Goal: Transaction & Acquisition: Purchase product/service

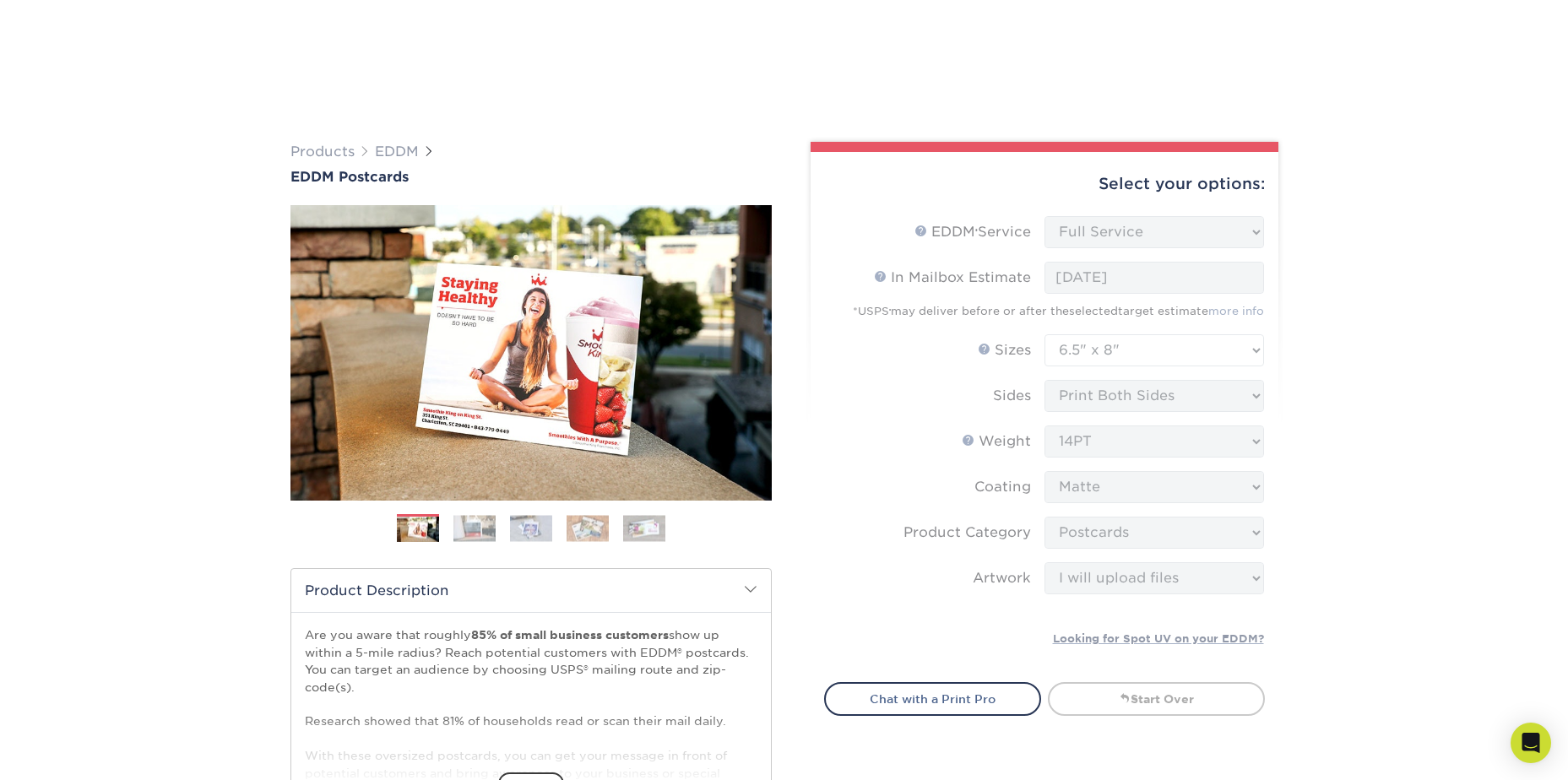
select select "full_service"
select select "6.50x8.00"
select select "9b7272e0-d6c8-4c3c-8e97-d3a1bcdab858"
select select "upload"
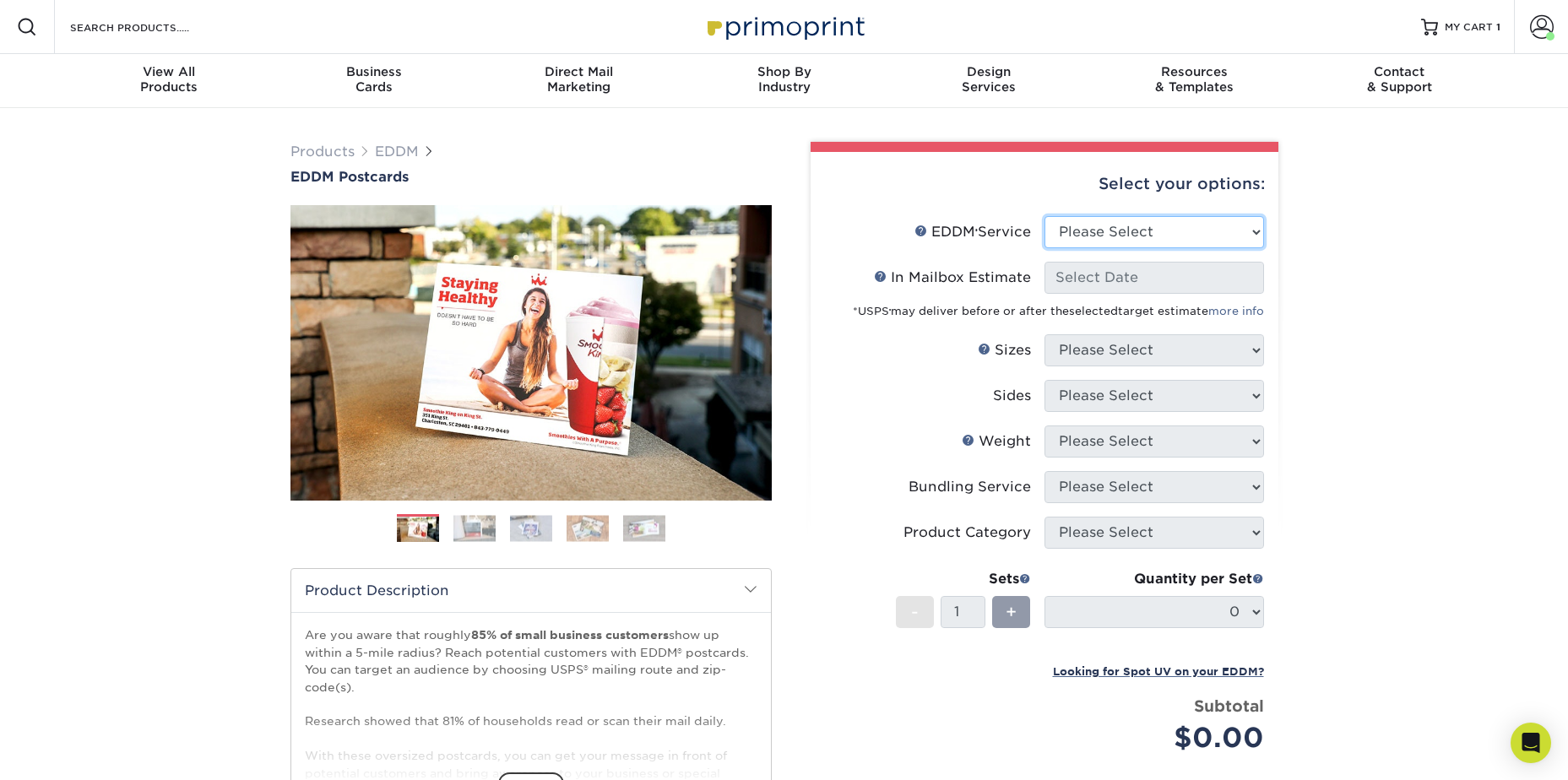
click at [1223, 226] on select "Please Select Full Service Print Only" at bounding box center [1154, 232] width 220 height 32
select select "full_service"
click at [1044, 216] on select "Please Select Full Service Print Only" at bounding box center [1154, 232] width 220 height 32
select select "-1"
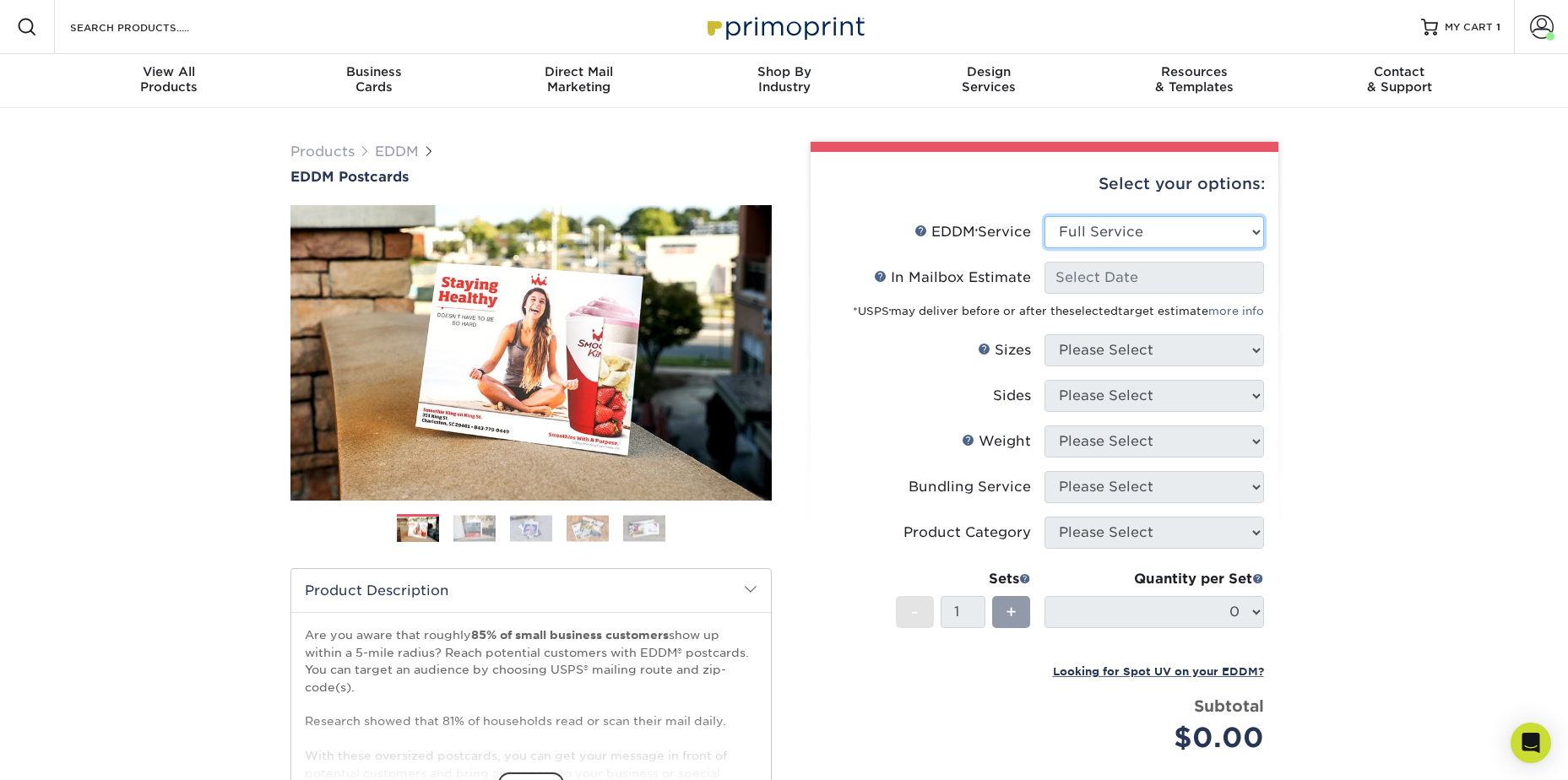
select select "-1"
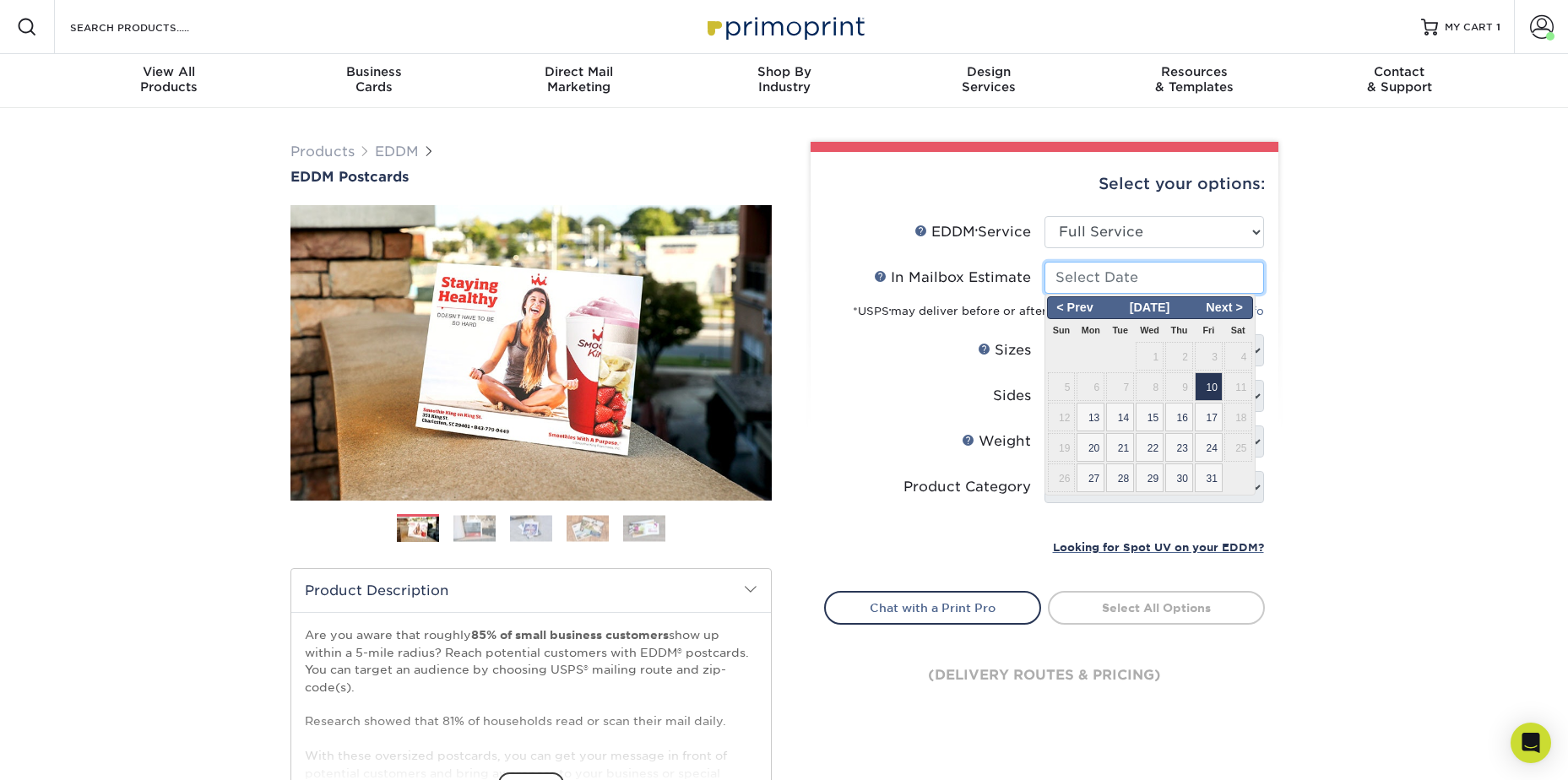
click at [1179, 278] on input "In Mailbox Estimate Help In Mailbox Estimate" at bounding box center [1154, 278] width 220 height 32
click at [1091, 452] on span "20" at bounding box center [1090, 448] width 28 height 29
type input "2025-10-20"
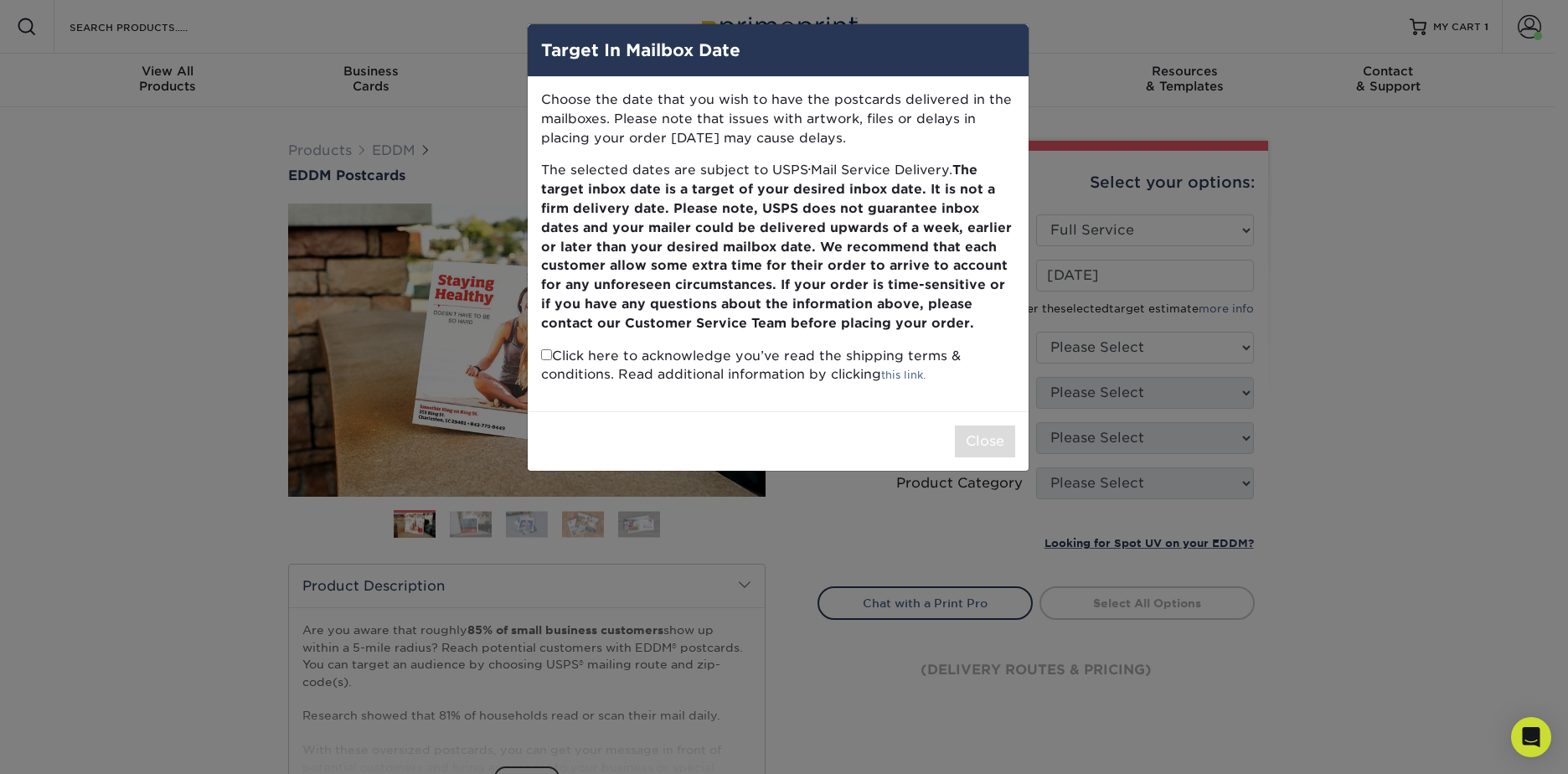
click at [550, 357] on input "checkbox" at bounding box center [546, 354] width 11 height 11
checkbox input "true"
click at [960, 439] on button "Close" at bounding box center [984, 442] width 60 height 32
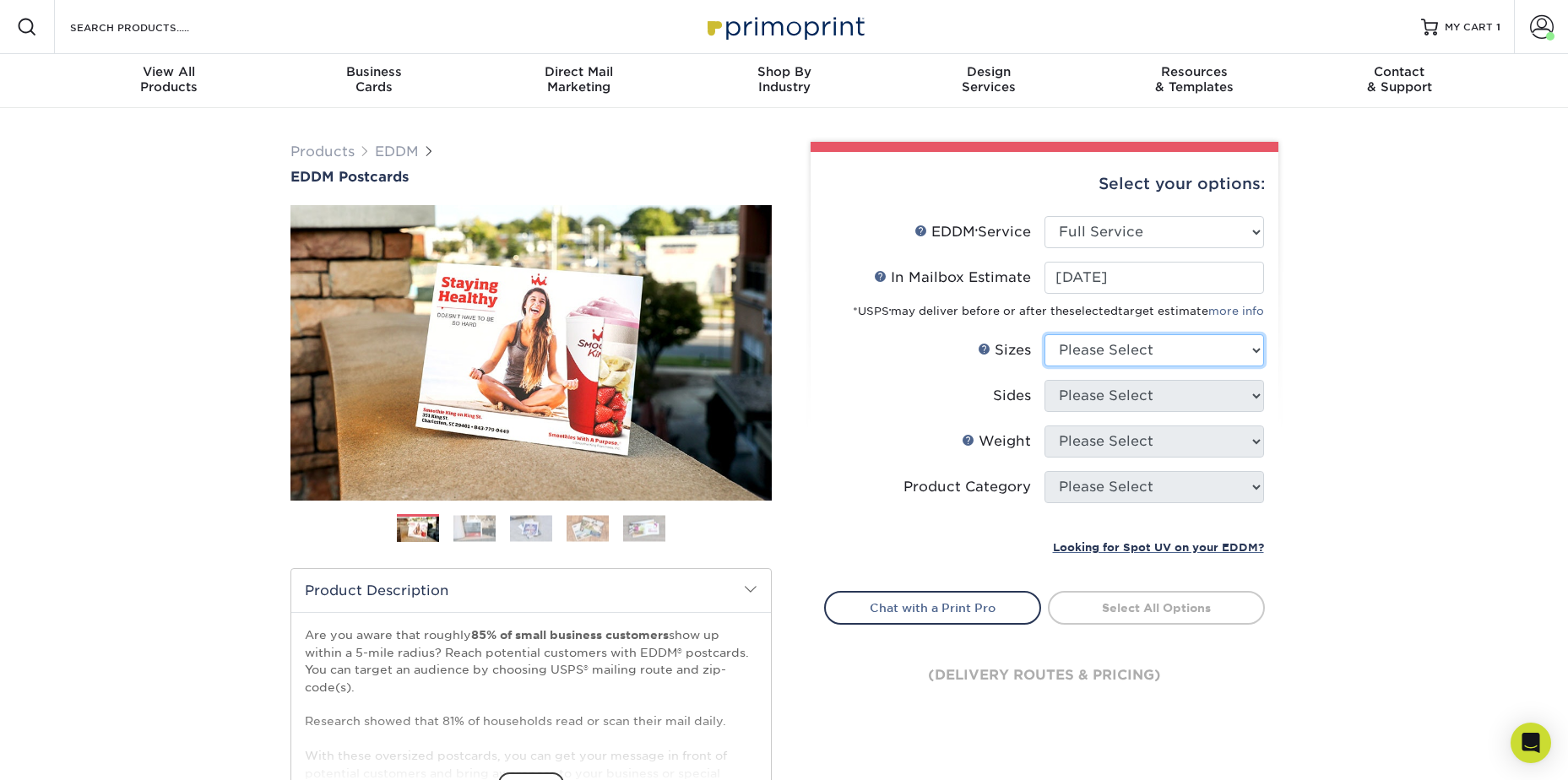
click at [1139, 341] on select "Please Select 4.5" x 12" 6" x 12" 6.5" x 8" 6.5" x 9" 6.5" x 12" 7" x 8.5" 8" x…" at bounding box center [1154, 351] width 220 height 32
select select "6.50x8.00"
click at [1044, 335] on select "Please Select 4.5" x 12" 6" x 12" 6.5" x 8" 6.5" x 9" 6.5" x 12" 7" x 8.5" 8" x…" at bounding box center [1154, 351] width 220 height 32
click at [1109, 404] on select "Please Select Print Both Sides Print Front Only" at bounding box center [1154, 396] width 220 height 32
select select "13abbda7-1d64-4f25-8bb2-c179b224825d"
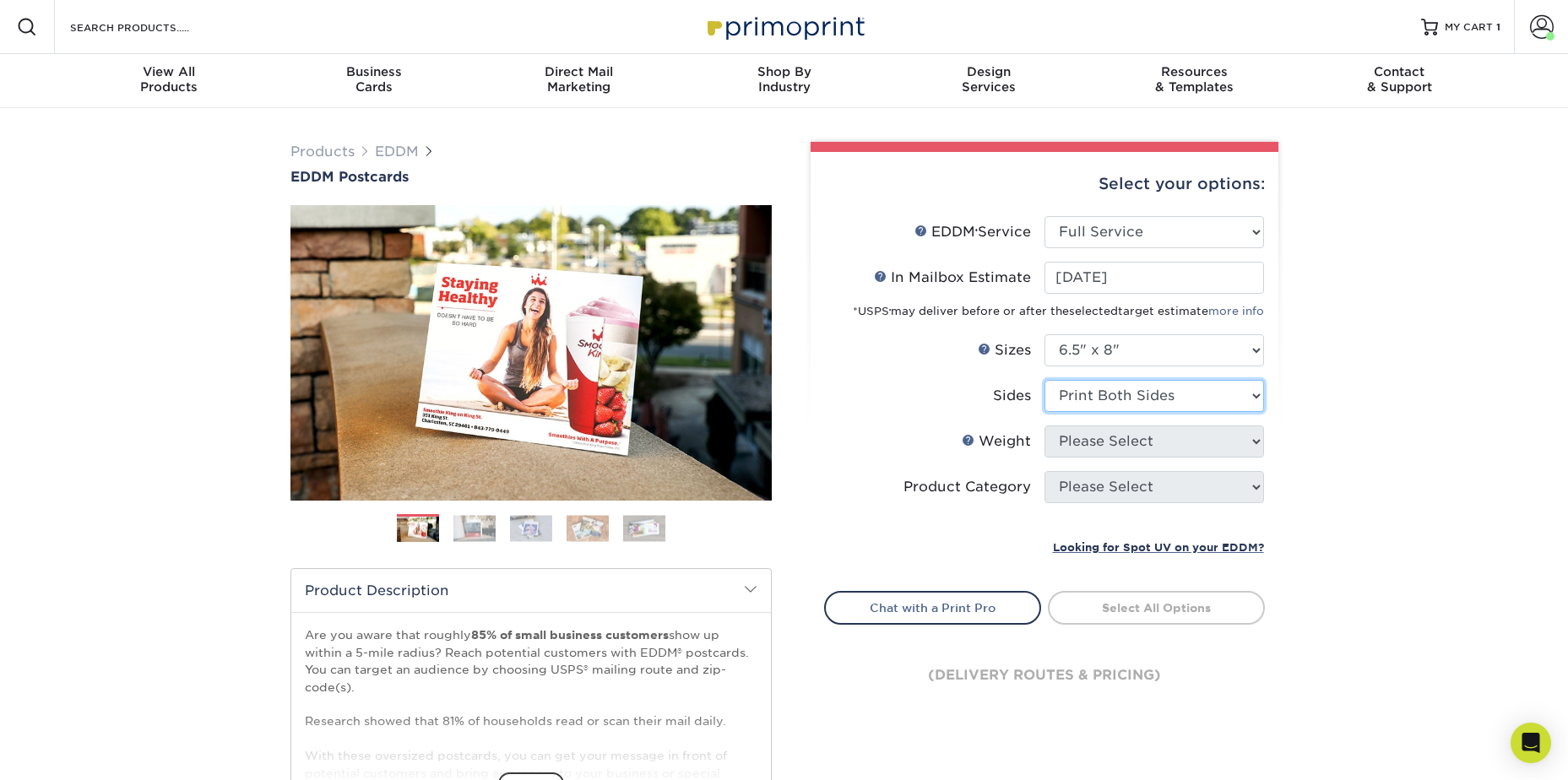
click at [1044, 380] on select "Please Select Print Both Sides Print Front Only" at bounding box center [1154, 396] width 220 height 32
click at [1109, 450] on select "Please Select 16PT 14PT" at bounding box center [1154, 442] width 220 height 32
select select "14PT"
click at [1044, 426] on select "Please Select 16PT 14PT" at bounding box center [1154, 442] width 220 height 32
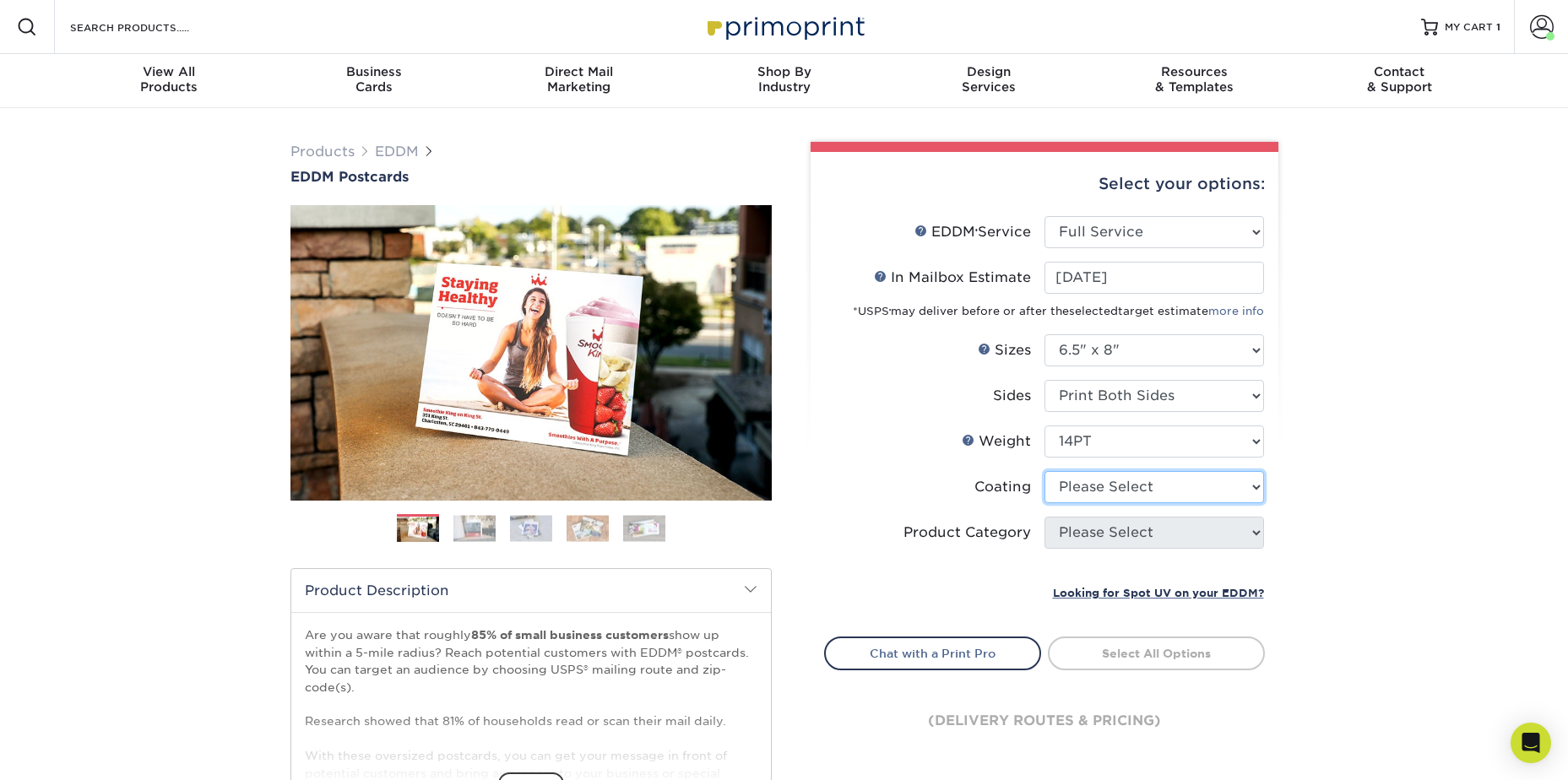
click at [1108, 495] on select at bounding box center [1154, 487] width 220 height 32
select select "121bb7b5-3b4d-429f-bd8d-bbf80e953313"
click at [1044, 471] on select at bounding box center [1154, 487] width 220 height 32
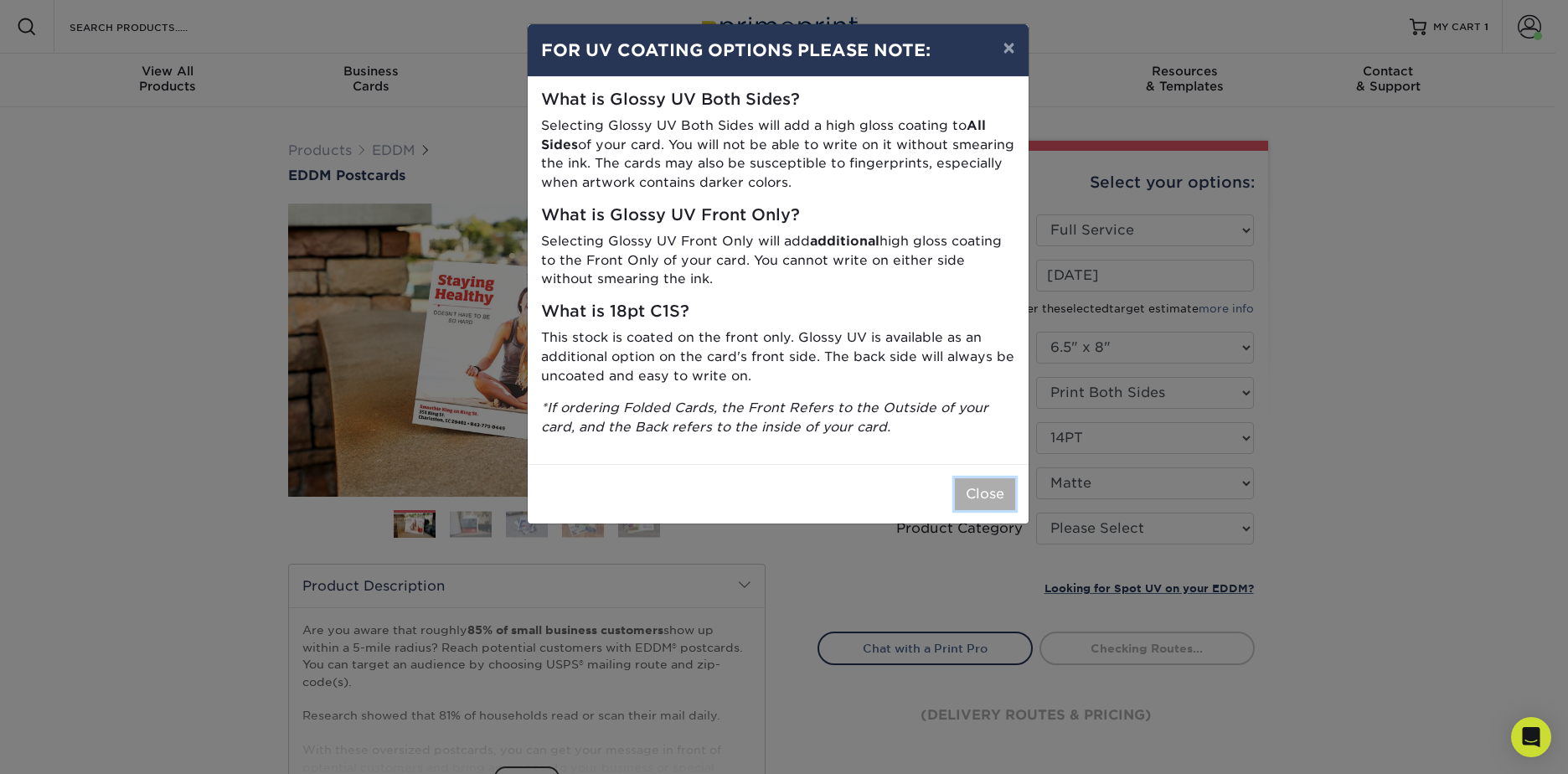
click at [977, 496] on button "Close" at bounding box center [984, 494] width 60 height 32
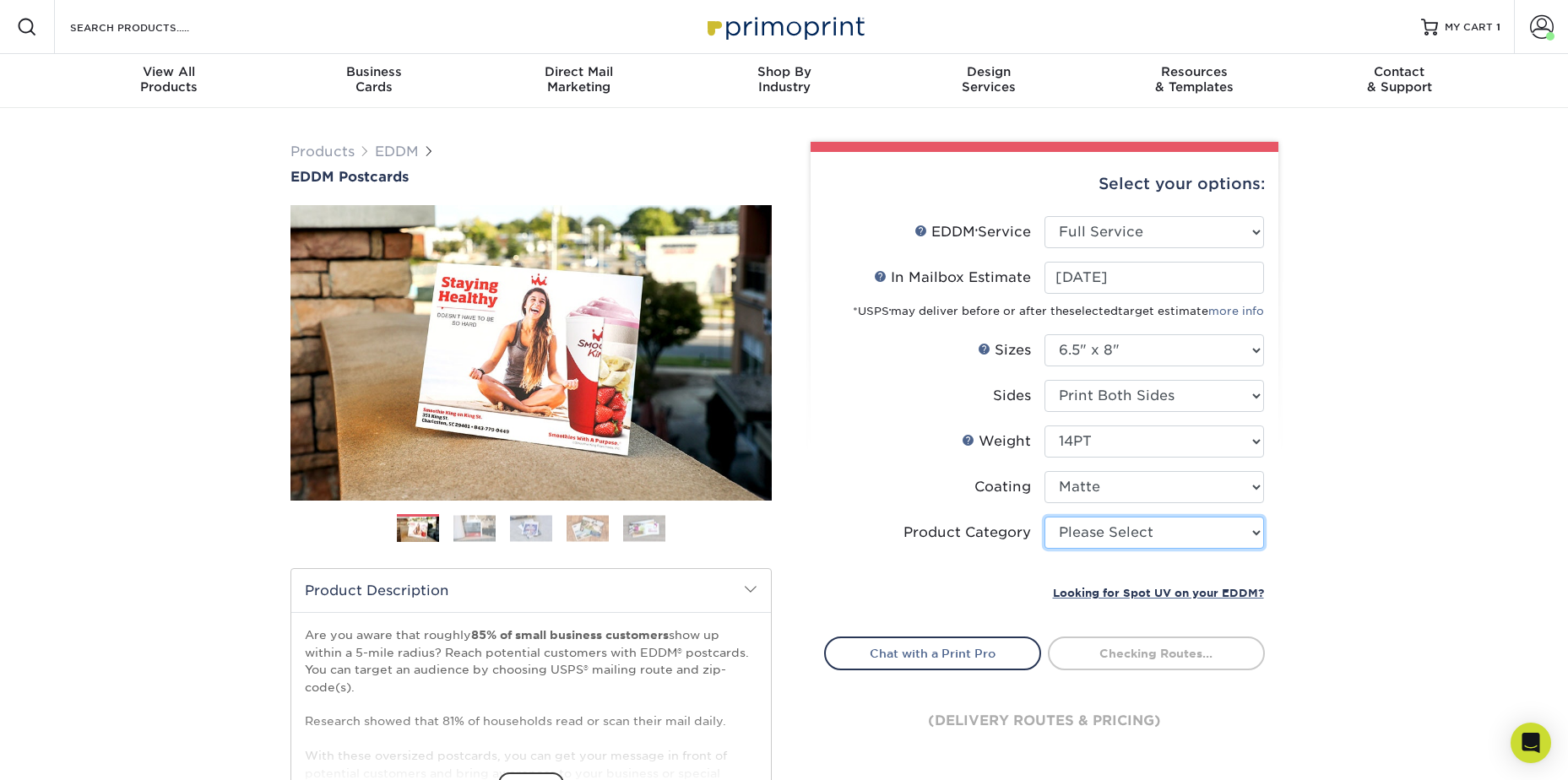
click at [1115, 540] on select "Please Select Postcards" at bounding box center [1154, 533] width 220 height 32
select select "9b7272e0-d6c8-4c3c-8e97-d3a1bcdab858"
click at [1044, 517] on select "Please Select Postcards" at bounding box center [1154, 533] width 220 height 32
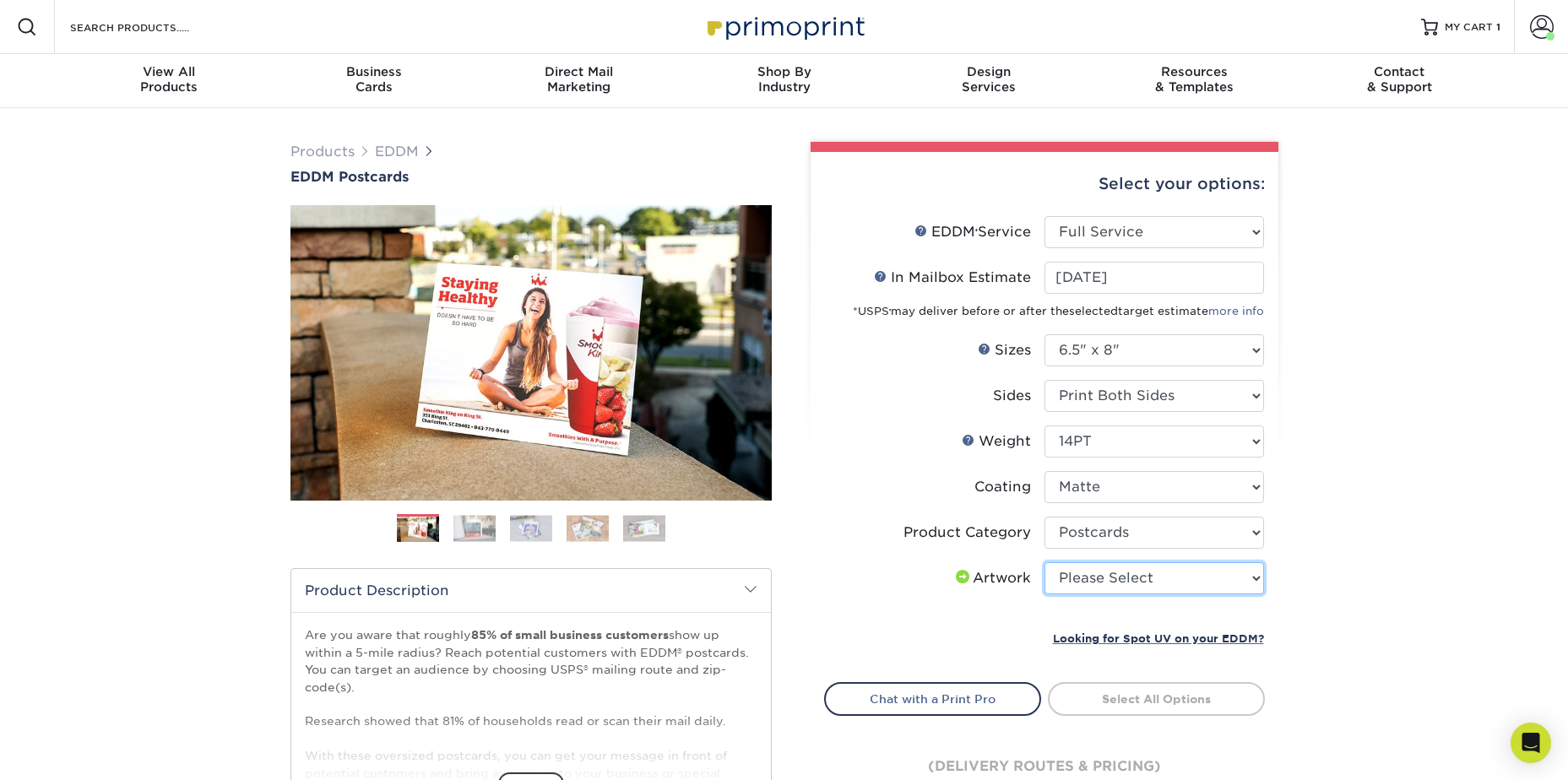
click at [1124, 580] on select "Please Select I will upload files I need a design - $150" at bounding box center [1154, 578] width 220 height 32
select select "upload"
click at [1044, 562] on select "Please Select I will upload files I need a design - $150" at bounding box center [1154, 578] width 220 height 32
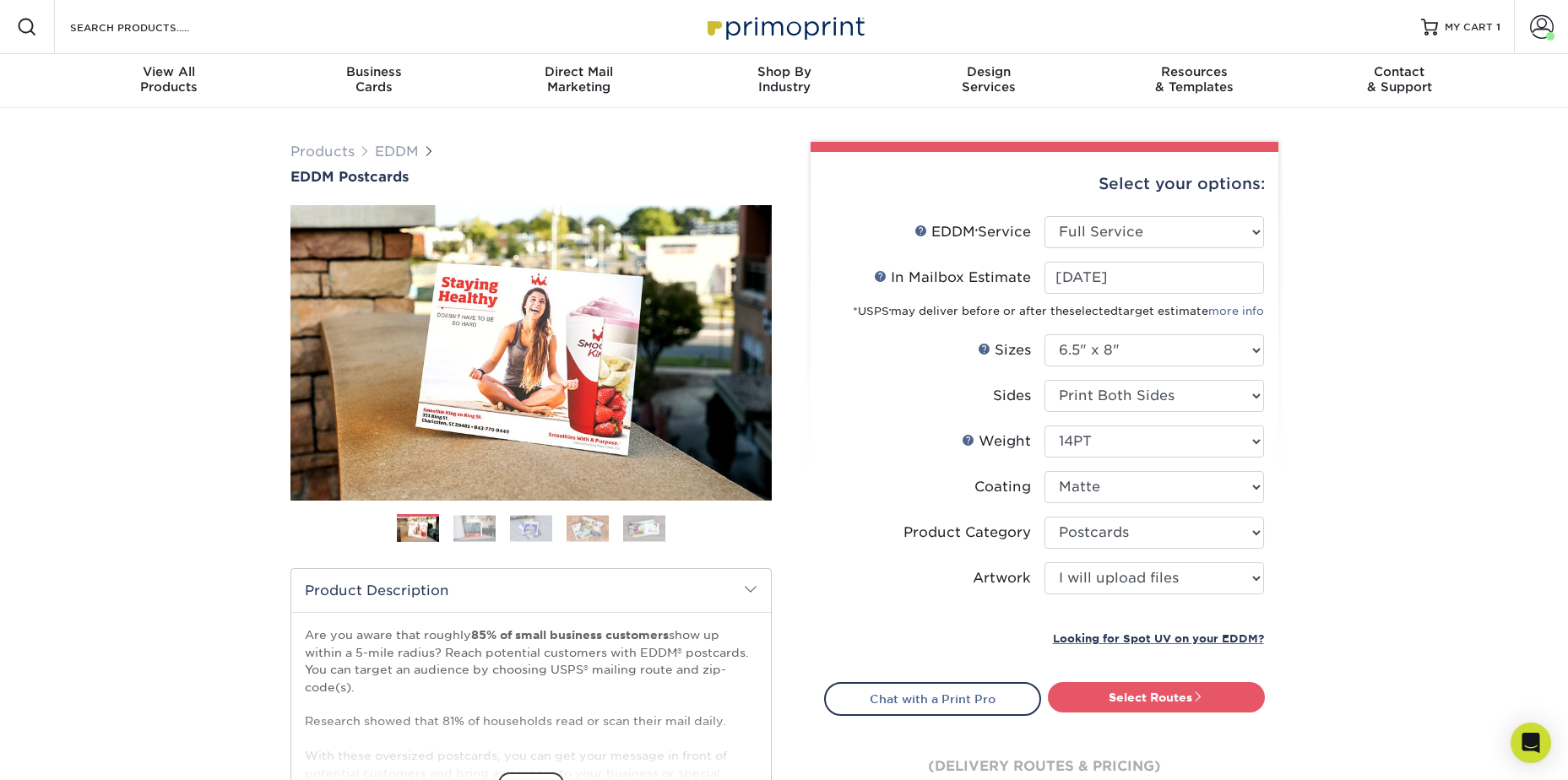
click at [1335, 599] on div "Products EDDM EDDM Postcards Previous Next" at bounding box center [784, 559] width 1568 height 902
click at [1199, 691] on span at bounding box center [1198, 697] width 12 height 12
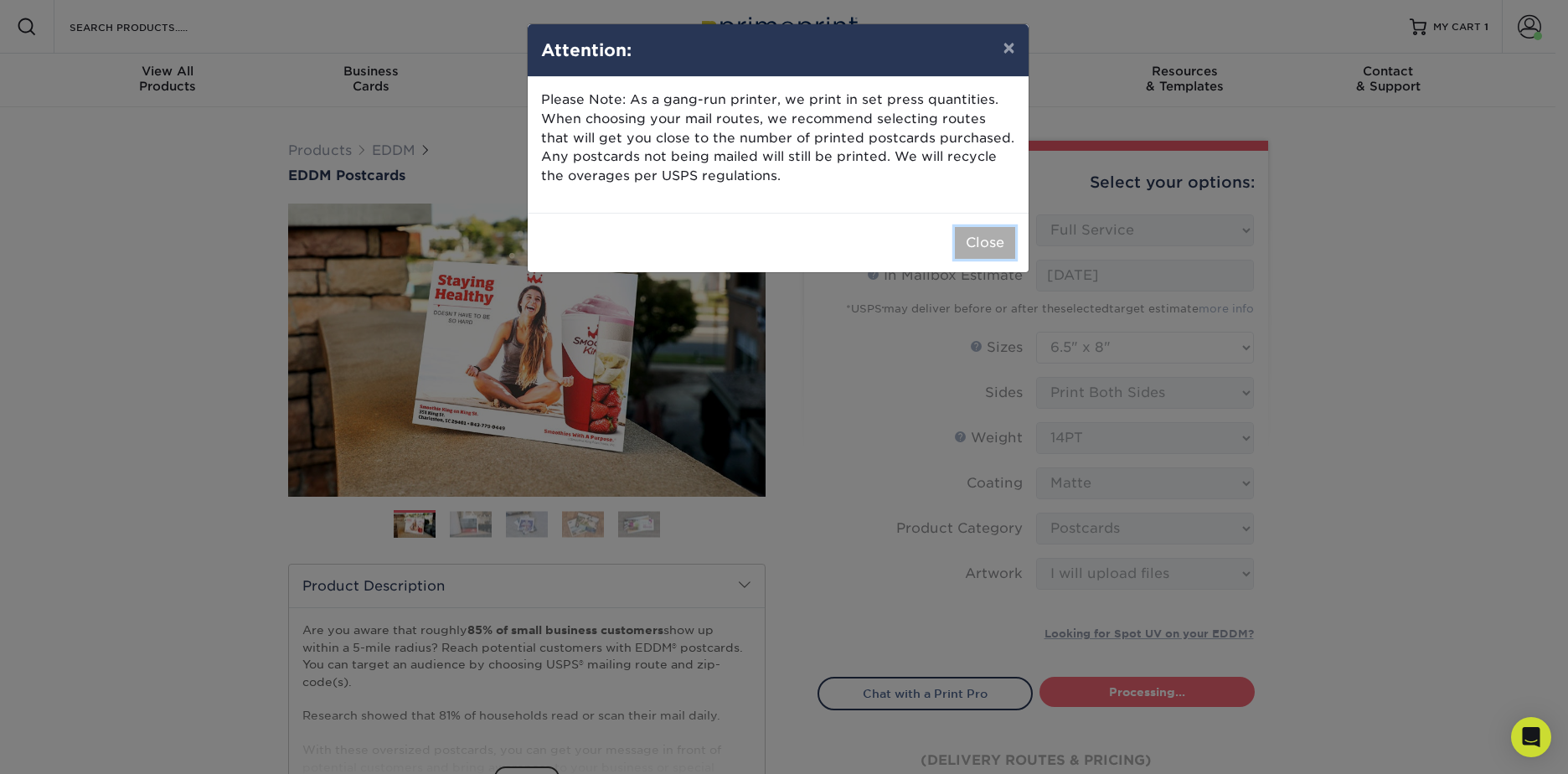
click at [985, 254] on button "Close" at bounding box center [984, 243] width 60 height 32
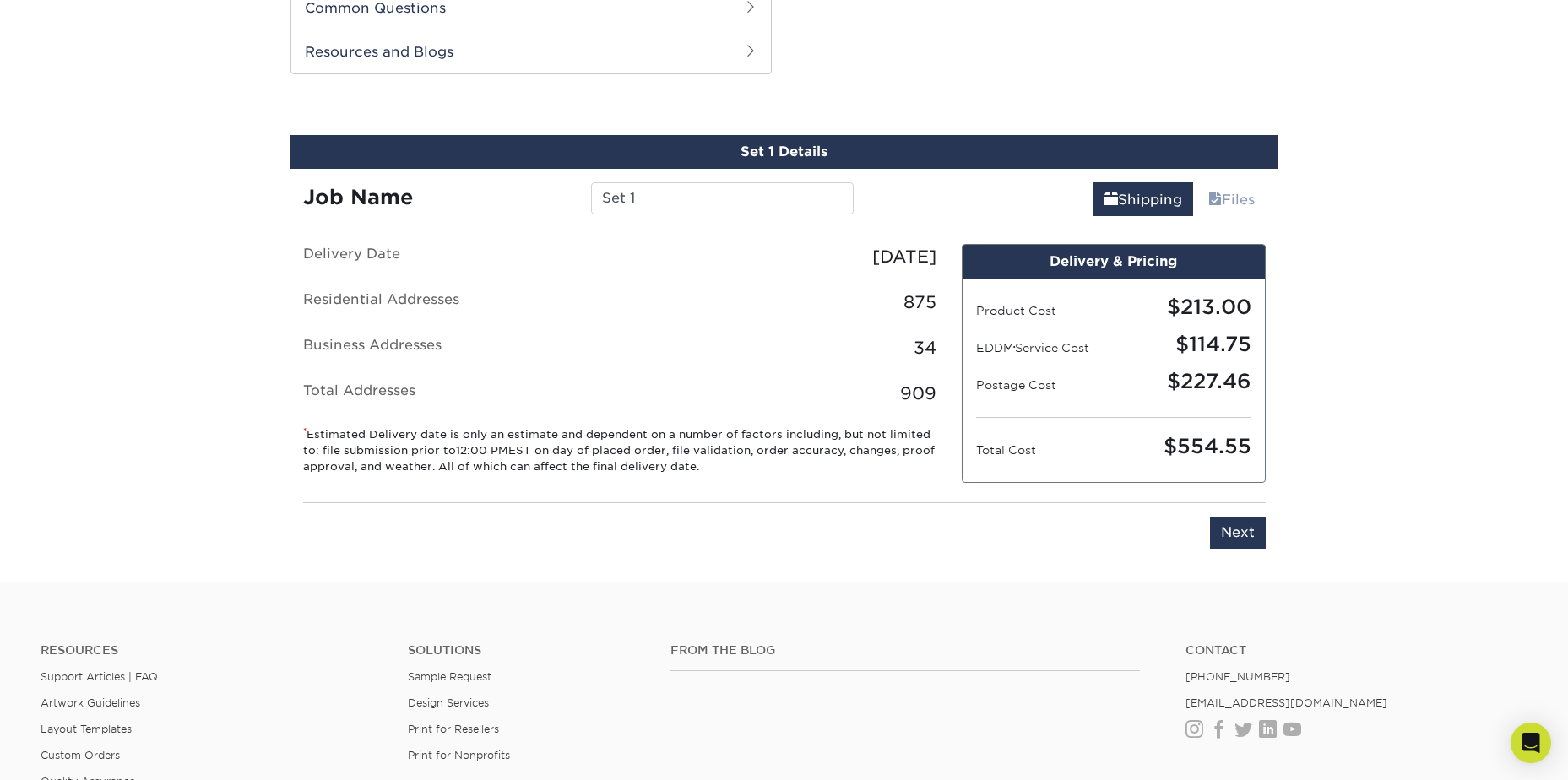
scroll to position [859, 0]
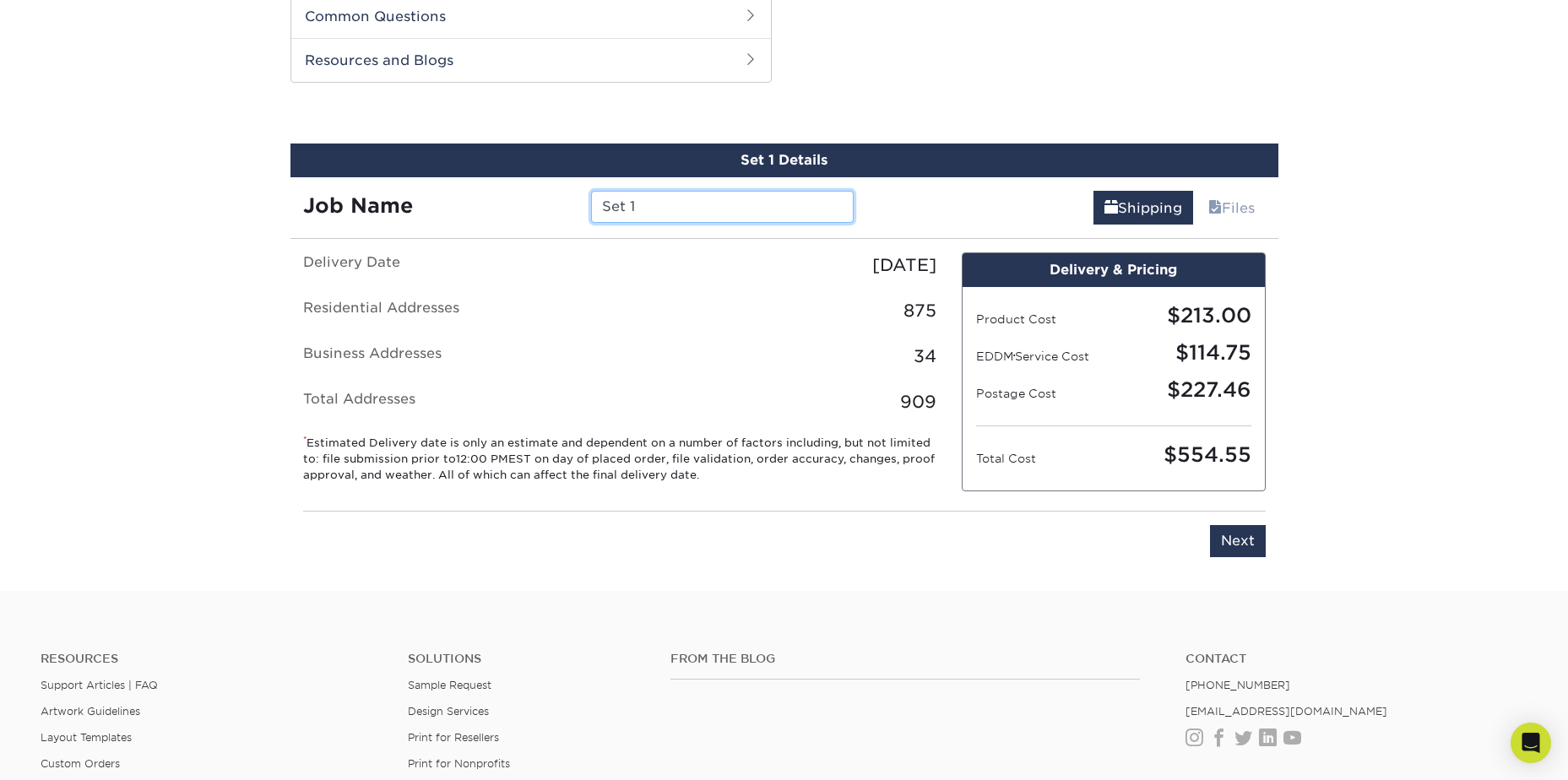
click at [652, 209] on input "Set 1" at bounding box center [722, 207] width 262 height 32
type input "San Juan Bautista"
click at [759, 216] on input "San Juan Bautista" at bounding box center [722, 207] width 262 height 32
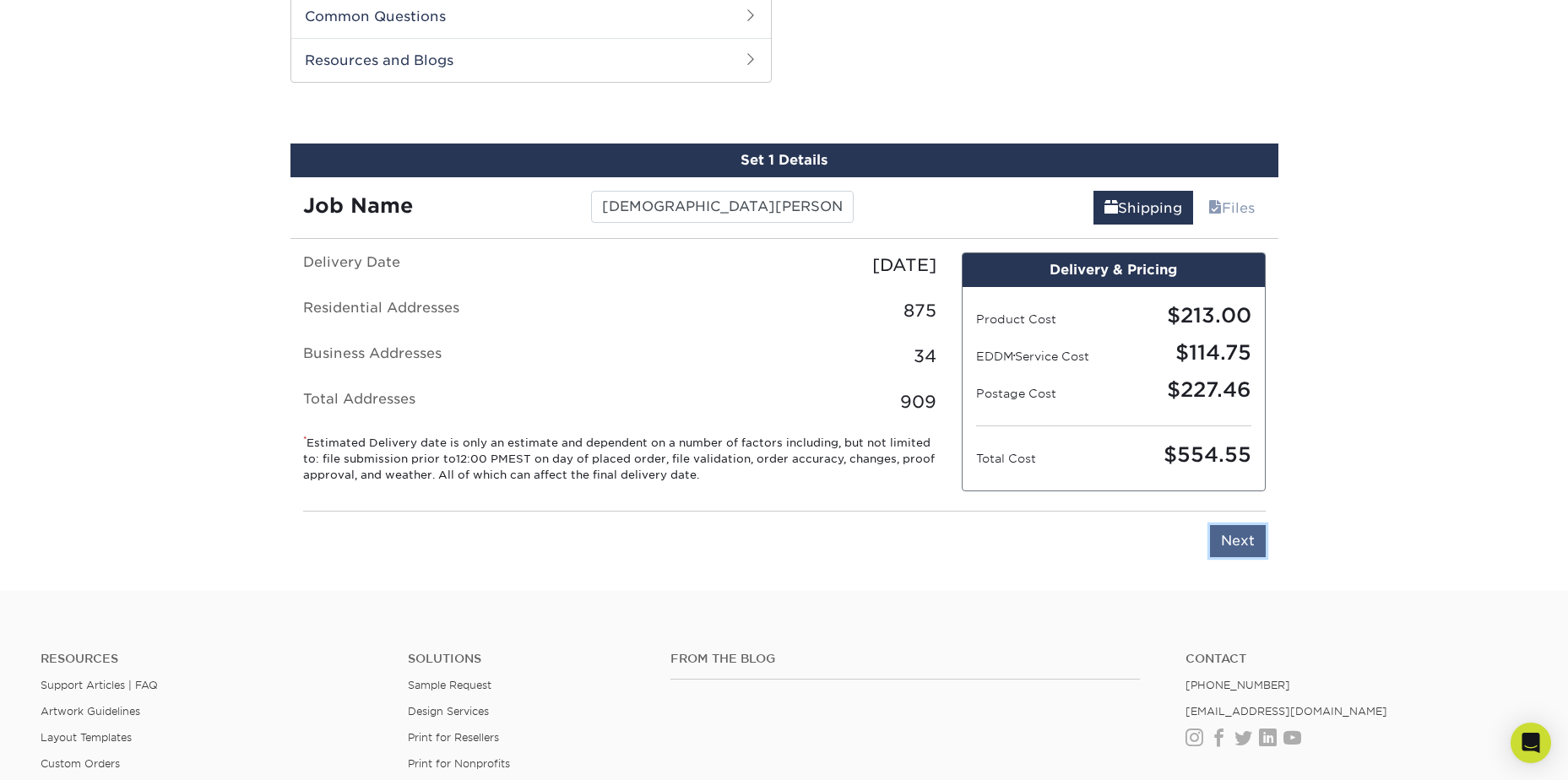
click at [1233, 544] on input "Next" at bounding box center [1238, 542] width 55 height 32
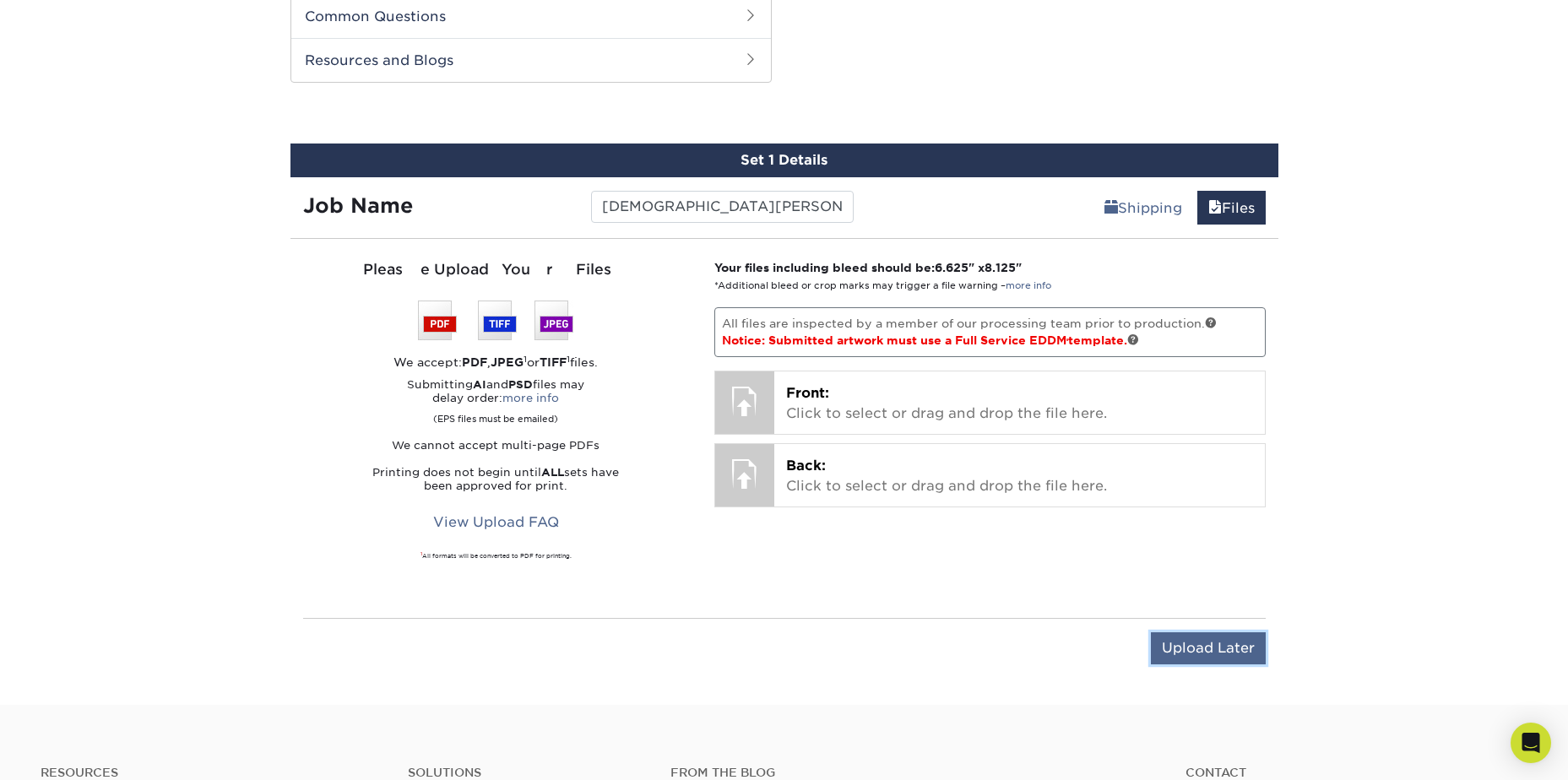
click at [1182, 657] on input "Upload Later" at bounding box center [1208, 648] width 115 height 32
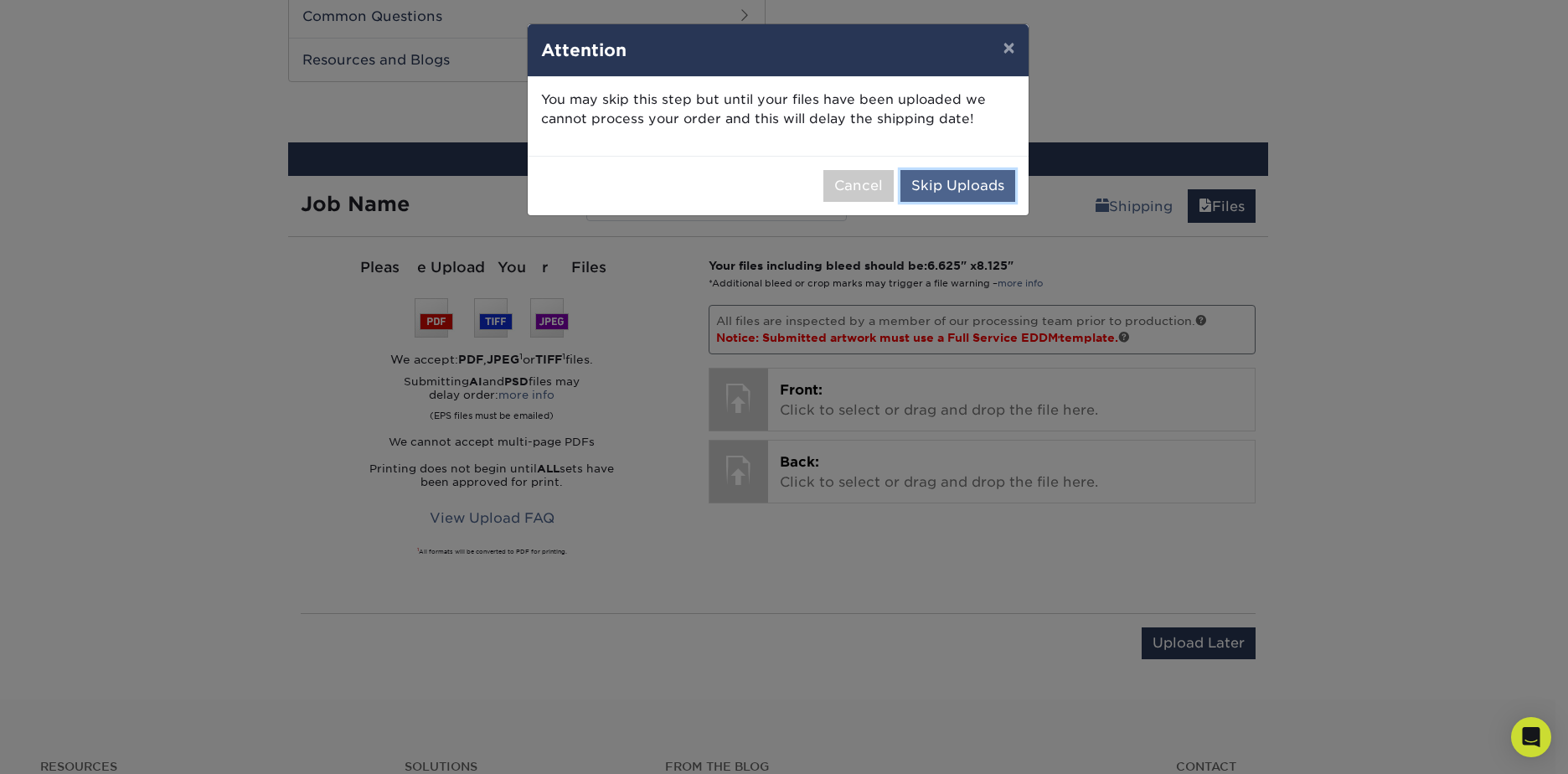
click at [964, 197] on button "Skip Uploads" at bounding box center [958, 186] width 115 height 32
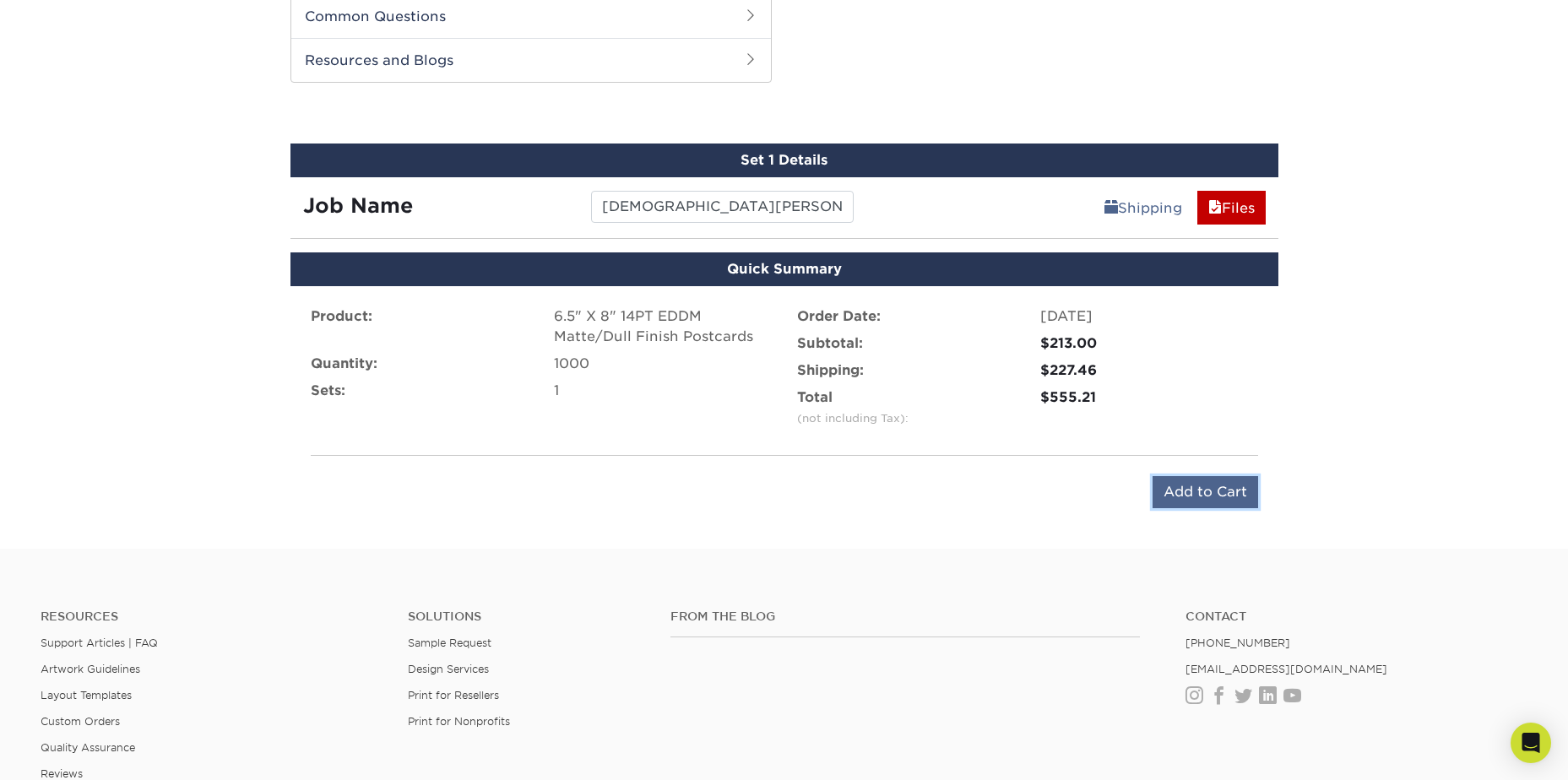
click at [1199, 492] on input "Add to Cart" at bounding box center [1205, 492] width 106 height 32
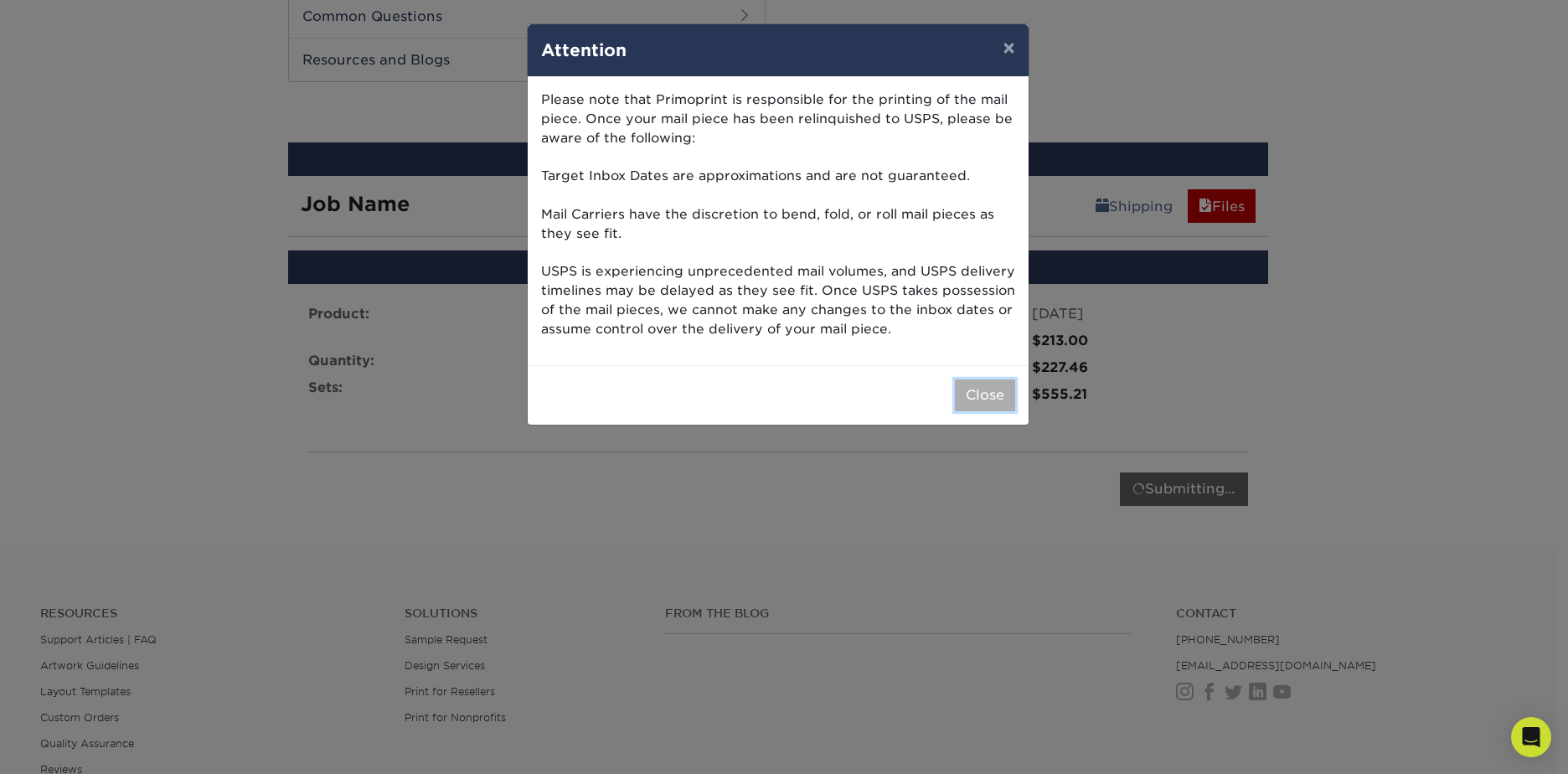
click at [979, 390] on button "Close" at bounding box center [984, 395] width 60 height 32
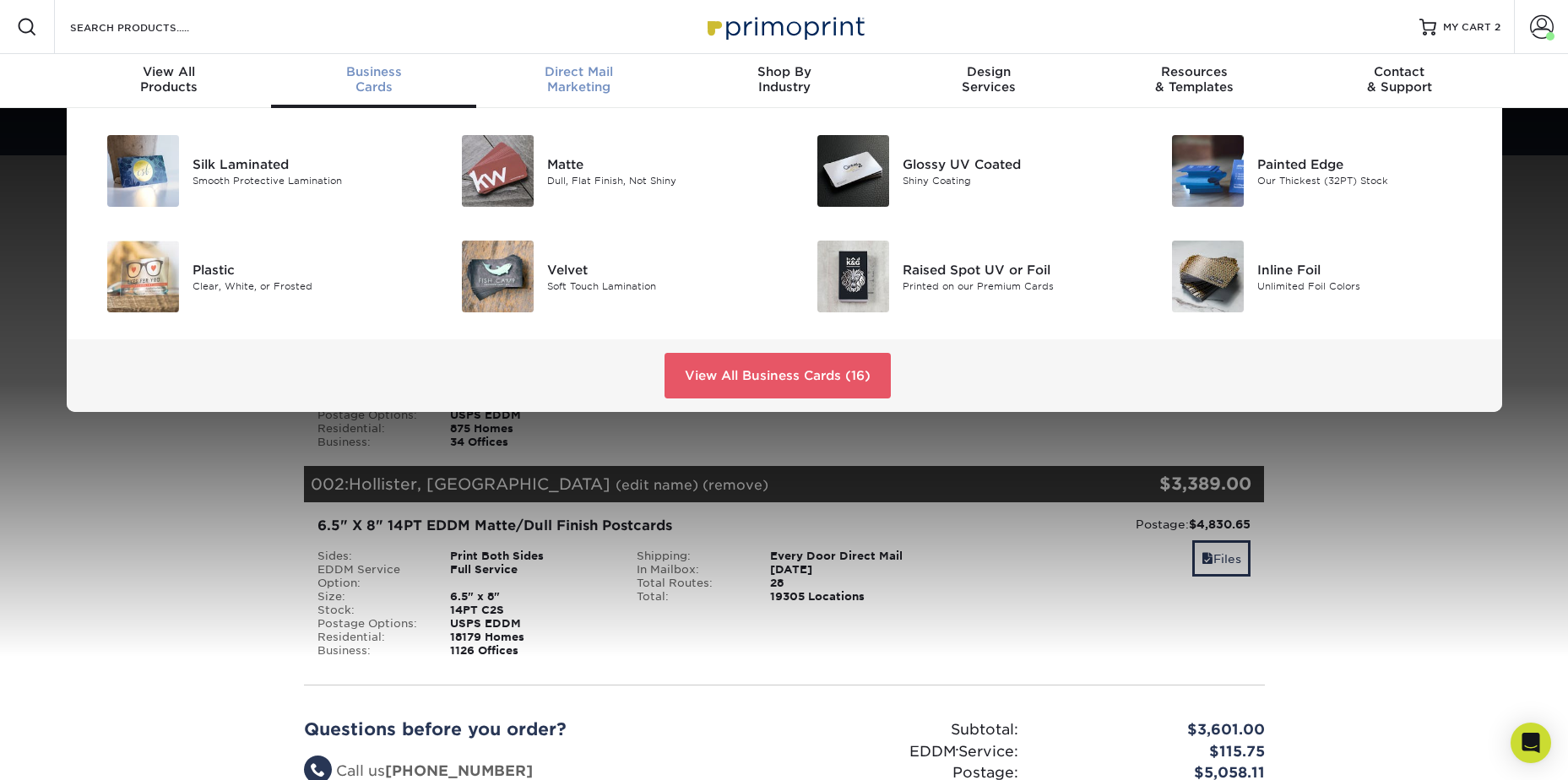
click at [580, 80] on div "Direct Mail Marketing" at bounding box center [578, 79] width 205 height 31
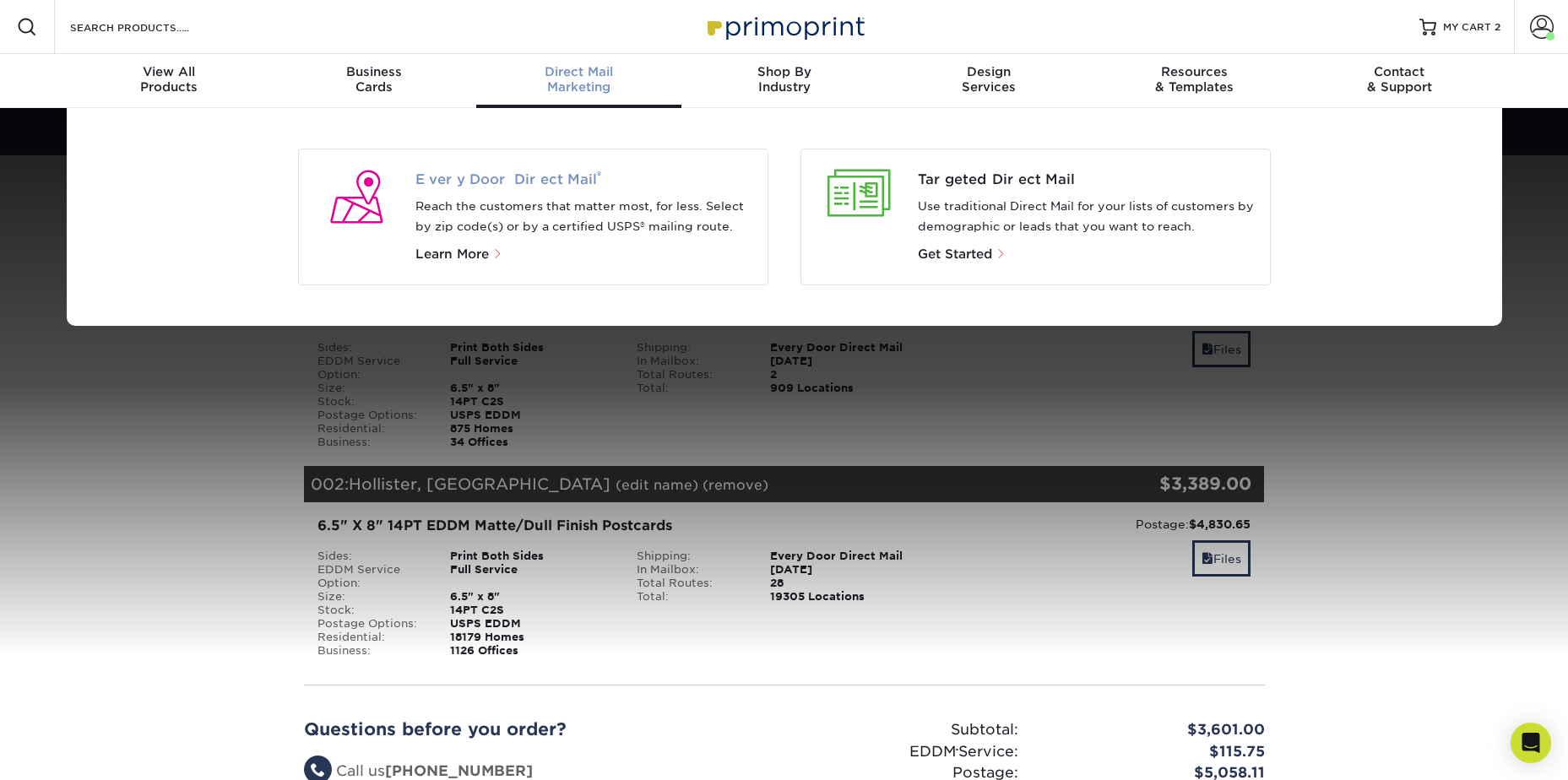
click at [540, 188] on span "Every Door Direct Mail ®" at bounding box center [585, 180] width 339 height 20
click at [460, 256] on span "Learn More" at bounding box center [452, 254] width 73 height 15
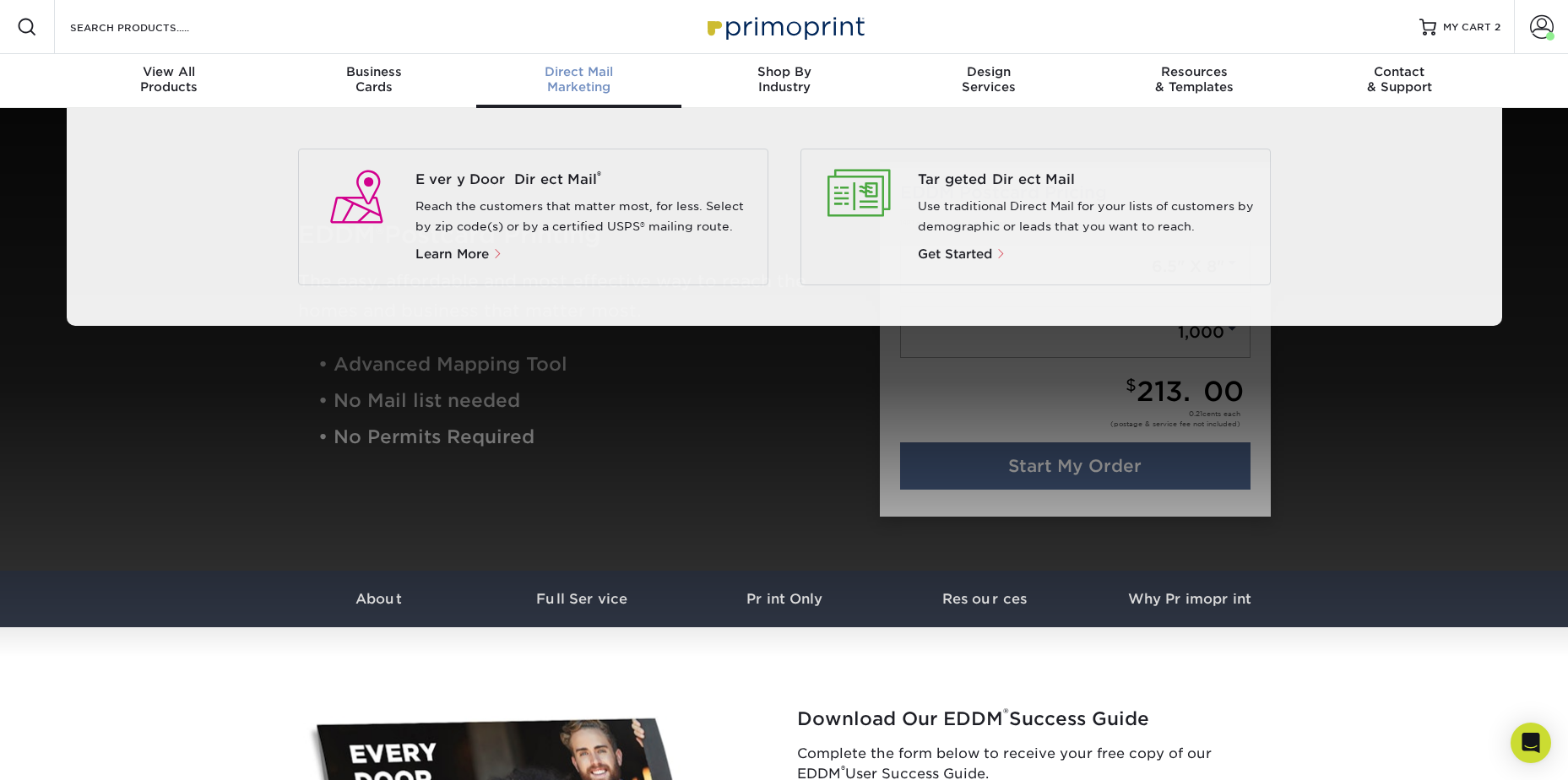
click at [555, 76] on span "Direct Mail" at bounding box center [578, 72] width 205 height 15
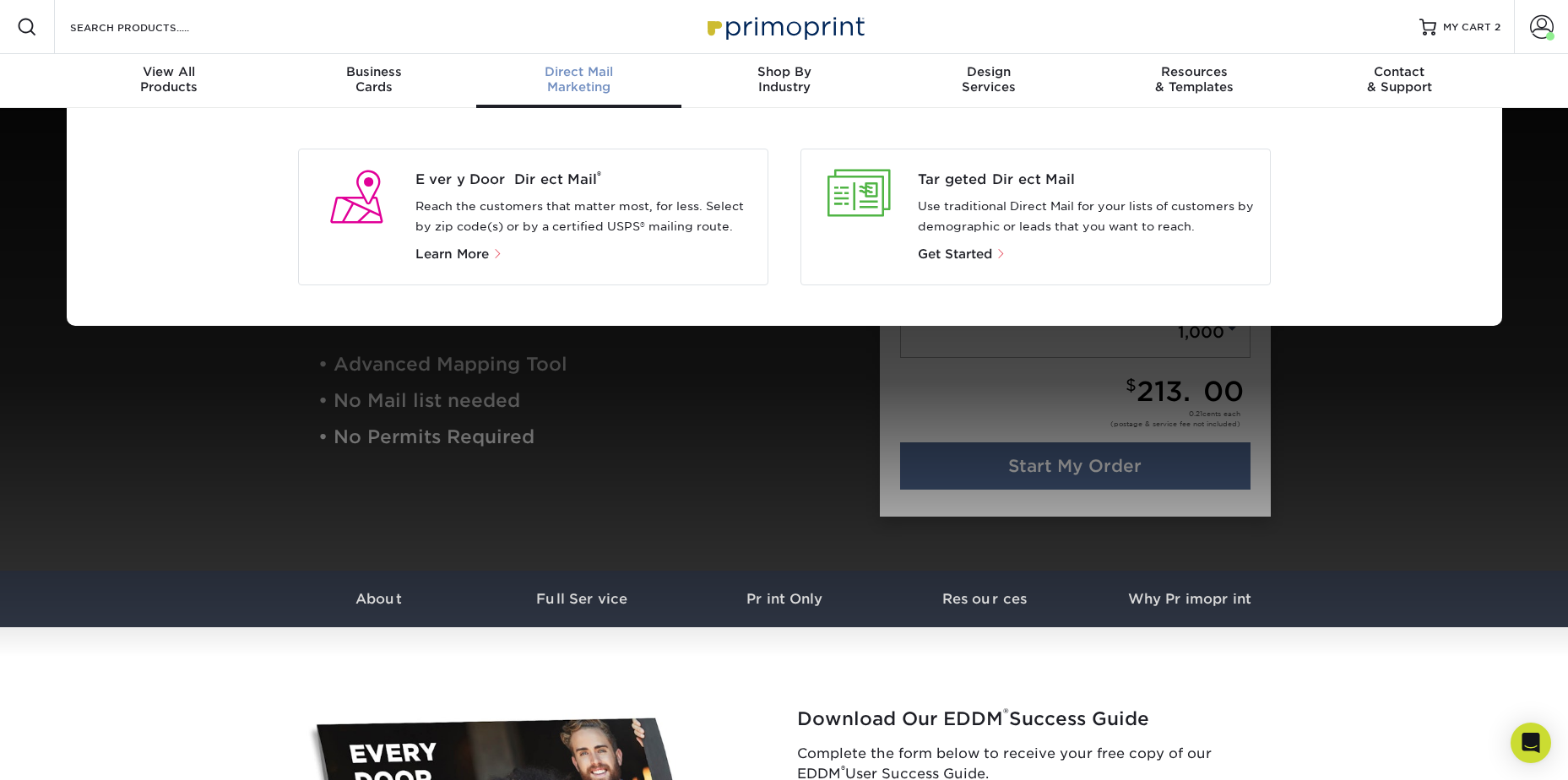
click at [498, 193] on div "Every Door Direct Mail ® Reach the customers that matter most, for less. Select…" at bounding box center [591, 216] width 351 height 95
click at [483, 243] on div "Every Door Direct Mail ® Reach the customers that matter most, for less. Select…" at bounding box center [591, 216] width 351 height 95
click at [480, 255] on span "Learn More" at bounding box center [452, 254] width 73 height 15
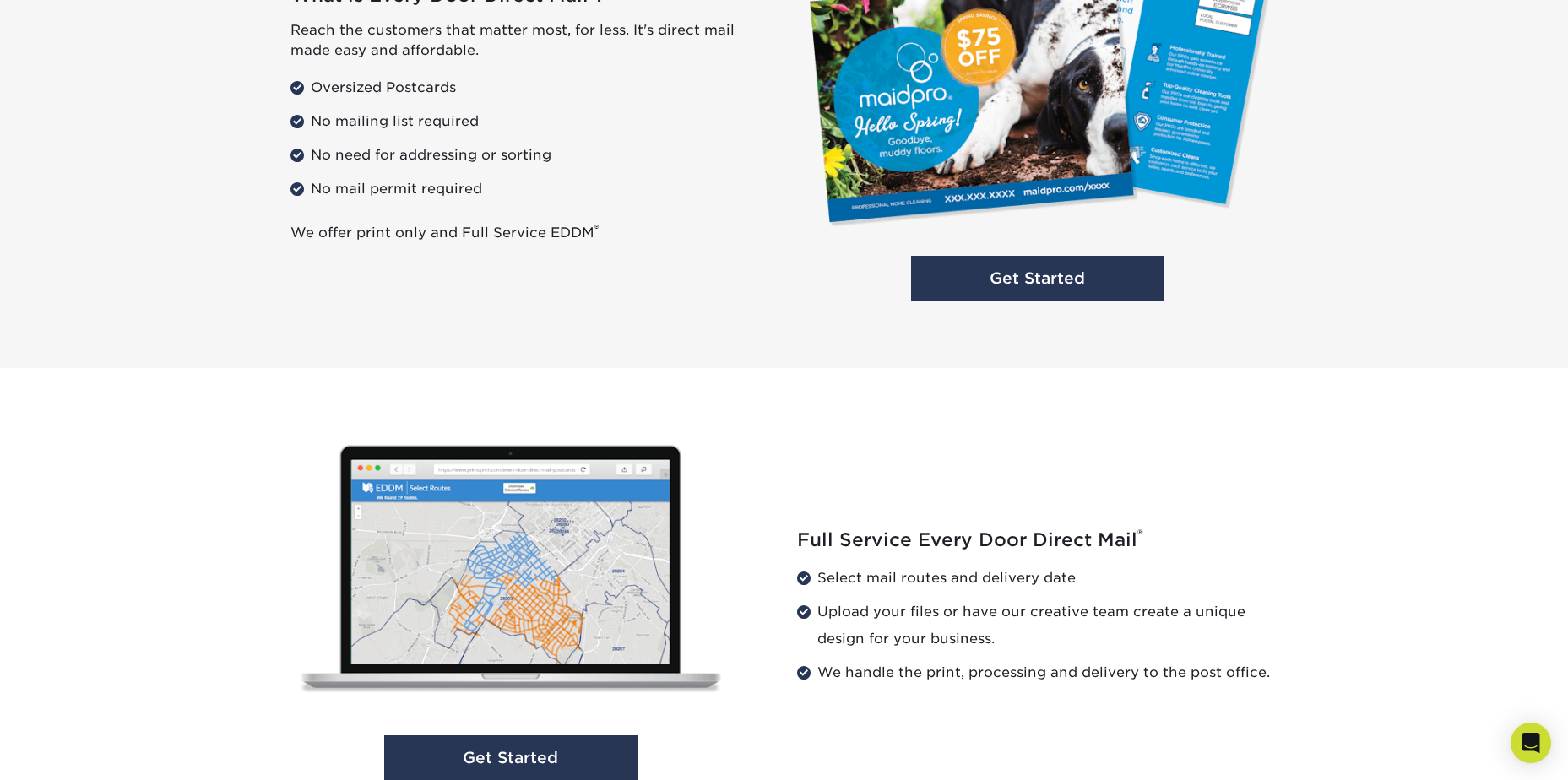
scroll to position [1689, 0]
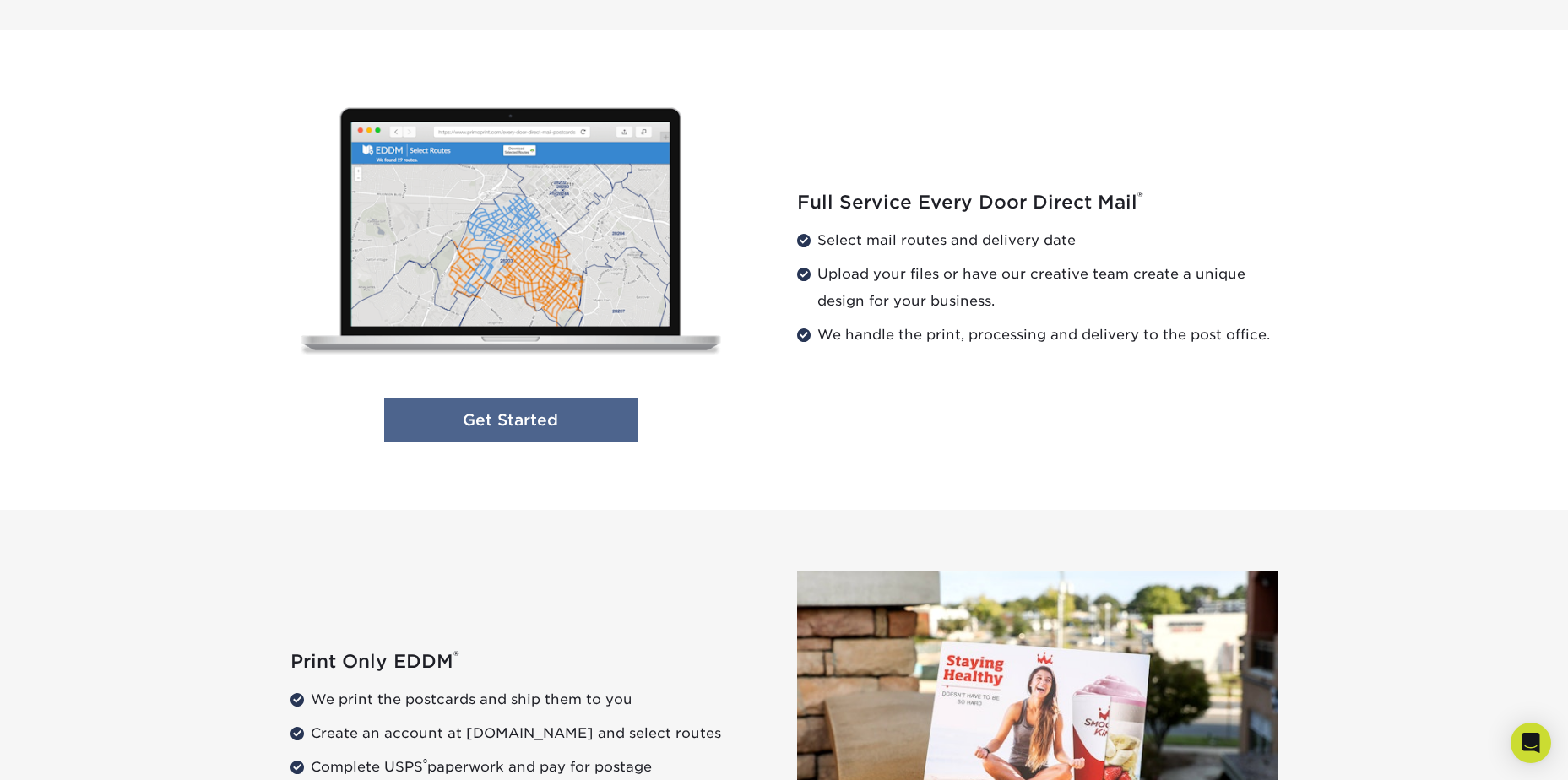
click at [589, 420] on link "Get Started" at bounding box center [510, 420] width 253 height 45
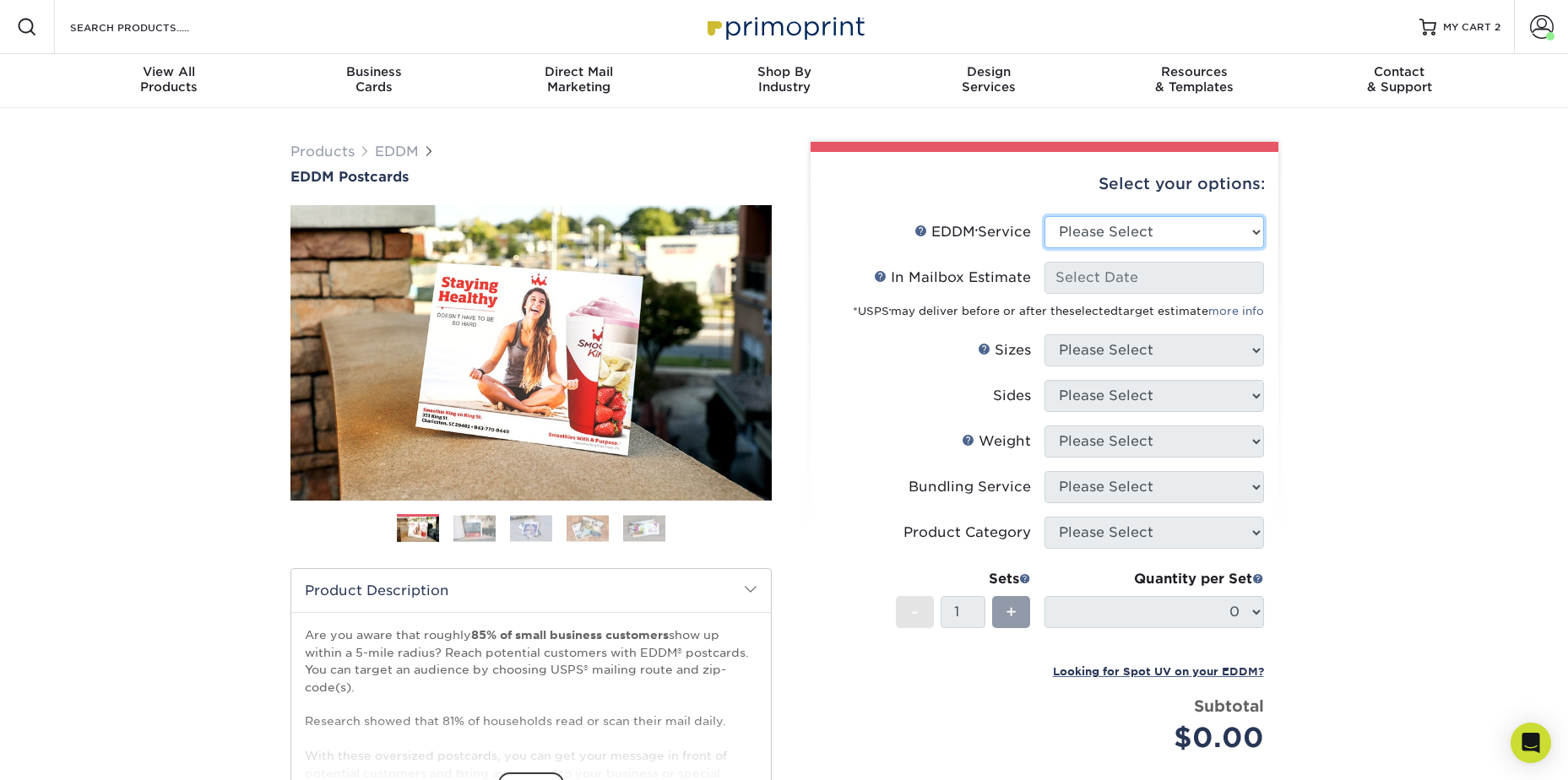
click at [1069, 227] on select "Please Select Full Service Print Only" at bounding box center [1154, 232] width 220 height 32
select select "full_service"
click at [1044, 216] on select "Please Select Full Service Print Only" at bounding box center [1154, 232] width 220 height 32
select select "-1"
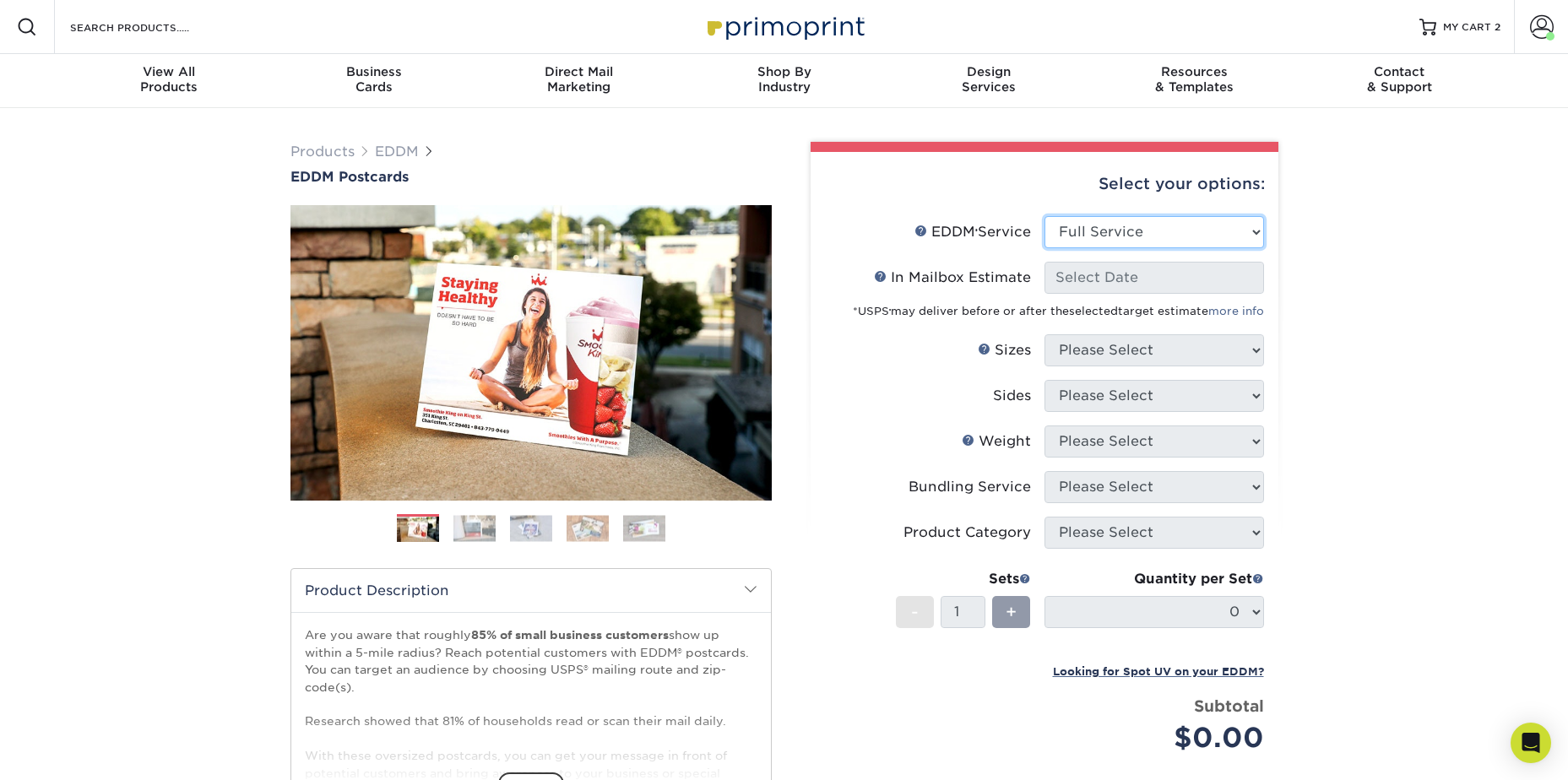
select select "-1"
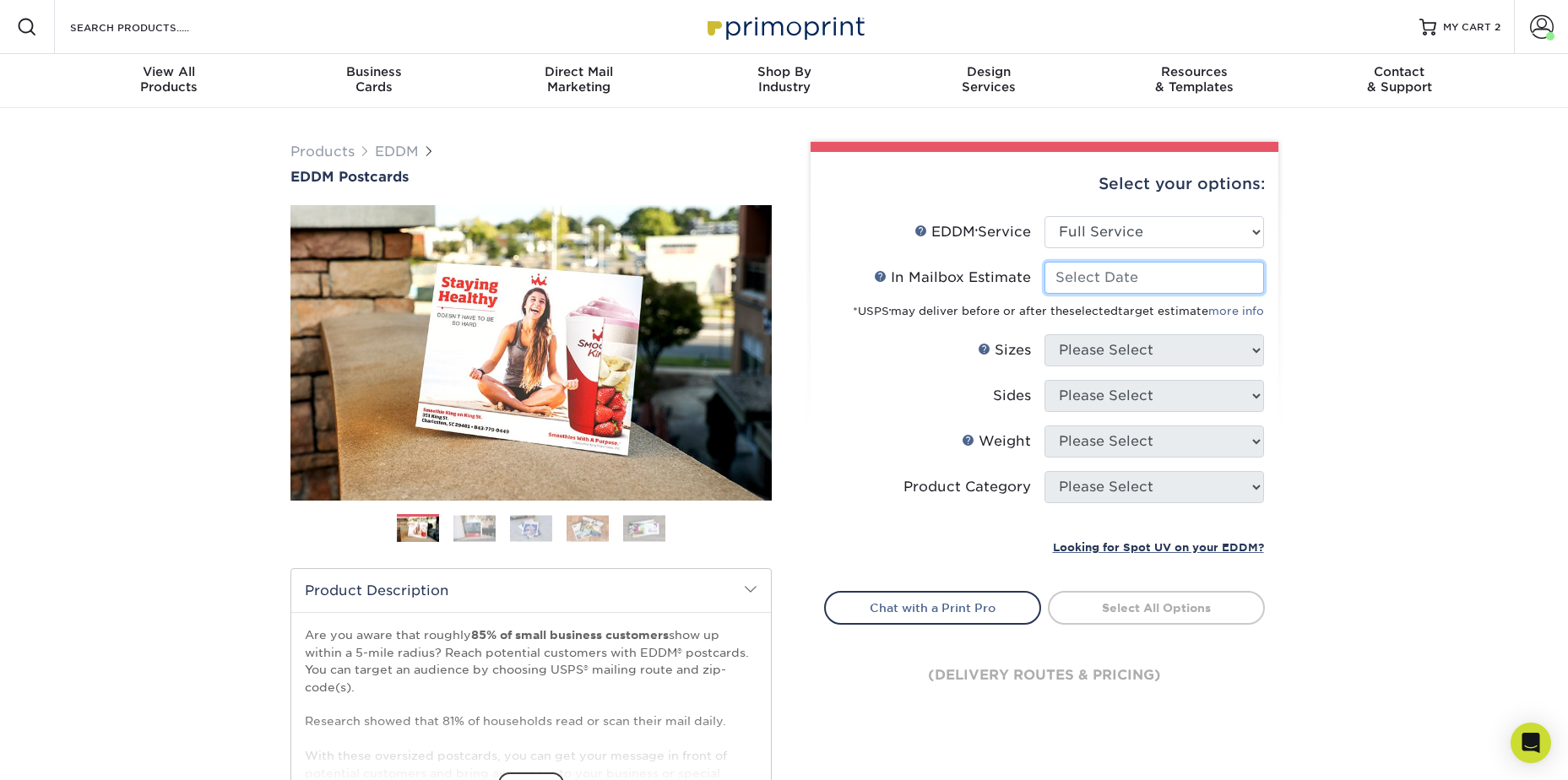
click at [1086, 281] on input "In Mailbox Estimate Help In Mailbox Estimate" at bounding box center [1154, 278] width 220 height 32
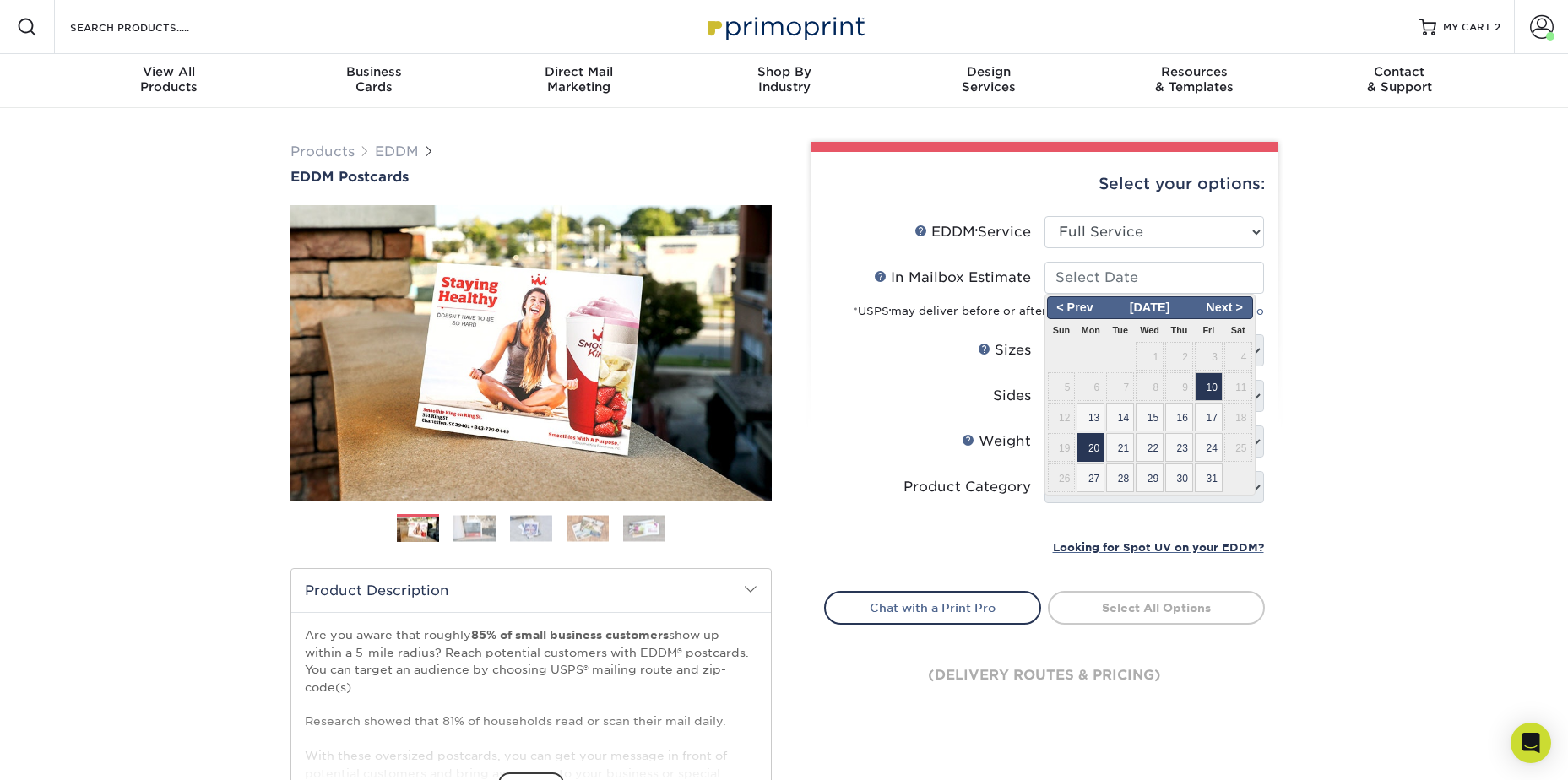
click at [1099, 446] on span "20" at bounding box center [1090, 448] width 28 height 29
type input "2025-10-20"
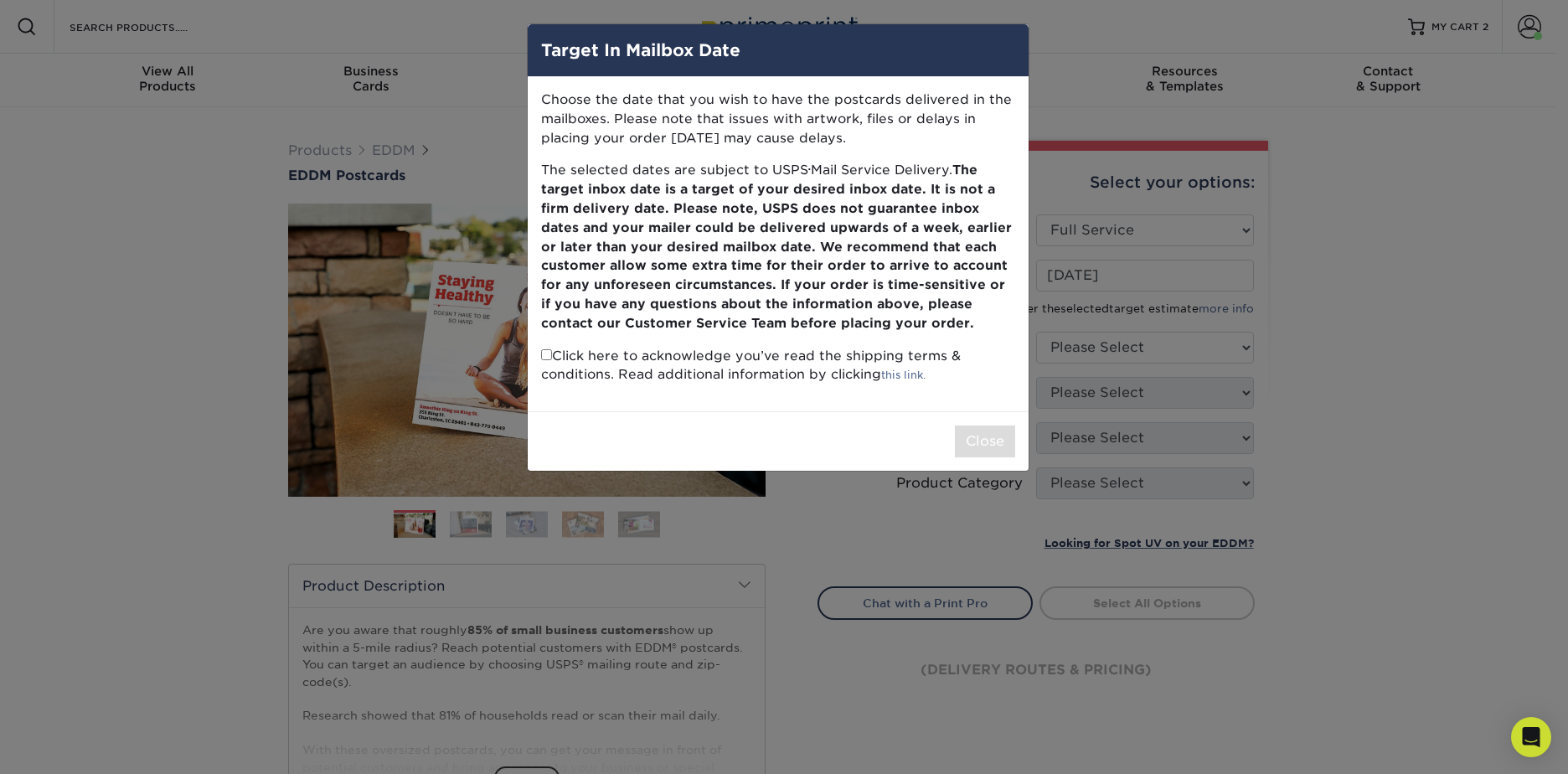
click at [552, 355] on p "Click here to acknowledge you’ve read the shipping terms & conditions. Read add…" at bounding box center [777, 366] width 474 height 39
click at [545, 356] on input "checkbox" at bounding box center [546, 354] width 11 height 11
checkbox input "true"
click at [961, 438] on button "Close" at bounding box center [984, 442] width 60 height 32
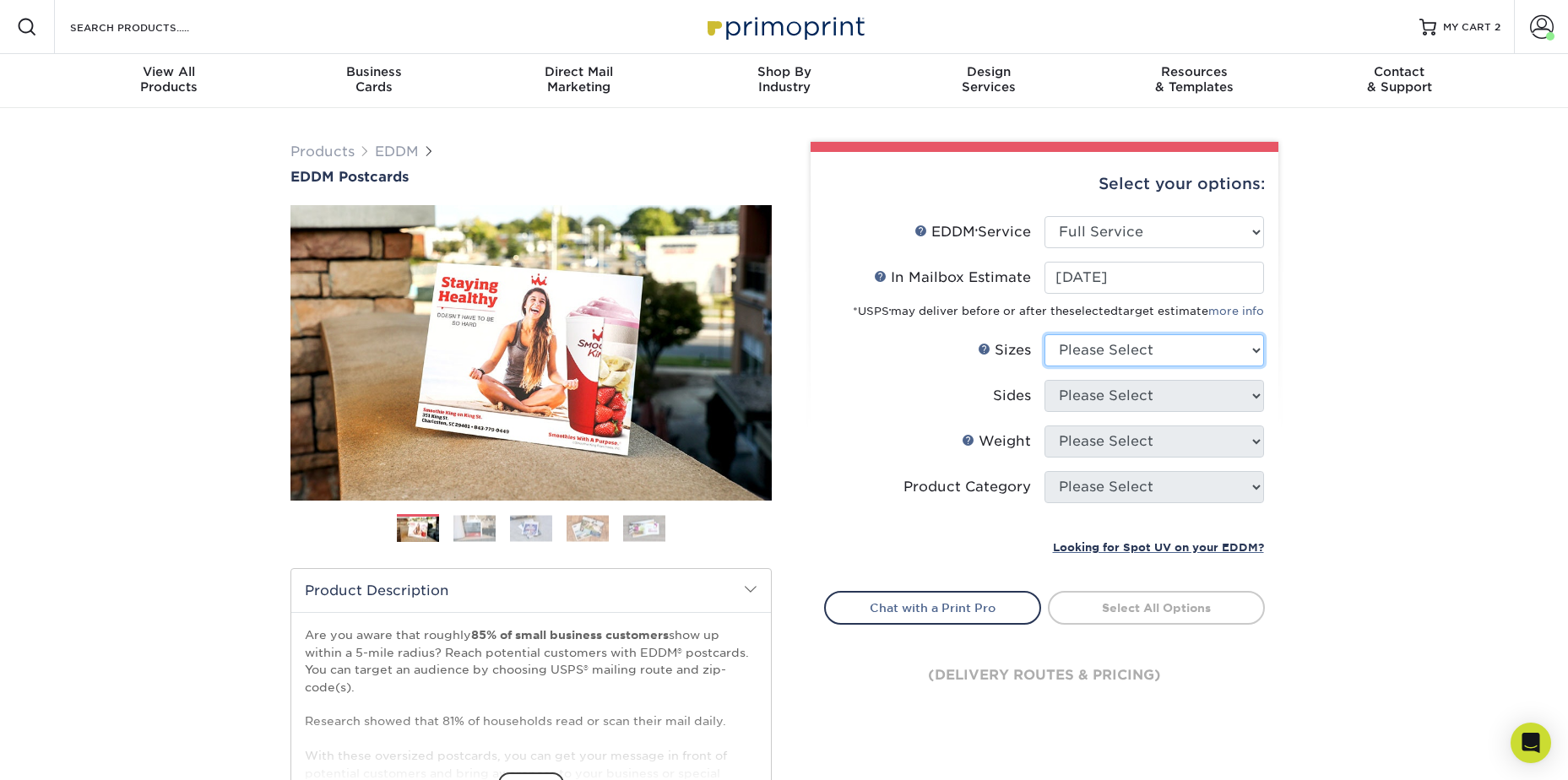
click at [1125, 354] on select "Please Select 4.5" x 12" 6" x 12" 6.5" x 8" 6.5" x 9" 6.5" x 12" 7" x 8.5" 8" x…" at bounding box center [1154, 351] width 220 height 32
select select "6.50x8.00"
click at [1044, 335] on select "Please Select 4.5" x 12" 6" x 12" 6.5" x 8" 6.5" x 9" 6.5" x 12" 7" x 8.5" 8" x…" at bounding box center [1154, 351] width 220 height 32
click at [1103, 399] on select "Please Select Print Both Sides Print Front Only" at bounding box center [1154, 396] width 220 height 32
select select "13abbda7-1d64-4f25-8bb2-c179b224825d"
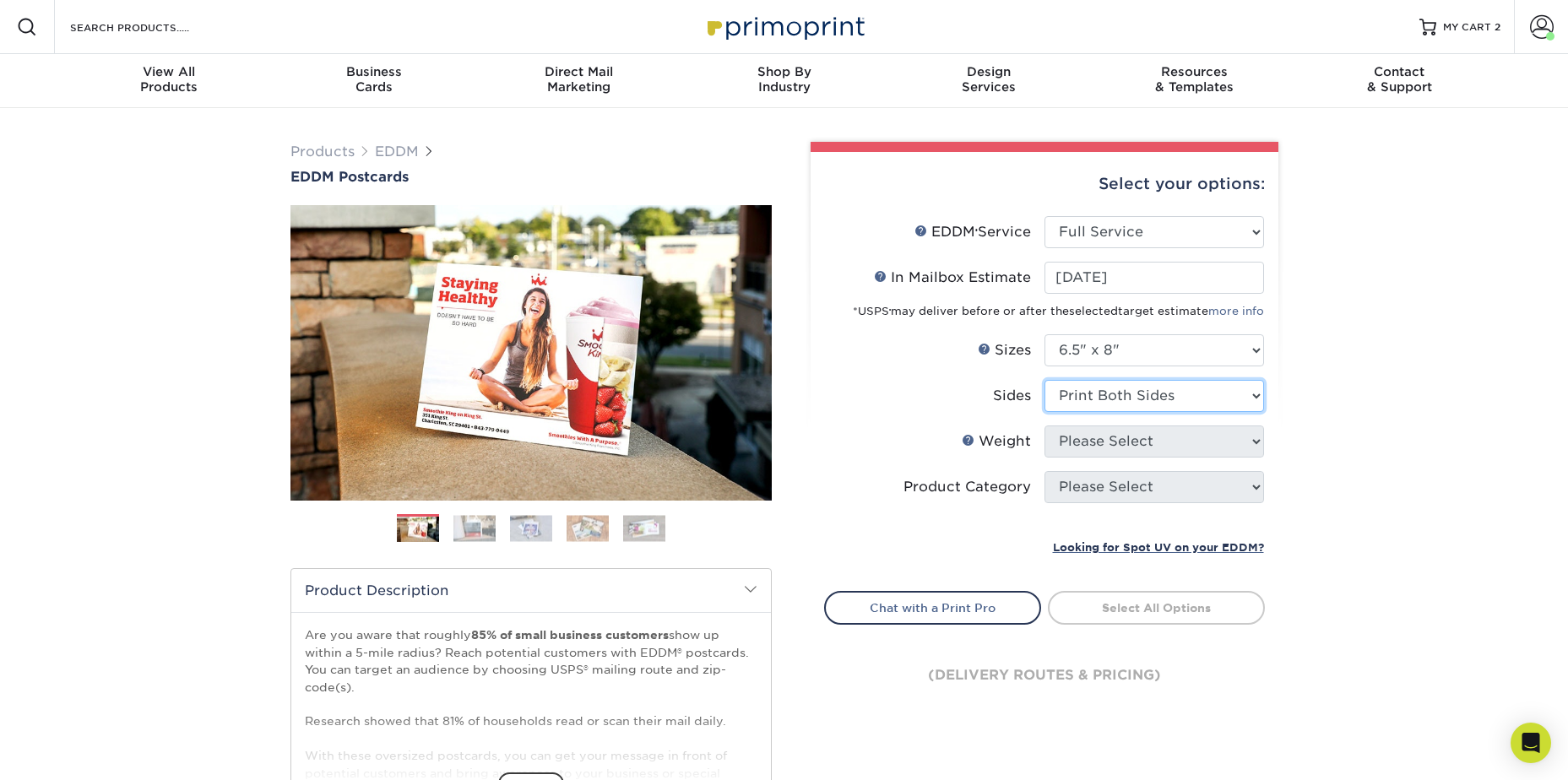
click at [1044, 380] on select "Please Select Print Both Sides Print Front Only" at bounding box center [1154, 396] width 220 height 32
click at [1101, 449] on select "Please Select 16PT 14PT" at bounding box center [1154, 442] width 220 height 32
select select "14PT"
click at [1044, 426] on select "Please Select 16PT 14PT" at bounding box center [1154, 442] width 220 height 32
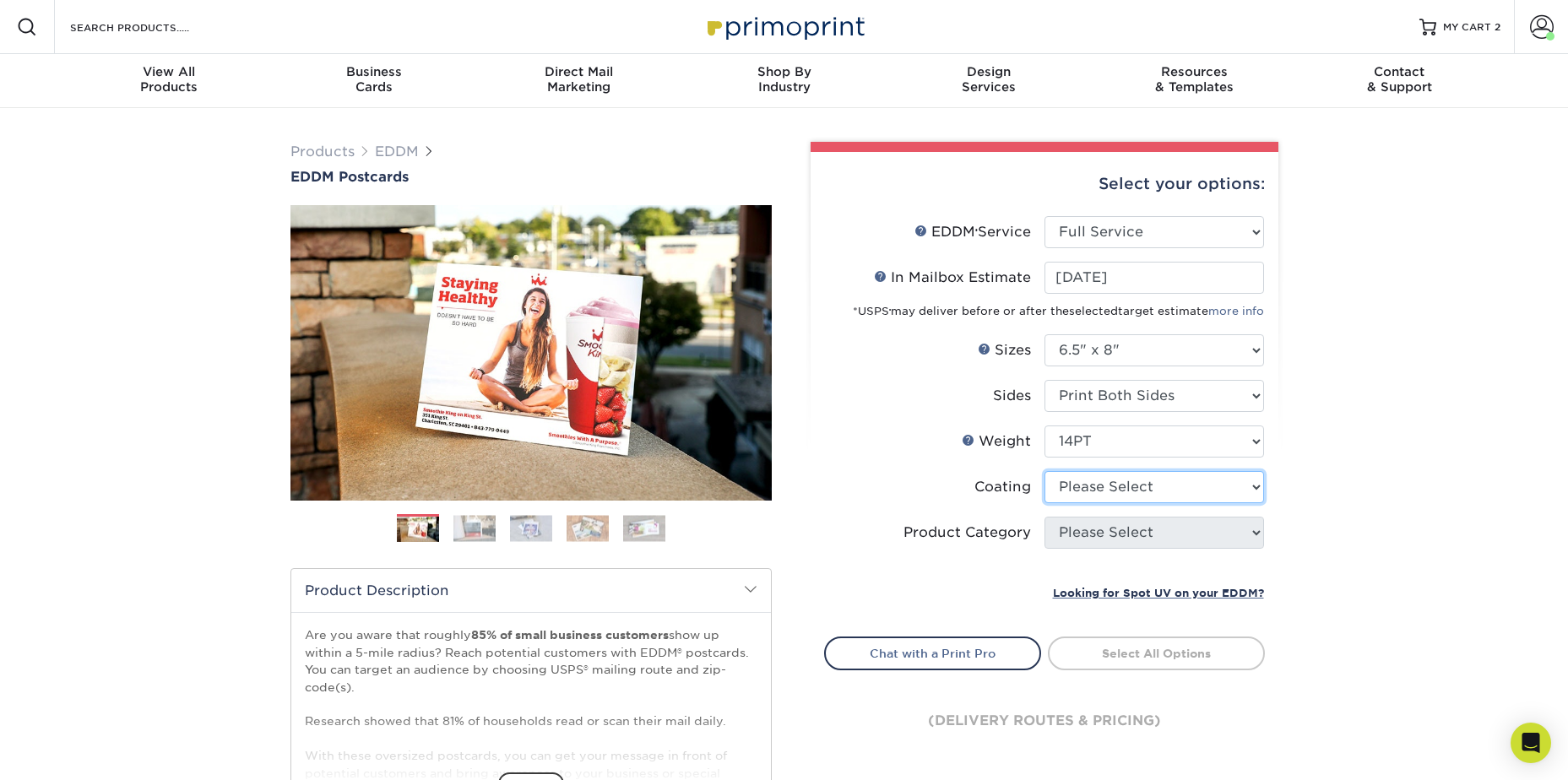
click at [1109, 484] on select at bounding box center [1154, 487] width 220 height 32
select select "121bb7b5-3b4d-429f-bd8d-bbf80e953313"
click at [1044, 471] on select at bounding box center [1154, 487] width 220 height 32
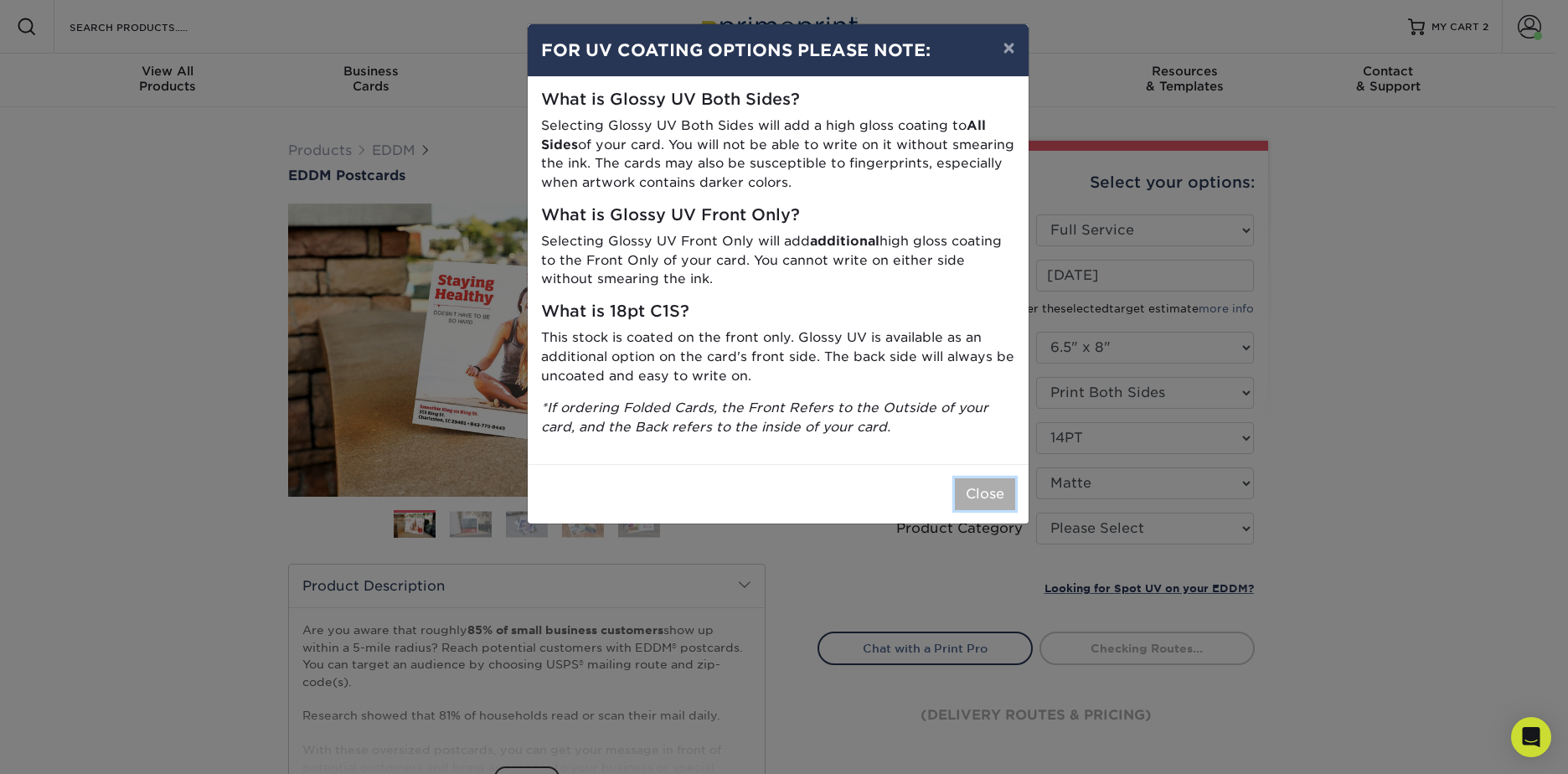
click at [987, 482] on button "Close" at bounding box center [984, 494] width 60 height 32
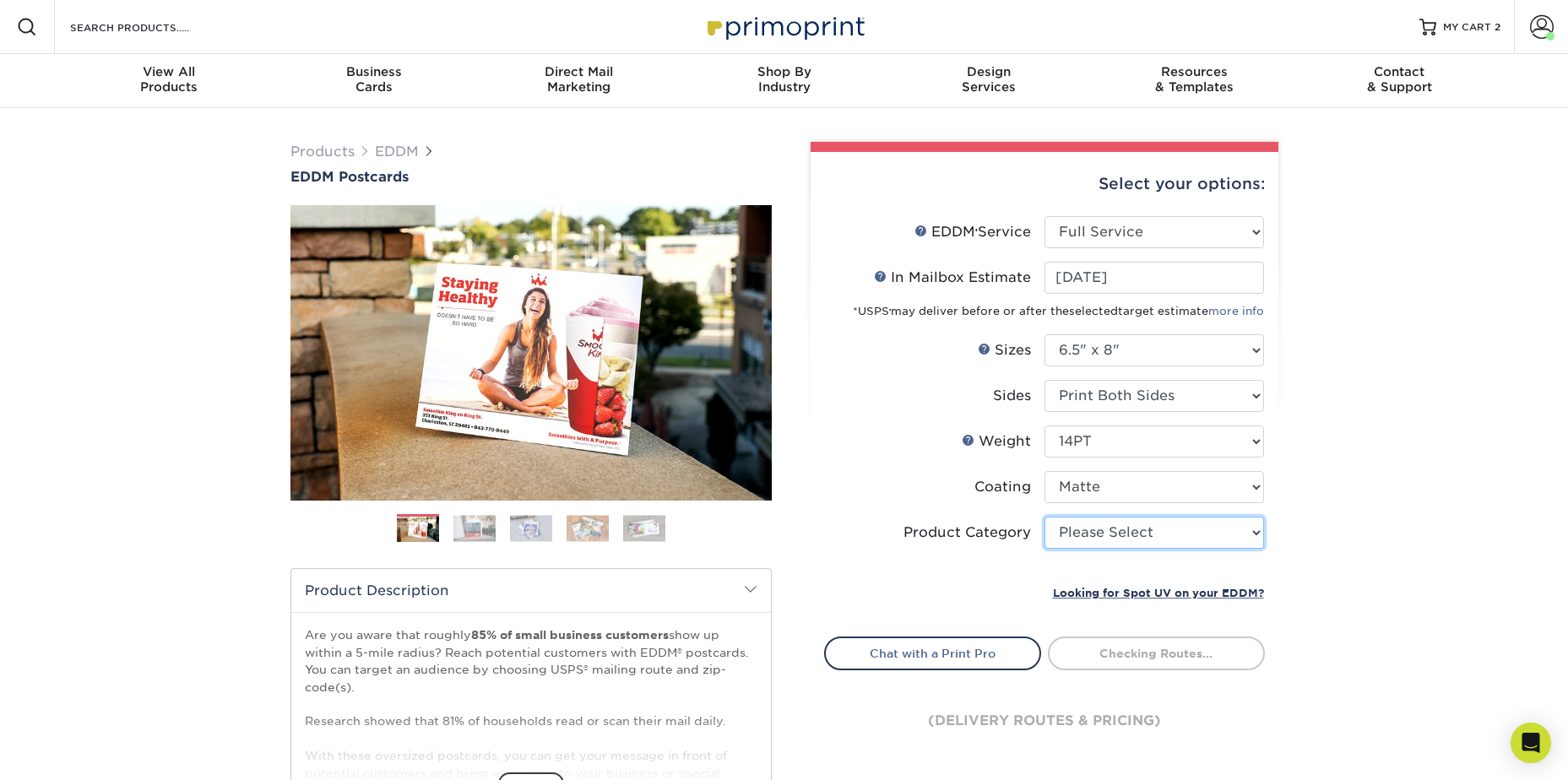
click at [1071, 537] on select "Please Select Postcards" at bounding box center [1154, 533] width 220 height 32
select select "9b7272e0-d6c8-4c3c-8e97-d3a1bcdab858"
click at [1044, 517] on select "Please Select Postcards" at bounding box center [1154, 533] width 220 height 32
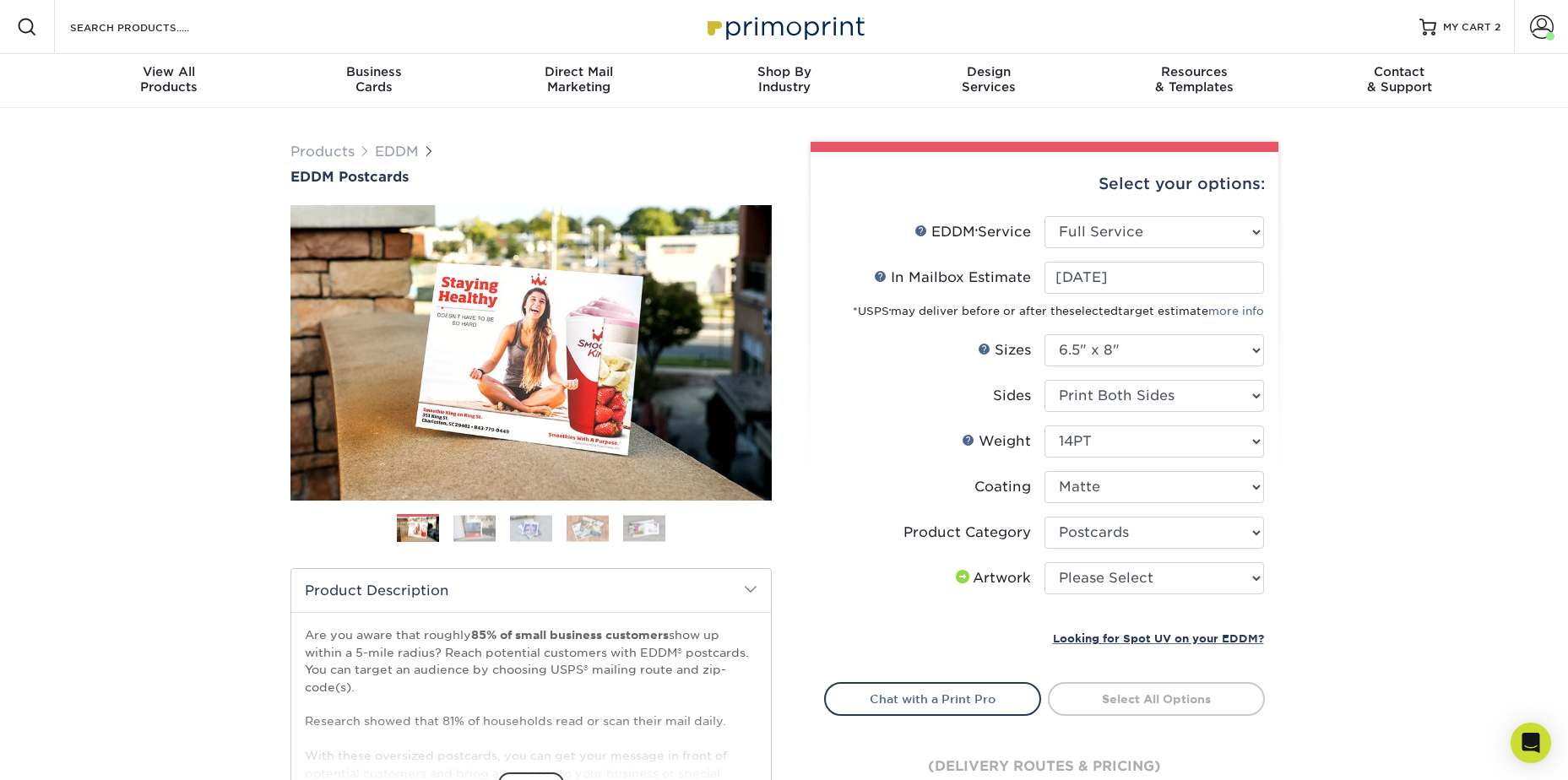
click at [1115, 598] on li "Artwork Please Select I will upload files I need a design - $150" at bounding box center [1043, 585] width 439 height 46
click at [1117, 583] on select "Please Select I will upload files I need a design - $150" at bounding box center [1154, 578] width 220 height 32
select select "upload"
click at [1044, 562] on select "Please Select I will upload files I need a design - $150" at bounding box center [1154, 578] width 220 height 32
click at [1134, 699] on link "Select Routes" at bounding box center [1156, 697] width 217 height 31
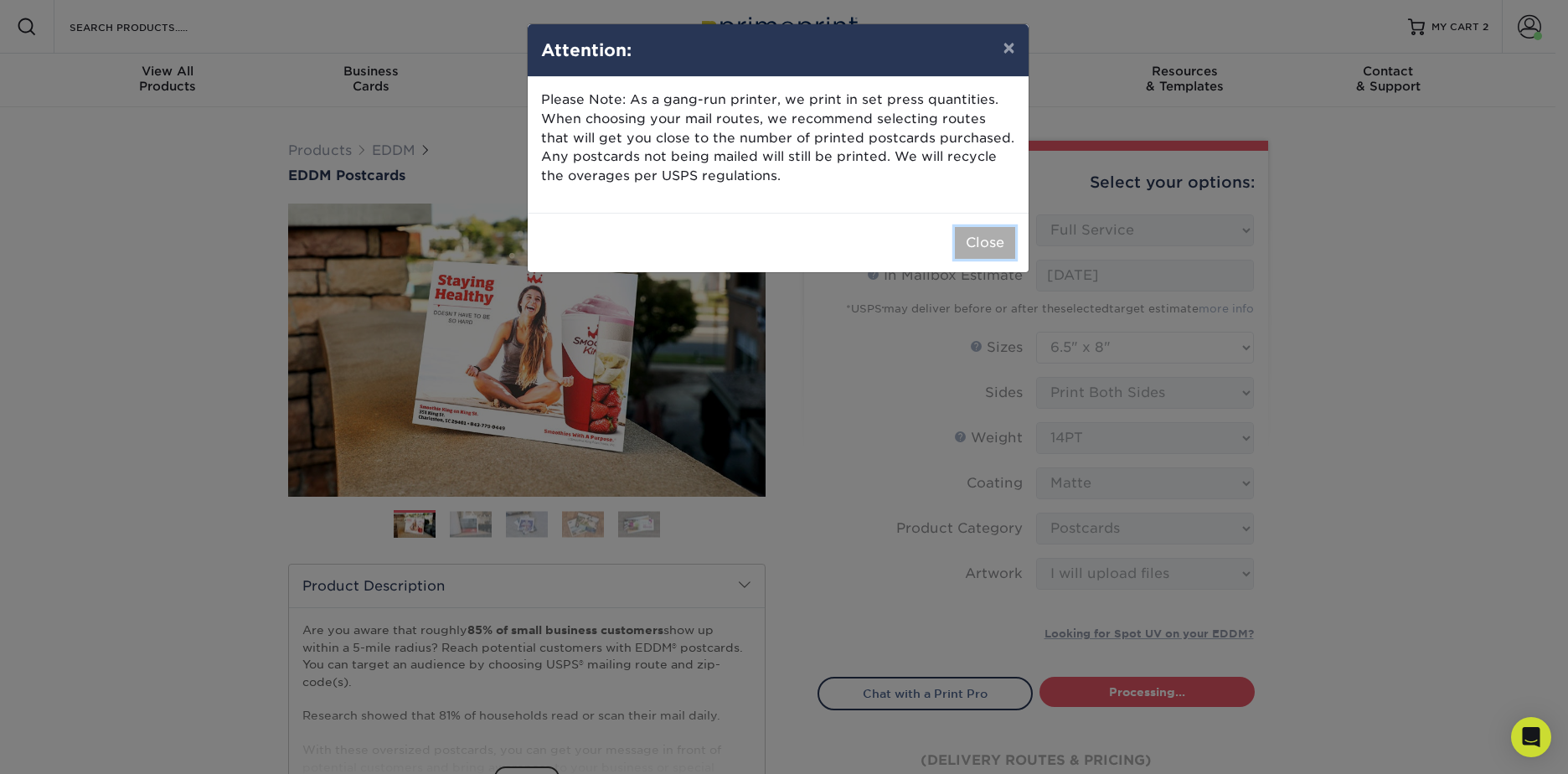
click at [965, 237] on button "Close" at bounding box center [984, 243] width 60 height 32
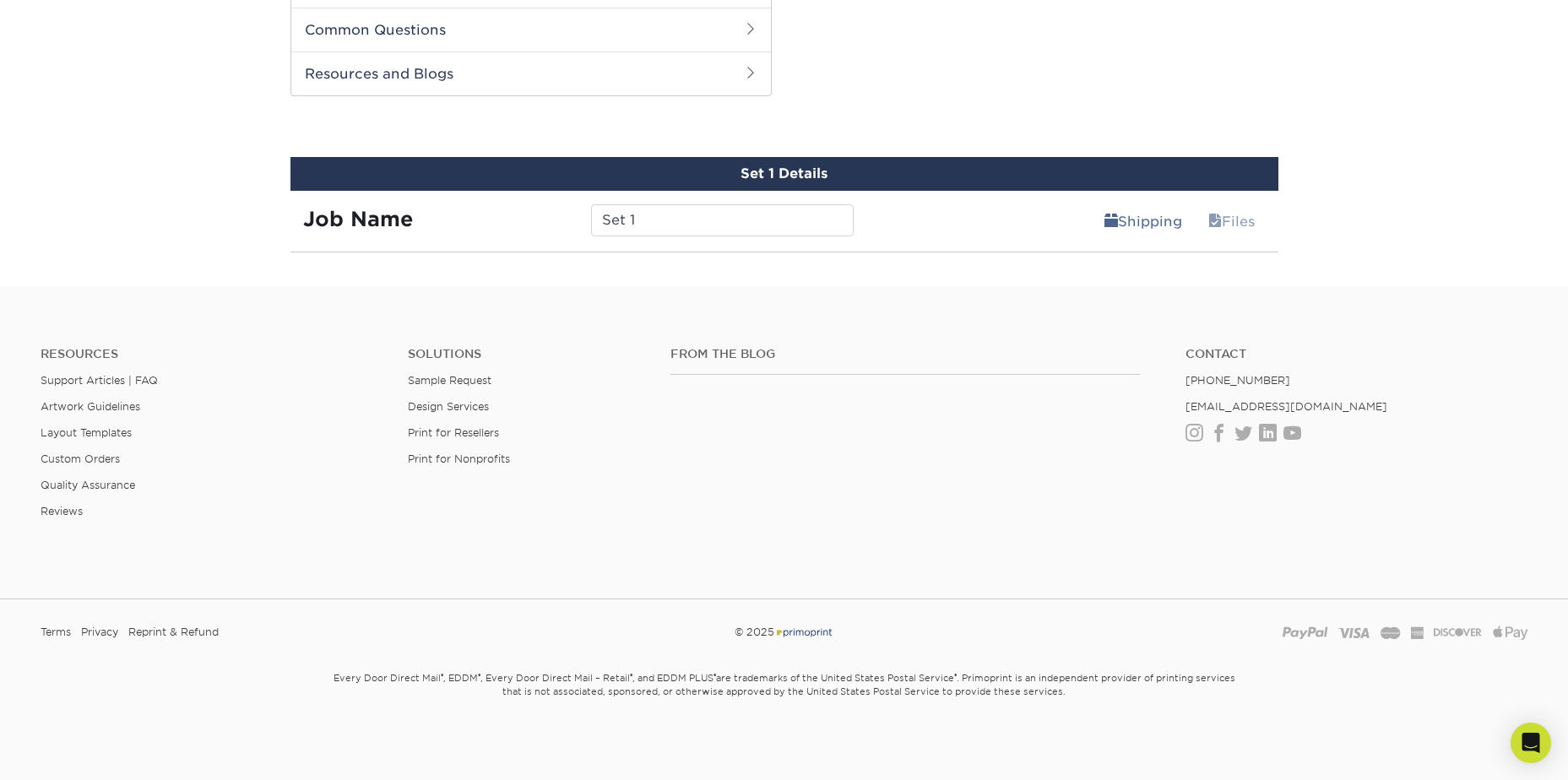
scroll to position [832, 0]
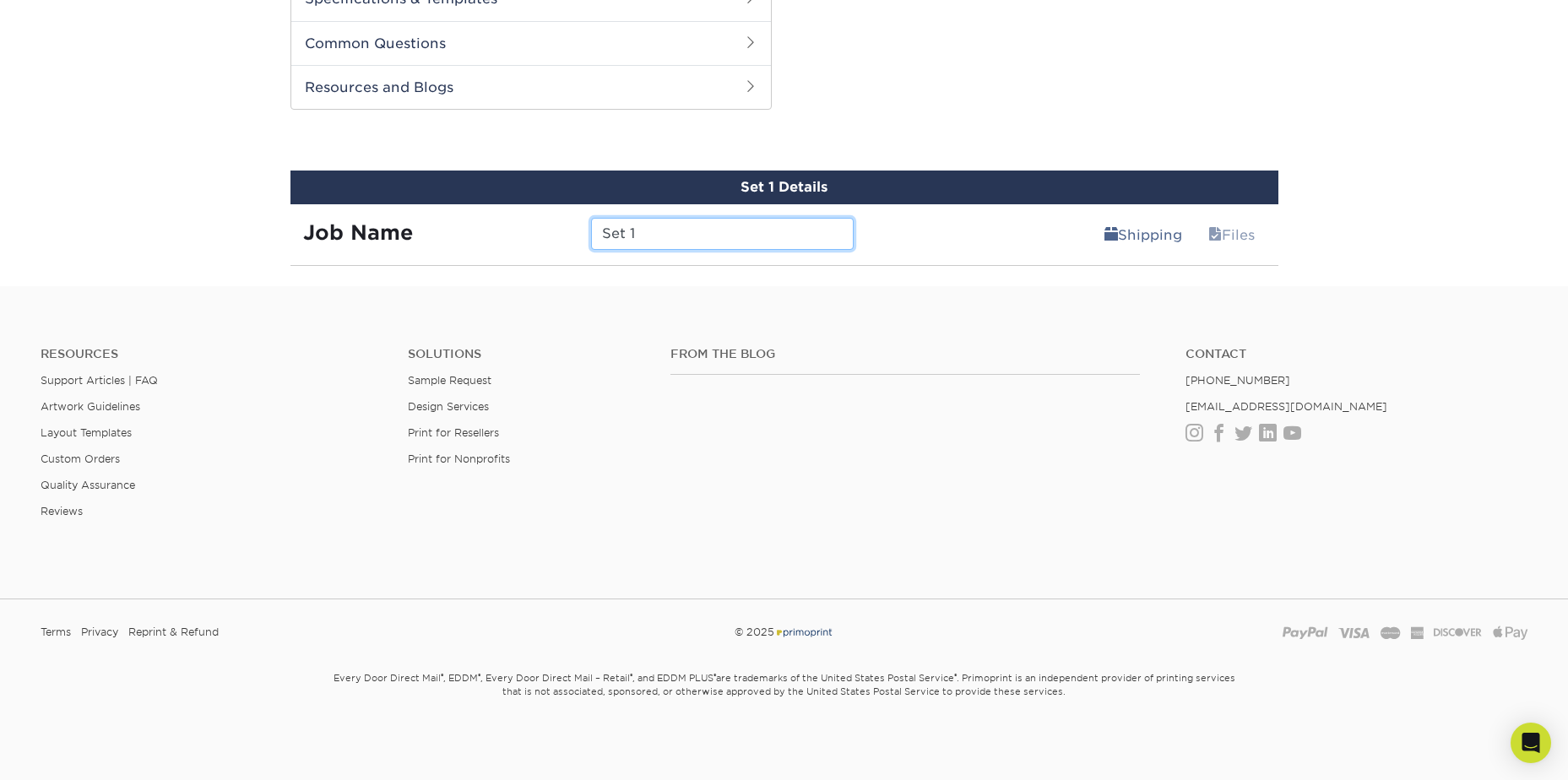
click at [713, 242] on input "Set 1" at bounding box center [722, 234] width 262 height 32
type input "S"
type input "Aromas"
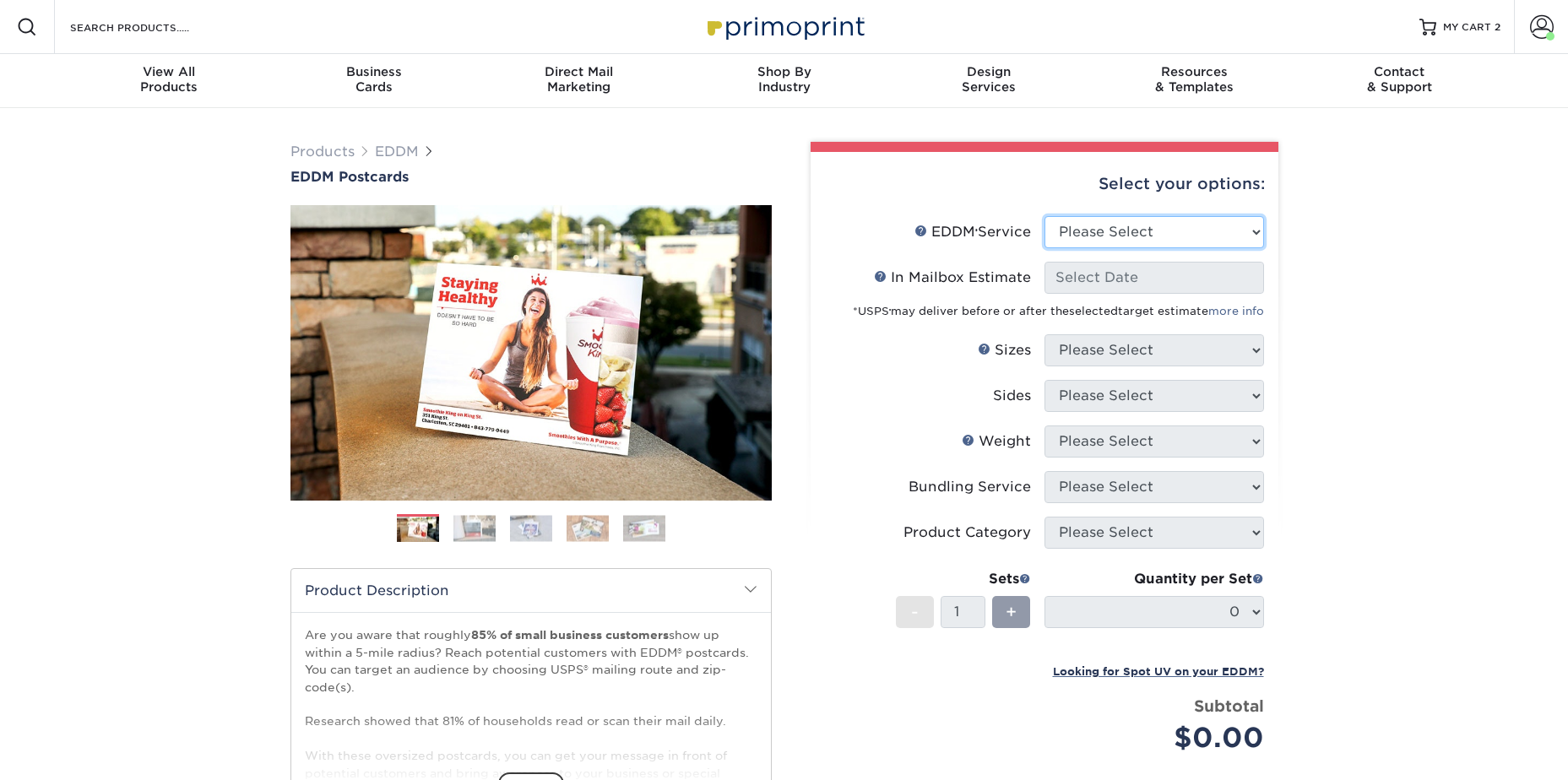
click at [1126, 241] on select "Please Select Full Service Print Only" at bounding box center [1154, 232] width 220 height 32
select select "full_service"
click at [1044, 216] on select "Please Select Full Service Print Only" at bounding box center [1154, 232] width 220 height 32
select select "-1"
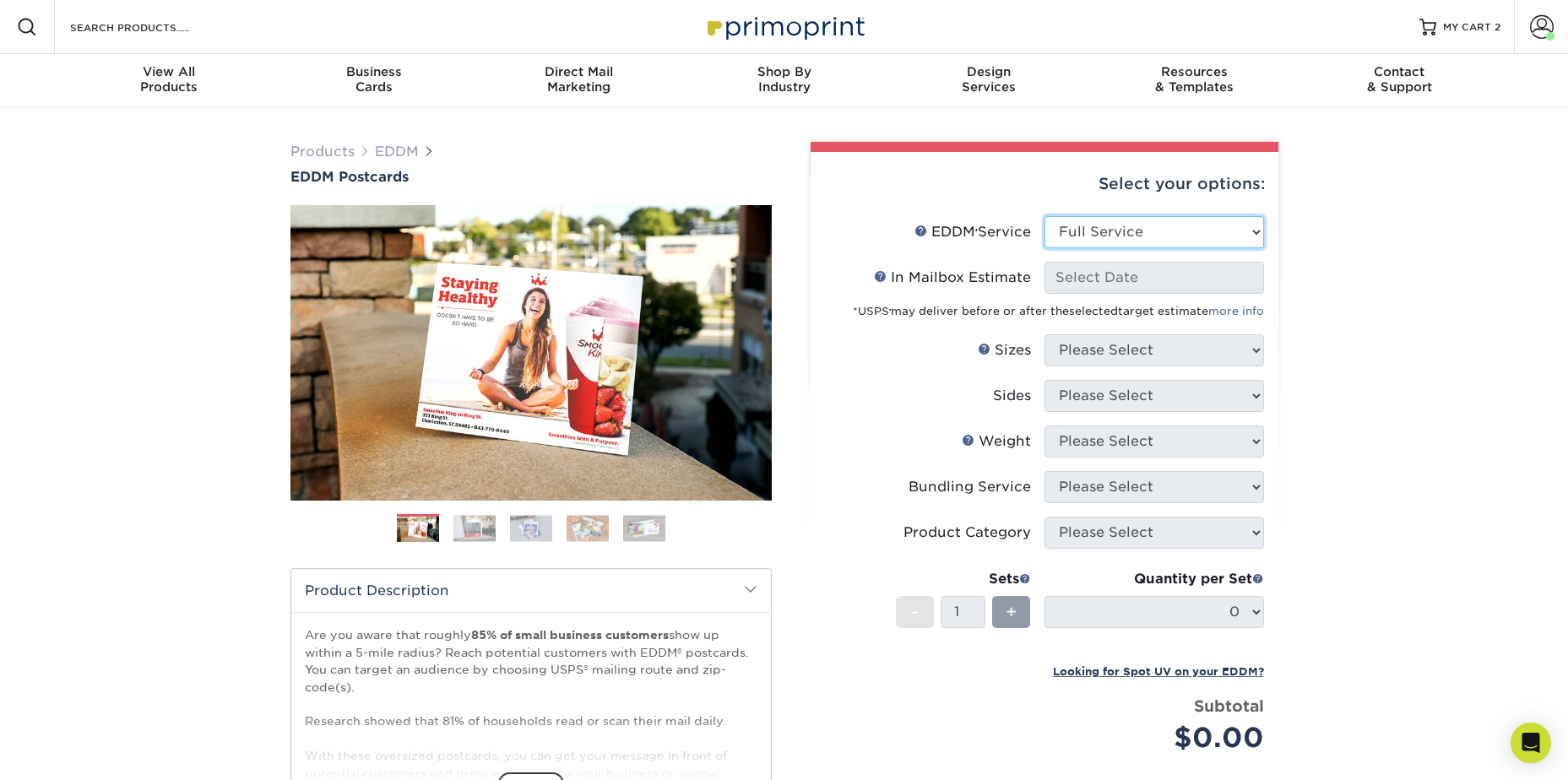
select select "-1"
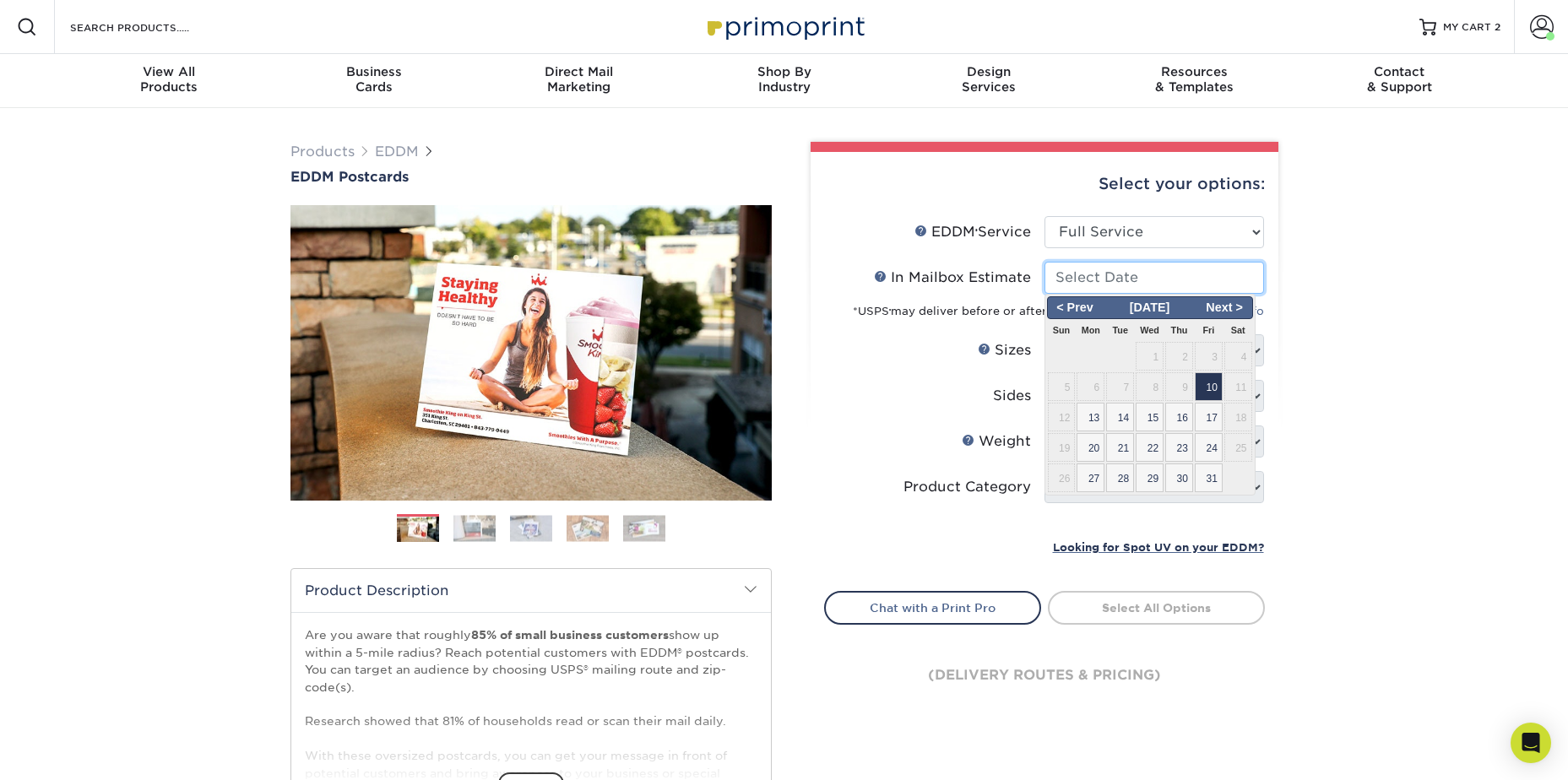
click at [1127, 270] on input "In Mailbox Estimate Help In Mailbox Estimate" at bounding box center [1154, 278] width 220 height 32
click at [1095, 446] on span "20" at bounding box center [1090, 448] width 28 height 29
type input "[DATE]"
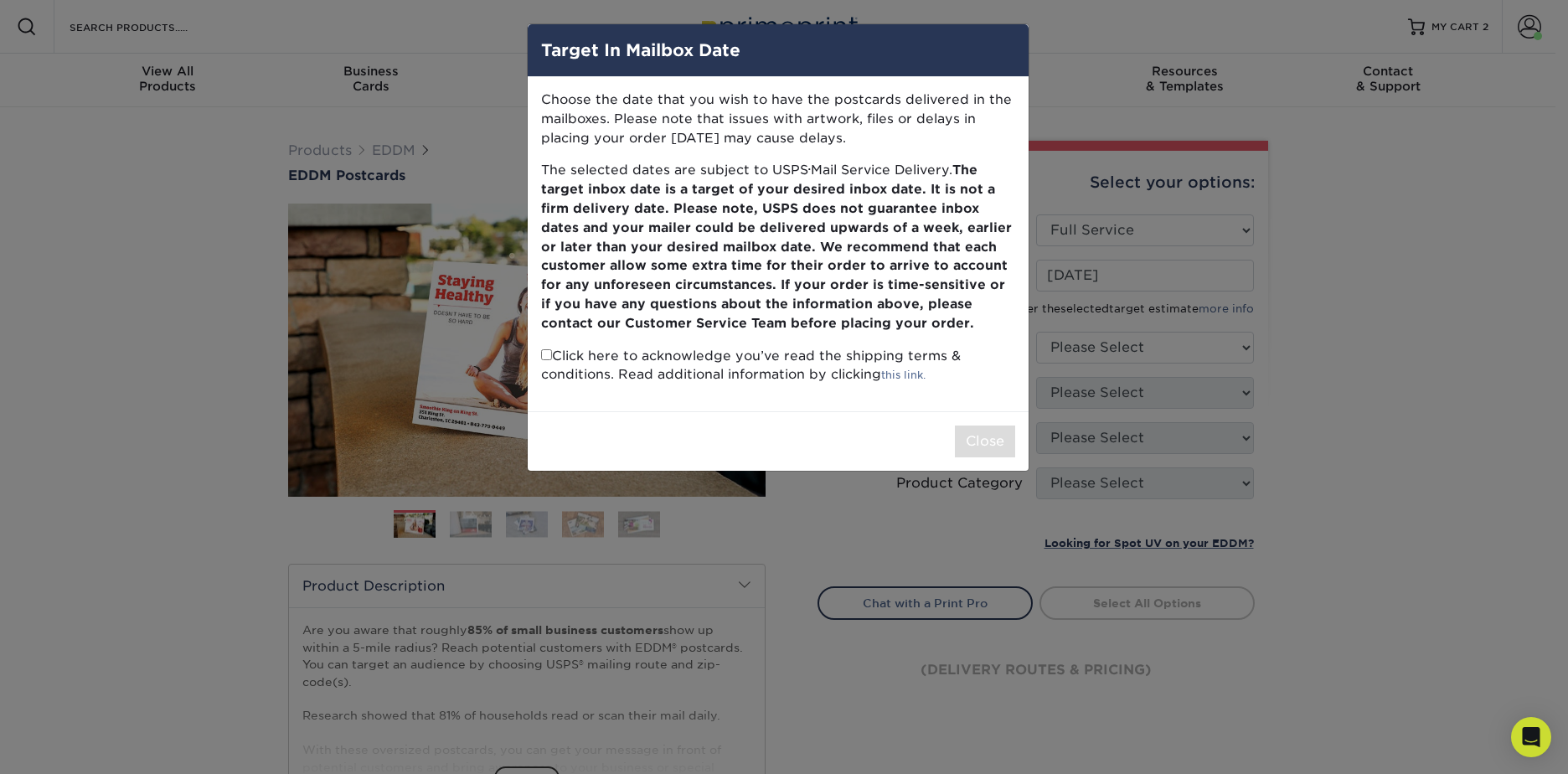
click at [547, 353] on input "checkbox" at bounding box center [546, 354] width 11 height 11
checkbox input "true"
click at [961, 448] on button "Close" at bounding box center [984, 442] width 60 height 32
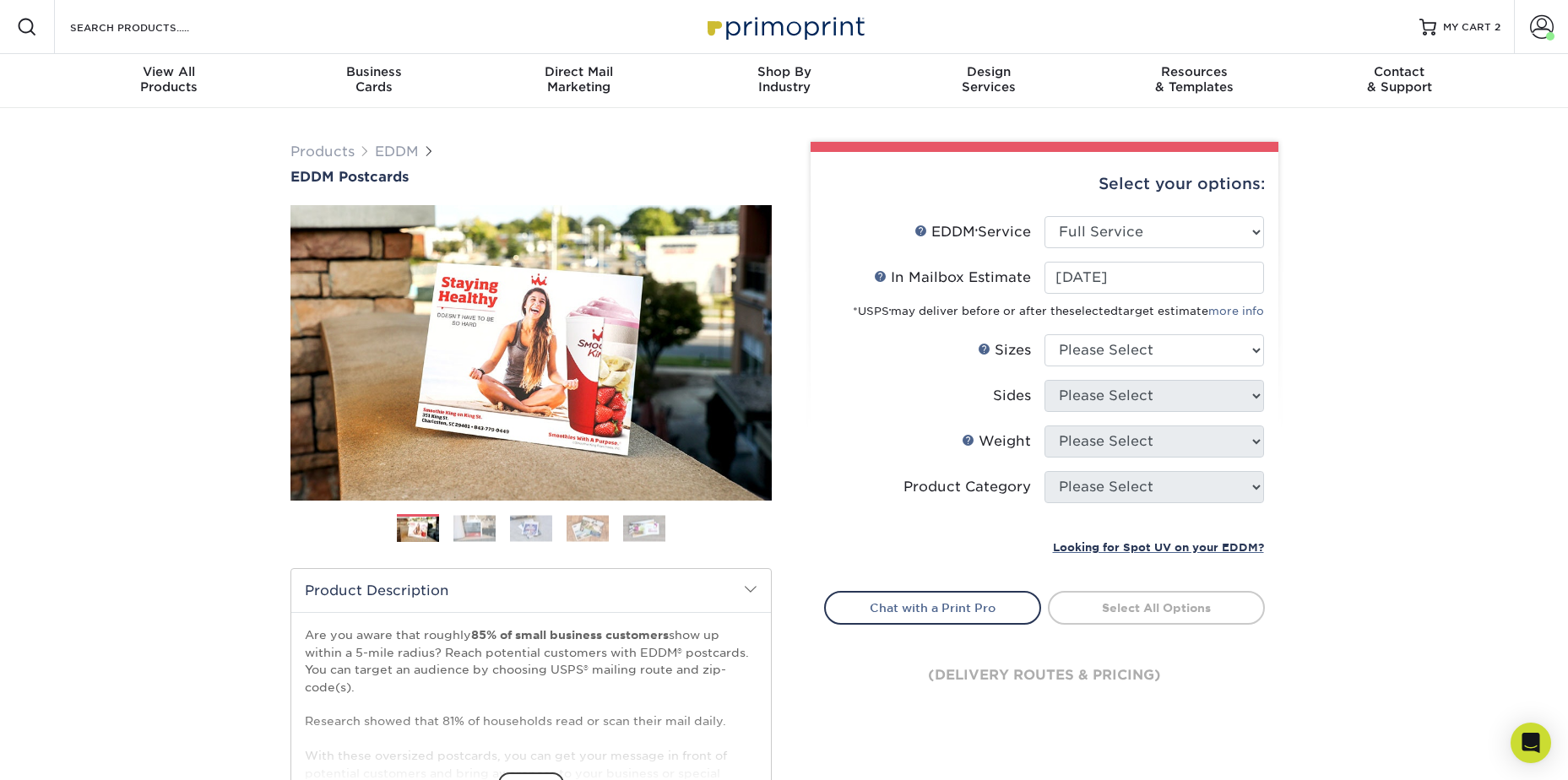
click at [1101, 367] on li "Sizes Help Sizes Please Select 4.5" x 12" 6" x 12" 6.5" x 8" 6.5" x 9" 6.5" x 1…" at bounding box center [1043, 358] width 439 height 46
click at [1103, 360] on select "Please Select 4.5" x 12" 6" x 12" 6.5" x 8" 6.5" x 9" 6.5" x 12" 7" x 8.5" 8" x…" at bounding box center [1154, 351] width 220 height 32
select select "6.50x8.00"
click at [1044, 335] on select "Please Select 4.5" x 12" 6" x 12" 6.5" x 8" 6.5" x 9" 6.5" x 12" 7" x 8.5" 8" x…" at bounding box center [1154, 351] width 220 height 32
click at [1104, 396] on select "Please Select Print Both Sides Print Front Only" at bounding box center [1154, 396] width 220 height 32
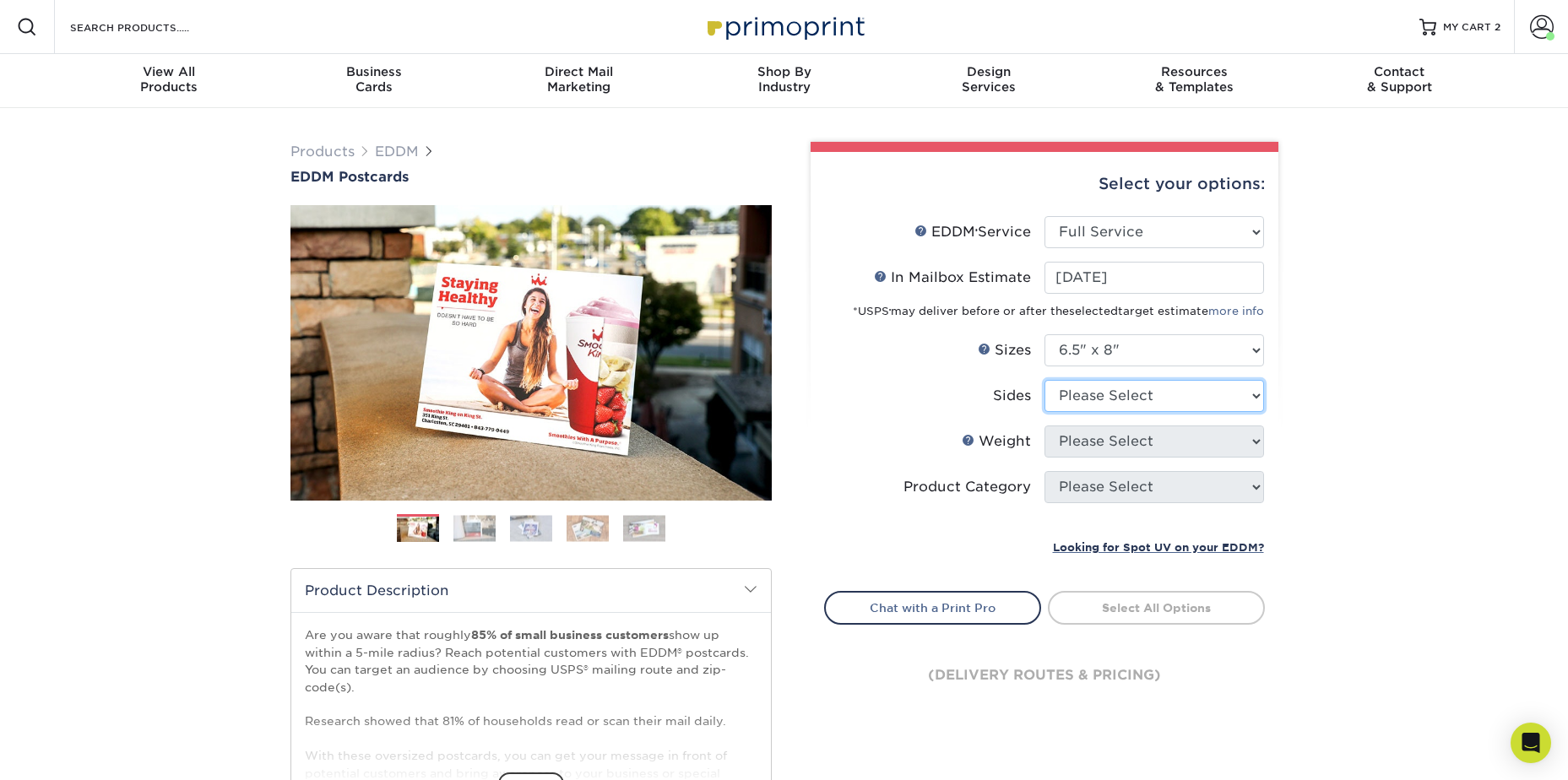
select select "13abbda7-1d64-4f25-8bb2-c179b224825d"
click at [1044, 380] on select "Please Select Print Both Sides Print Front Only" at bounding box center [1154, 396] width 220 height 32
click at [1110, 443] on select "Please Select 16PT 14PT" at bounding box center [1154, 442] width 220 height 32
select select "14PT"
click at [1044, 426] on select "Please Select 16PT 14PT" at bounding box center [1154, 442] width 220 height 32
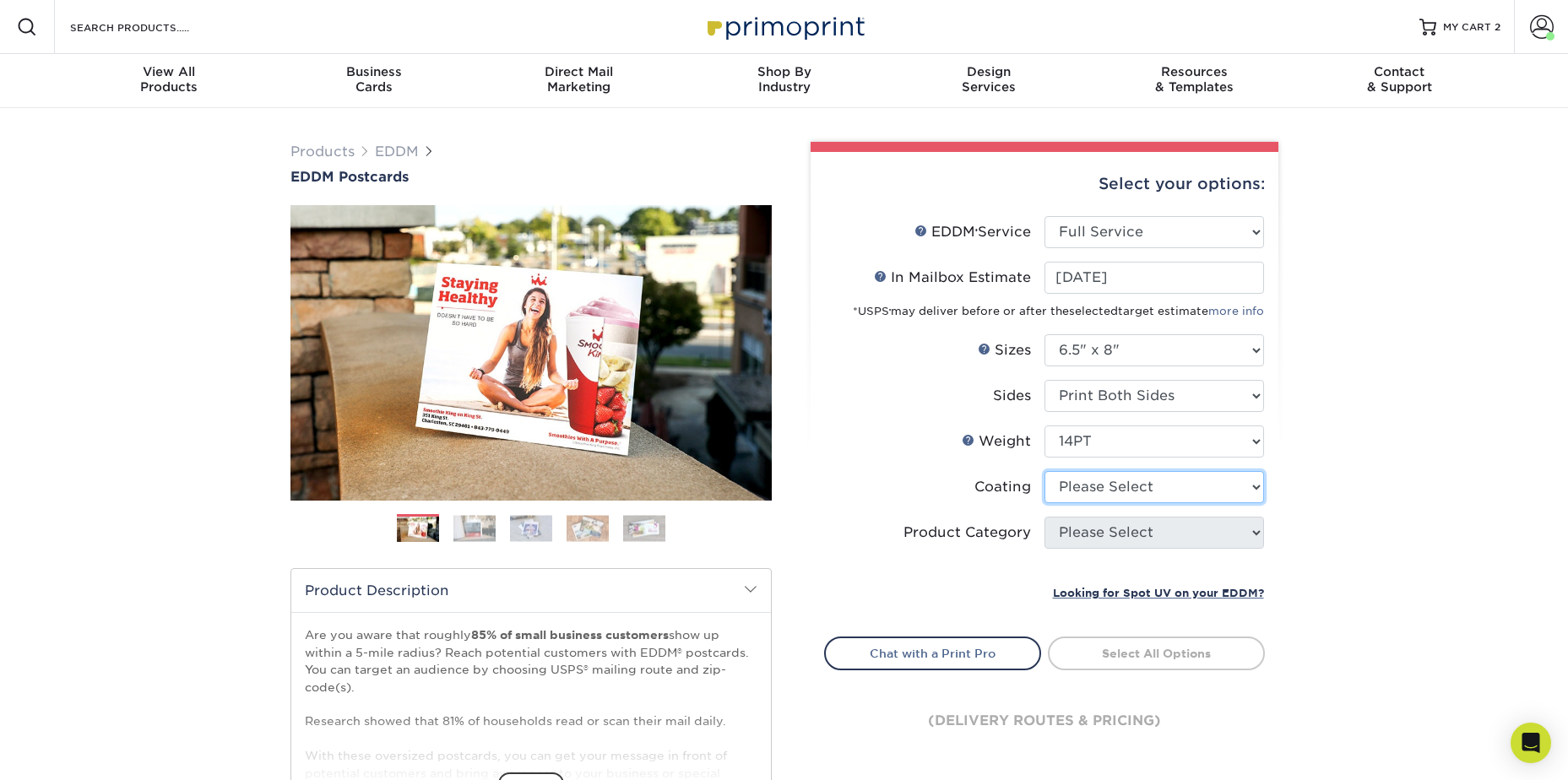
click at [1117, 496] on select at bounding box center [1154, 487] width 220 height 32
select select "121bb7b5-3b4d-429f-bd8d-bbf80e953313"
click at [1044, 471] on select at bounding box center [1154, 487] width 220 height 32
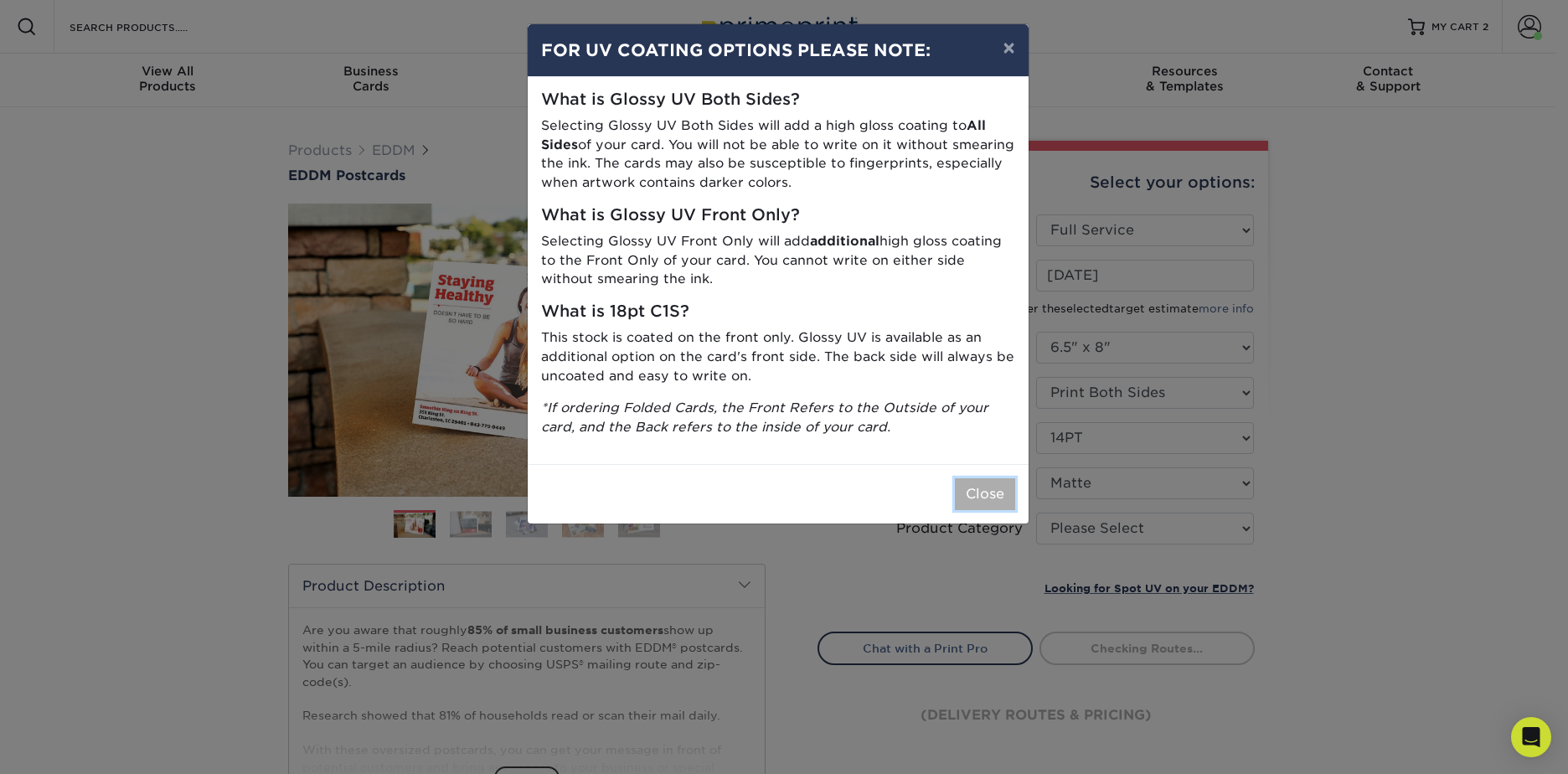
click at [1004, 500] on button "Close" at bounding box center [984, 494] width 60 height 32
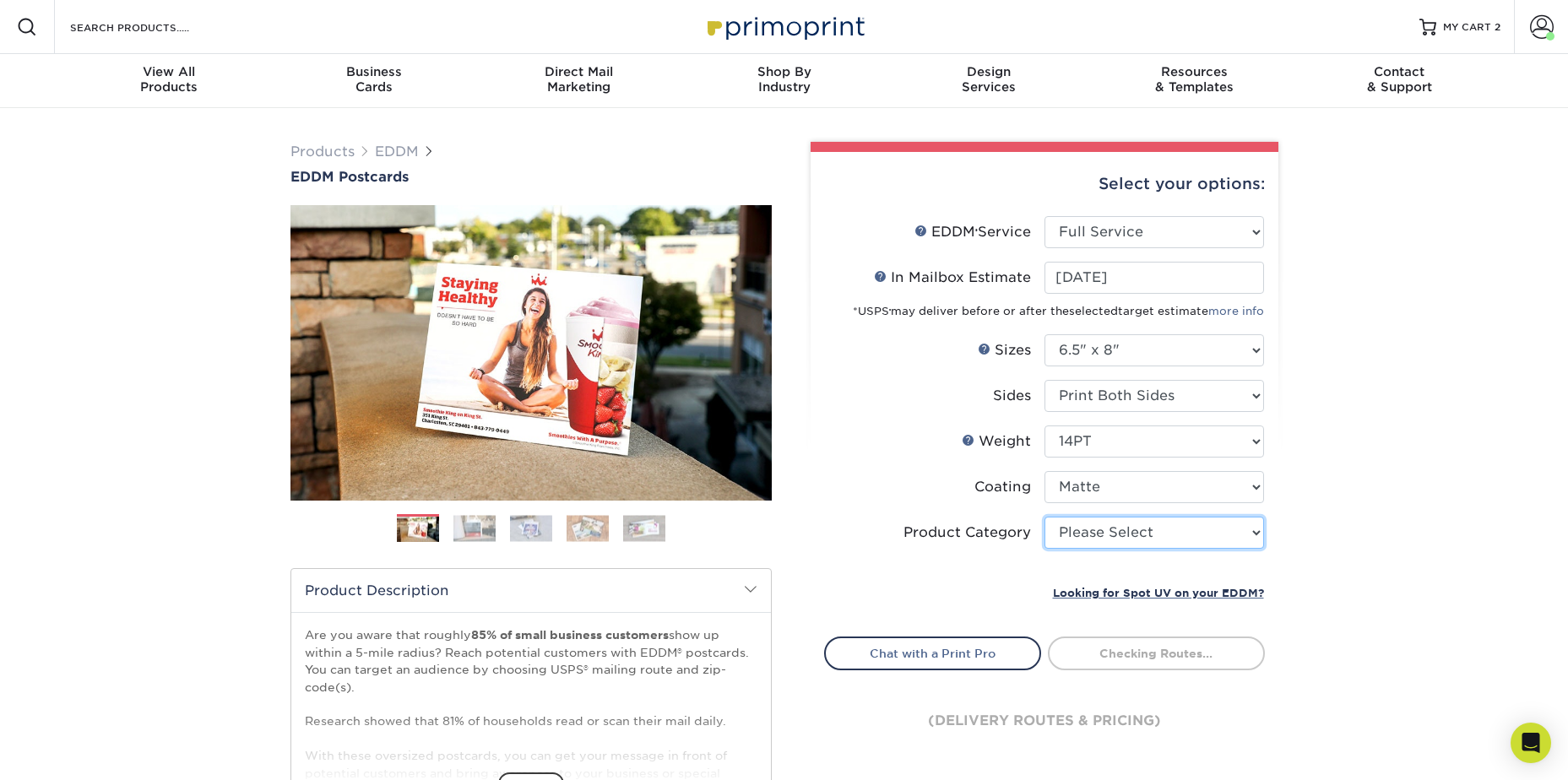
click at [1088, 526] on select "Please Select Postcards" at bounding box center [1154, 533] width 220 height 32
select select "9b7272e0-d6c8-4c3c-8e97-d3a1bcdab858"
click at [1044, 517] on select "Please Select Postcards" at bounding box center [1154, 533] width 220 height 32
click at [1336, 551] on div "Products EDDM EDDM Postcards Previous Next" at bounding box center [784, 559] width 1568 height 902
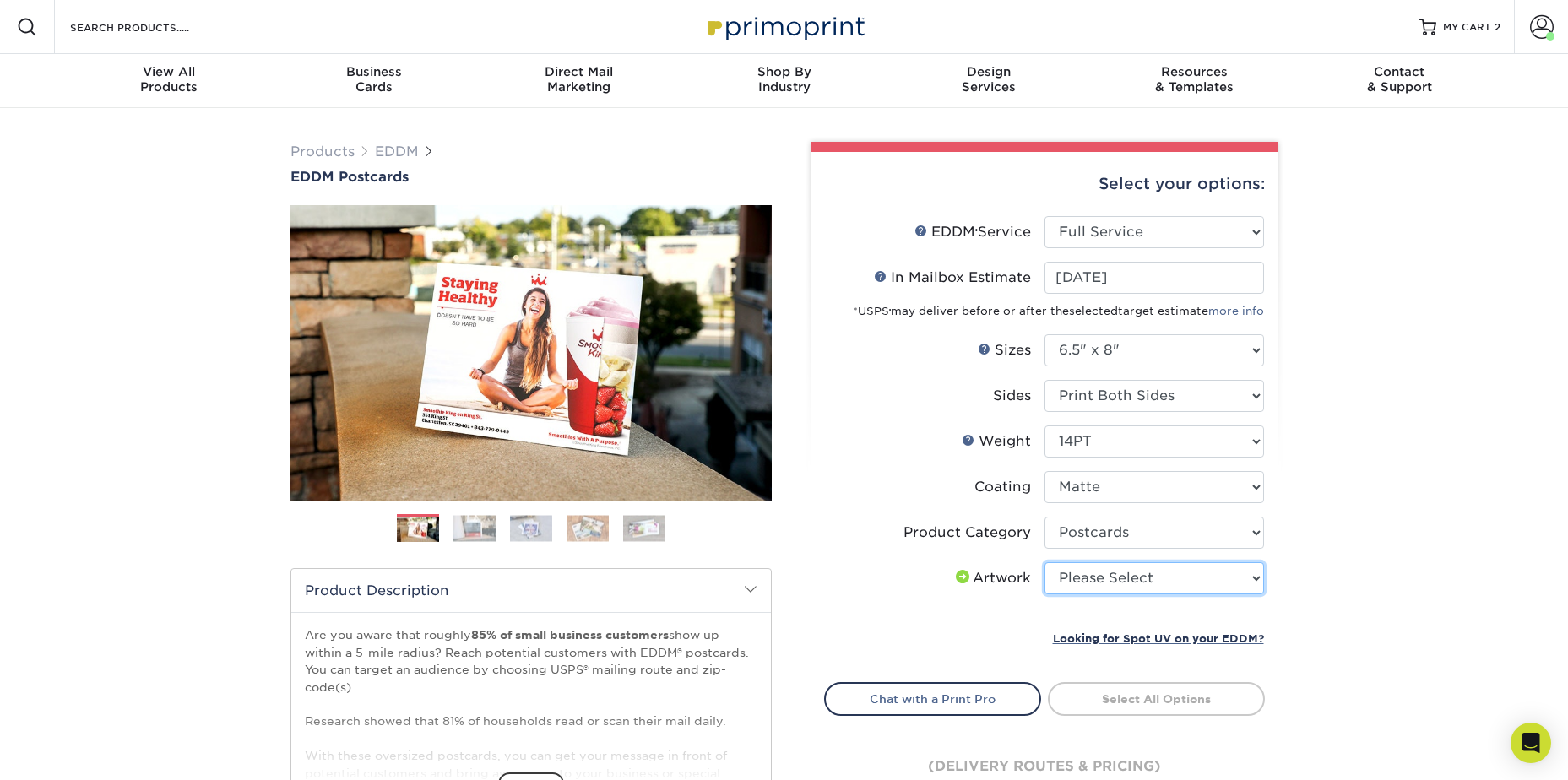
click at [1193, 579] on select "Please Select I will upload files I need a design - $150" at bounding box center [1154, 578] width 220 height 32
select select "upload"
click at [1044, 562] on select "Please Select I will upload files I need a design - $150" at bounding box center [1154, 578] width 220 height 32
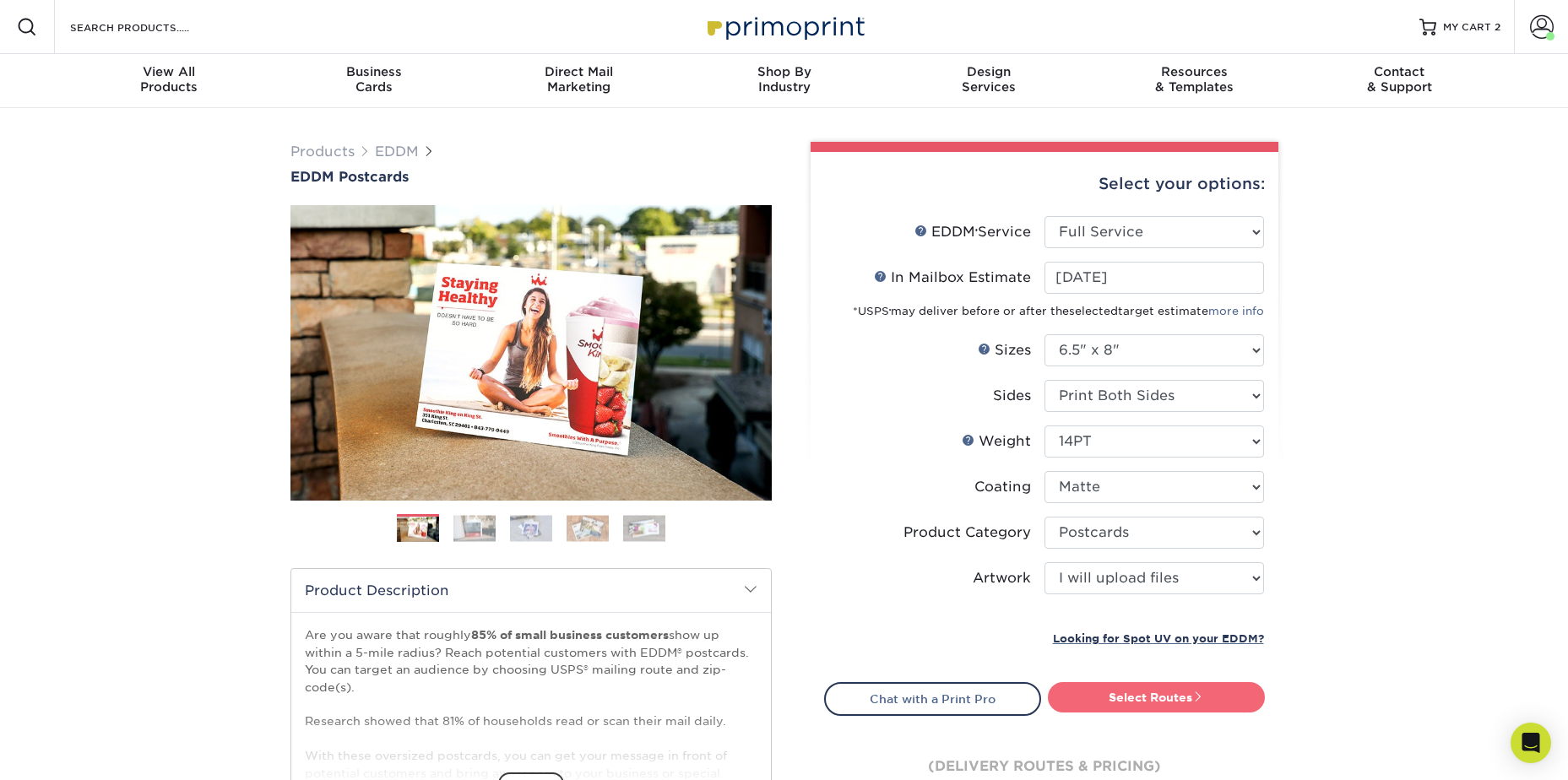
click at [1128, 690] on link "Select Routes" at bounding box center [1156, 697] width 217 height 31
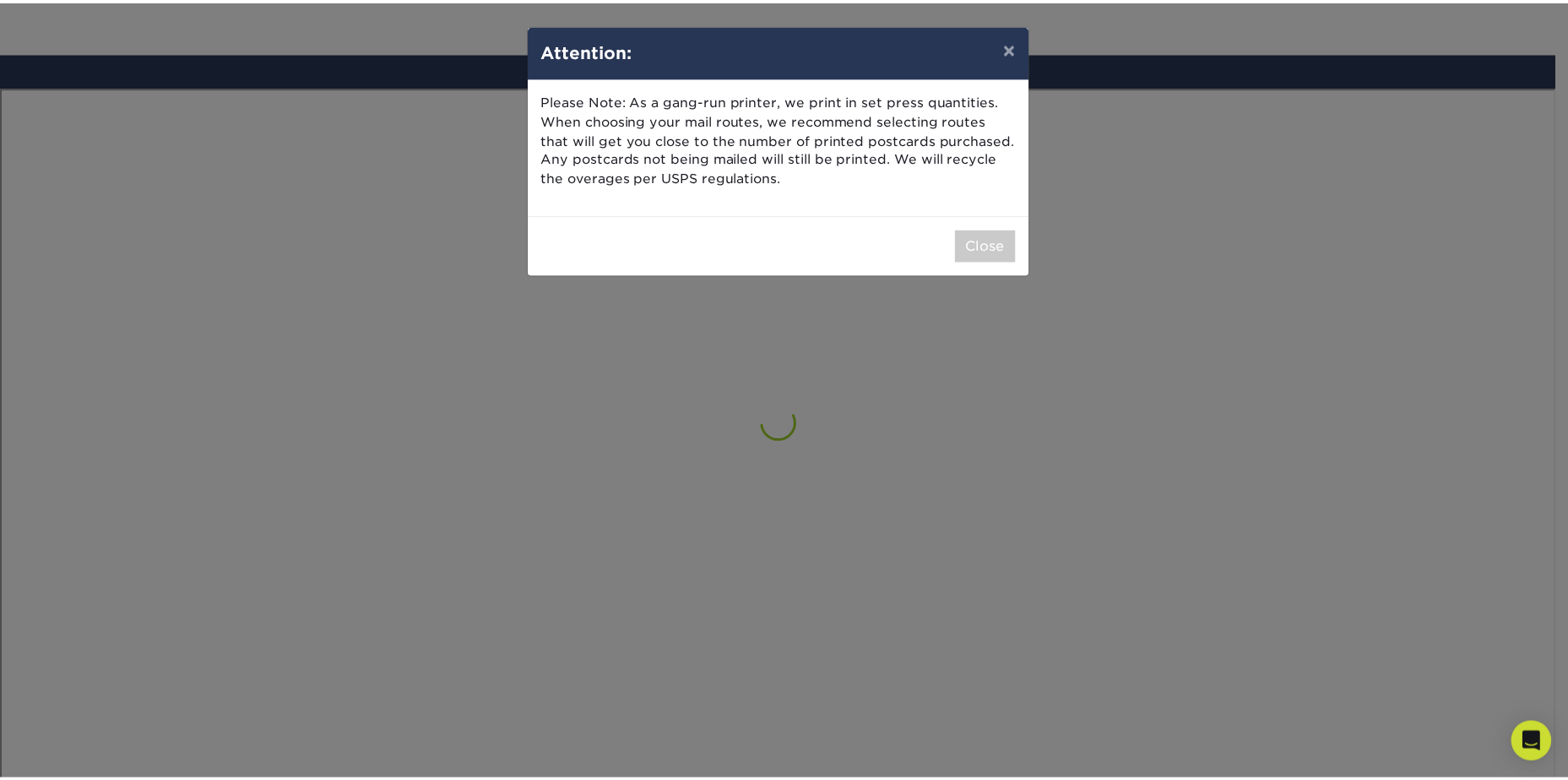
scroll to position [984, 0]
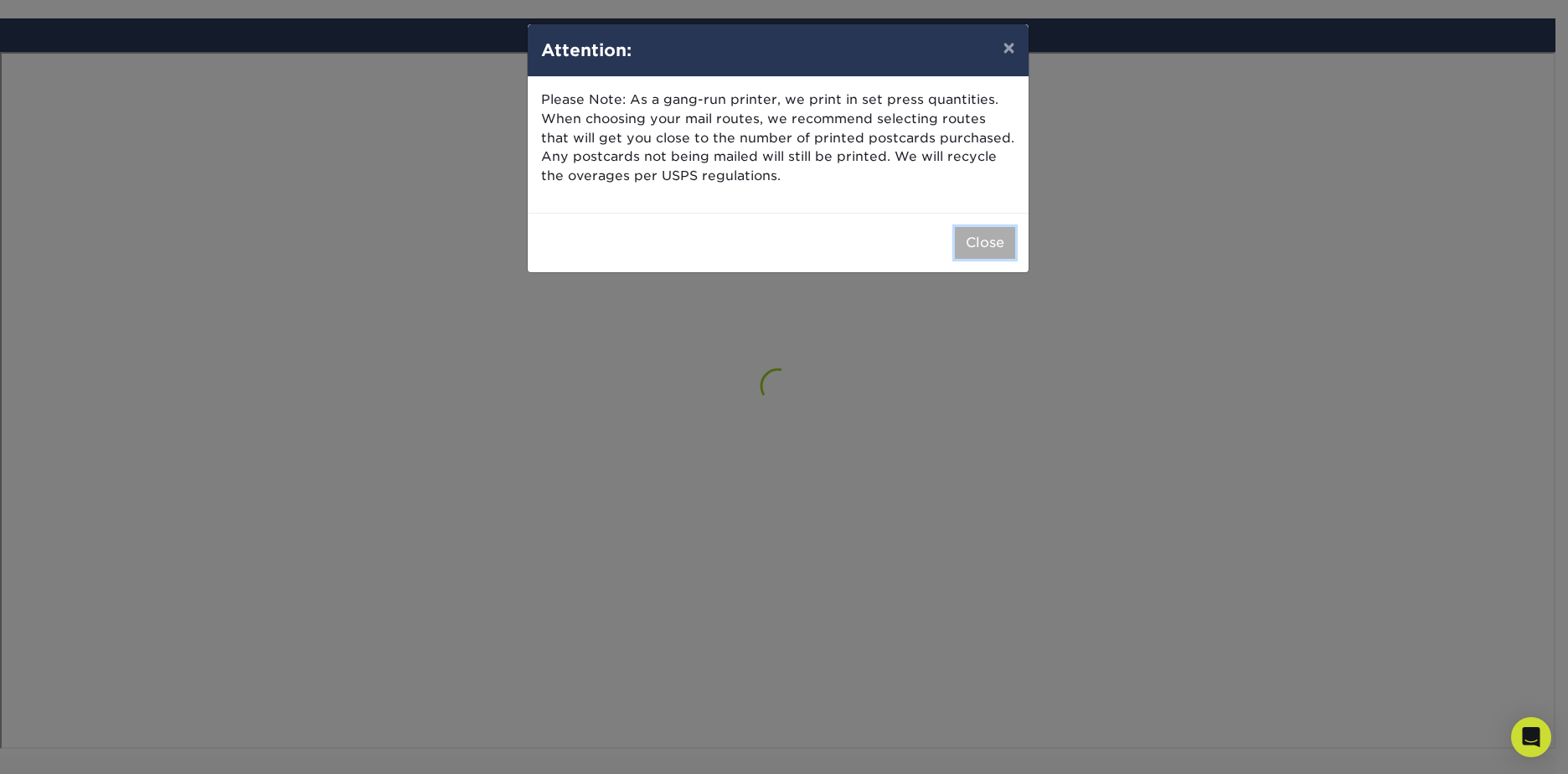
click at [971, 241] on button "Close" at bounding box center [984, 243] width 60 height 32
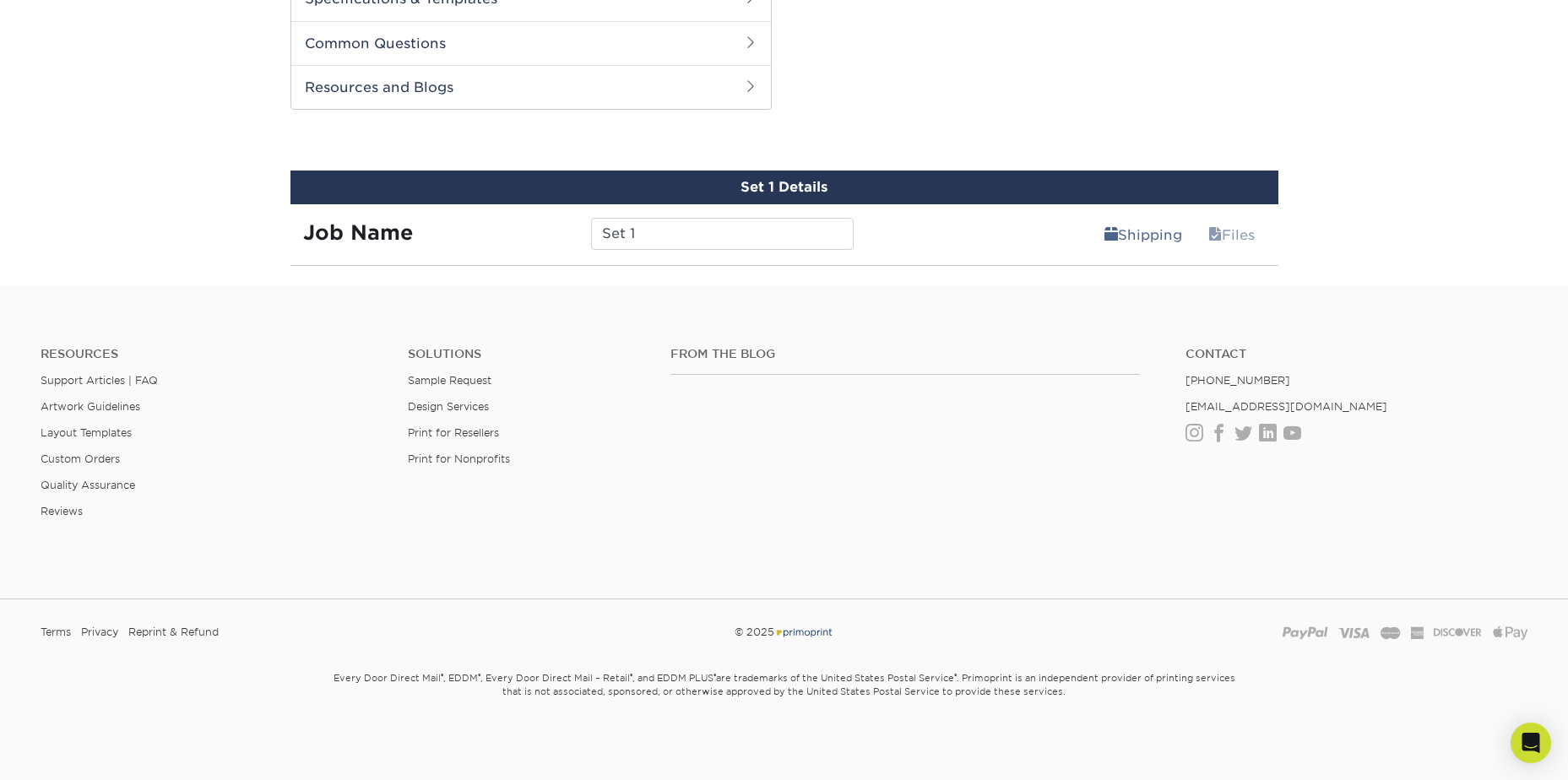
scroll to position [832, 0]
click at [631, 243] on input "Set 1" at bounding box center [722, 234] width 262 height 32
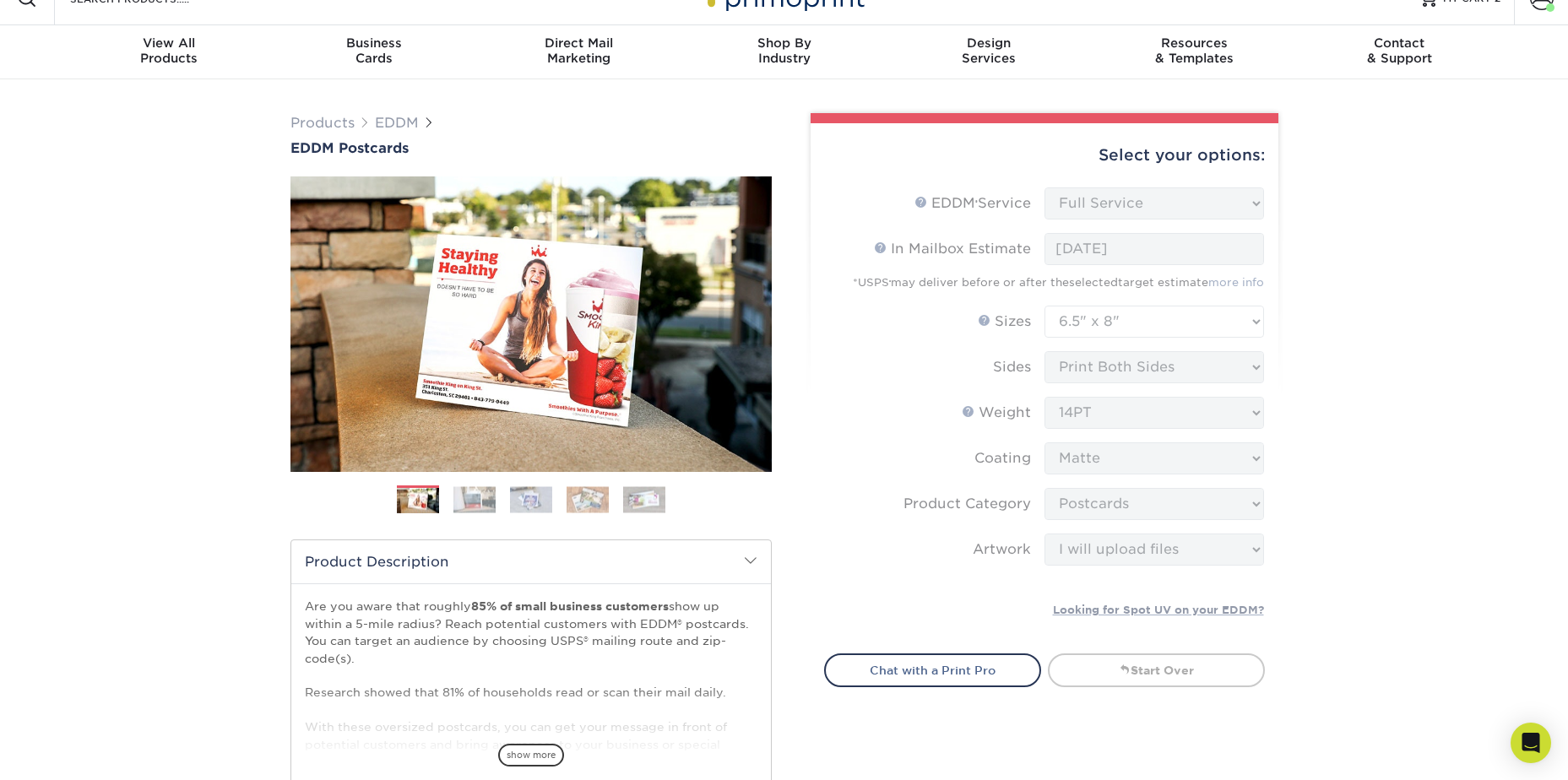
scroll to position [0, 0]
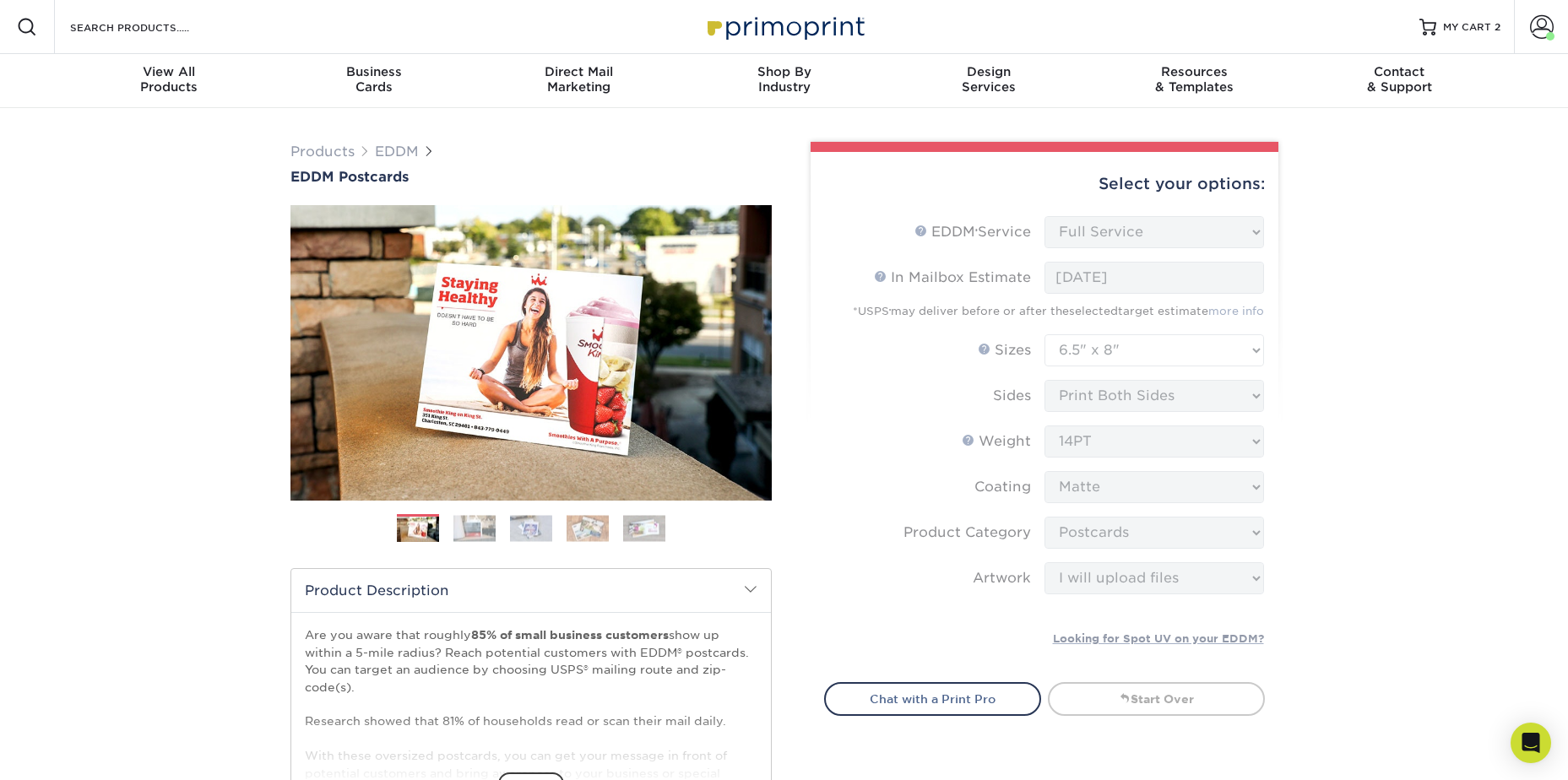
click at [1175, 191] on div "Select your options:" at bounding box center [1044, 183] width 440 height 64
click at [1175, 308] on form "EDDM Service Help EDDM ® Service Please Select Full Service Print Only < Prev" at bounding box center [1044, 439] width 440 height 445
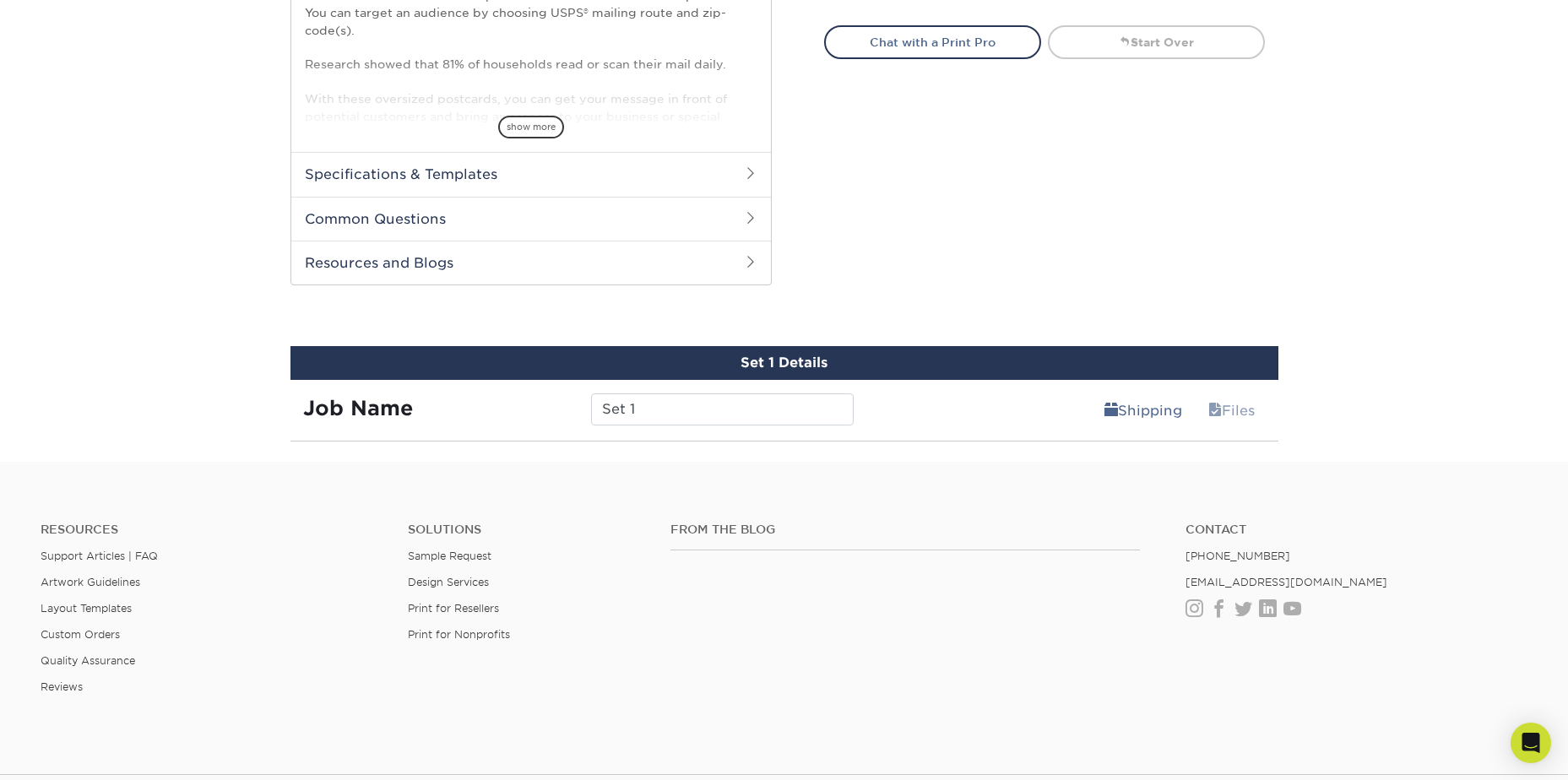
scroll to position [410, 0]
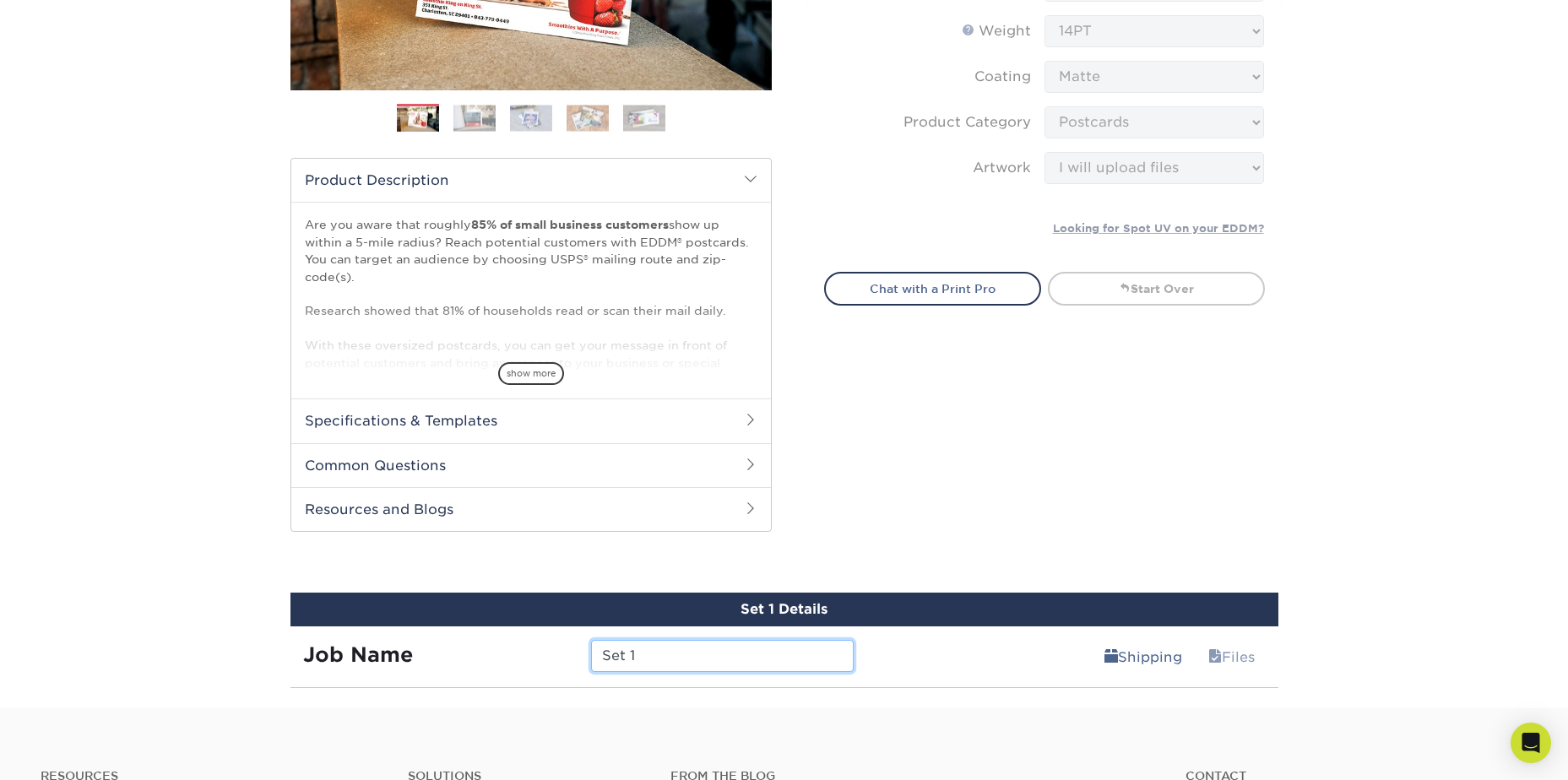
click at [733, 667] on input "Set 1" at bounding box center [722, 656] width 262 height 32
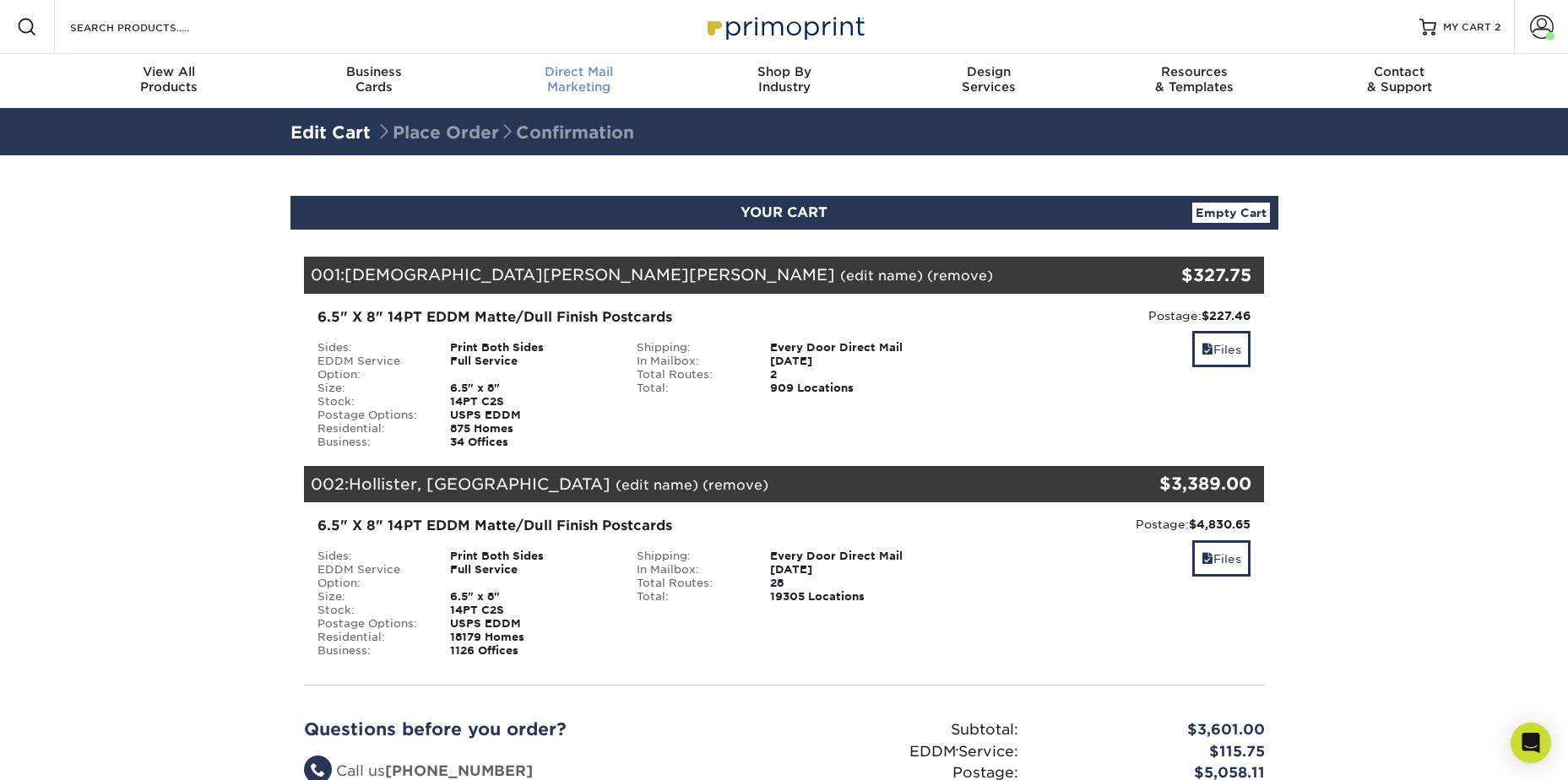
click at [566, 73] on span "Direct Mail" at bounding box center [578, 72] width 205 height 15
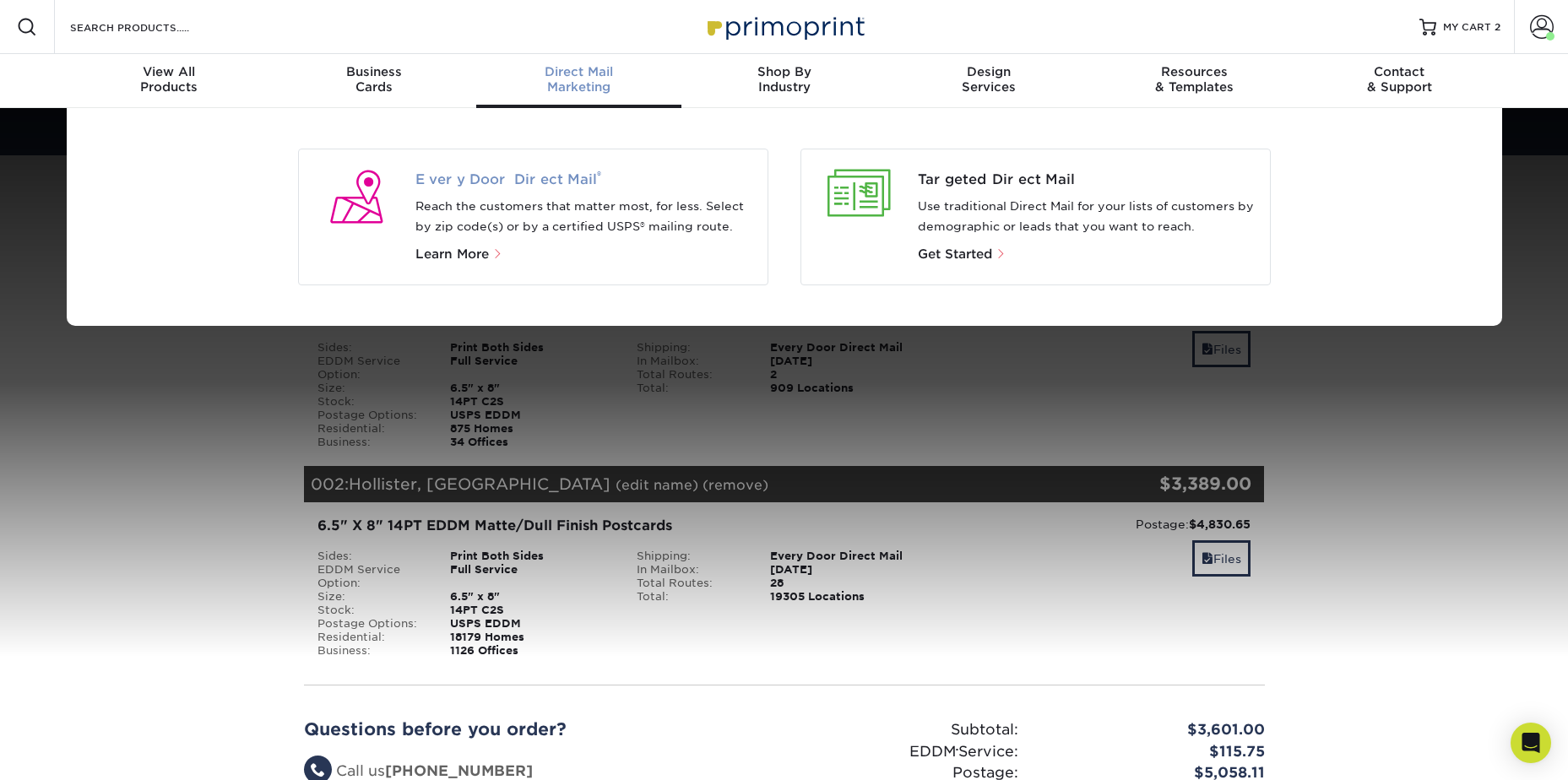
click at [449, 186] on span "Every Door Direct Mail ®" at bounding box center [585, 180] width 339 height 20
click at [449, 260] on span "Learn More" at bounding box center [452, 254] width 73 height 15
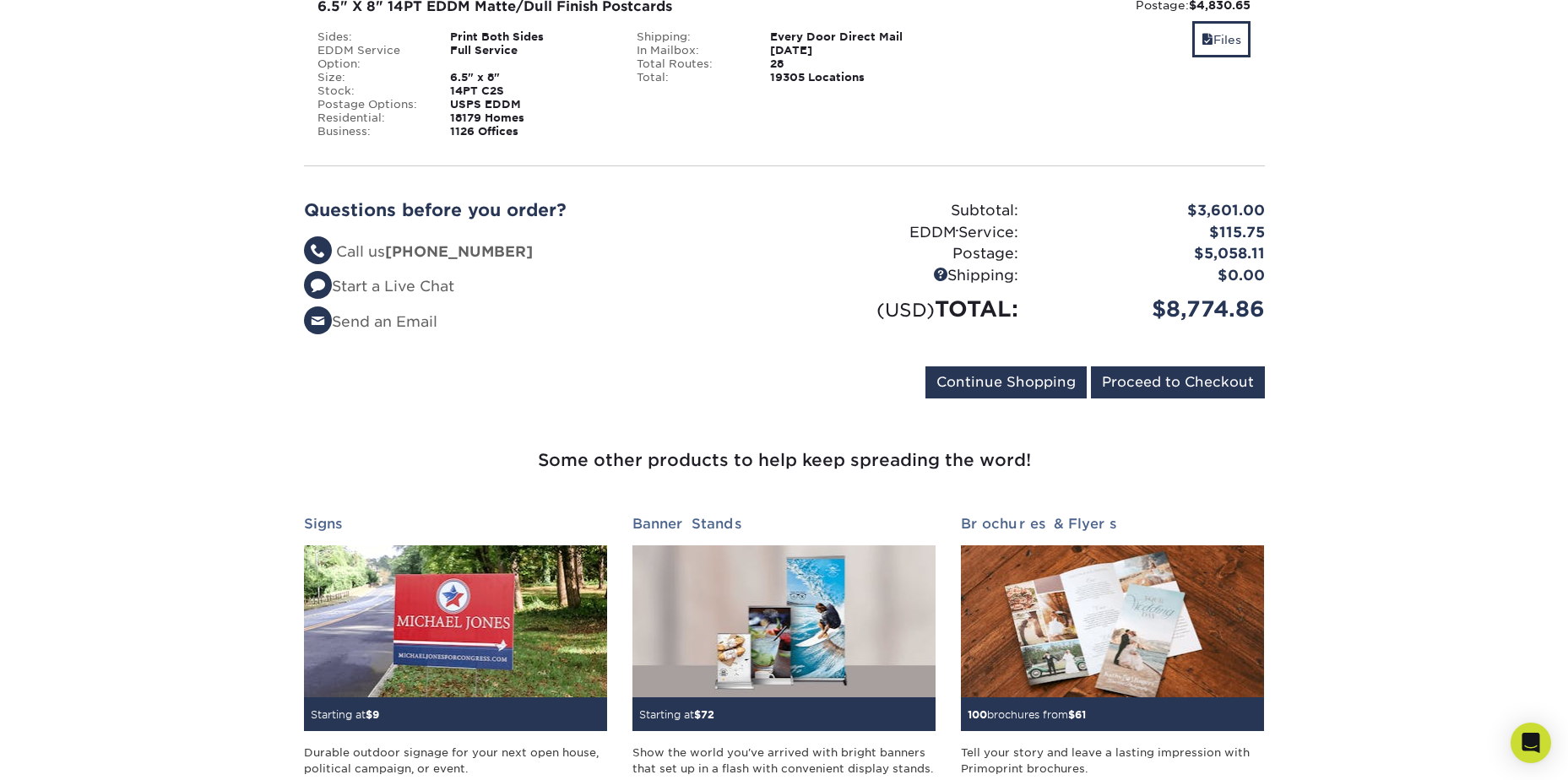
scroll to position [844, 0]
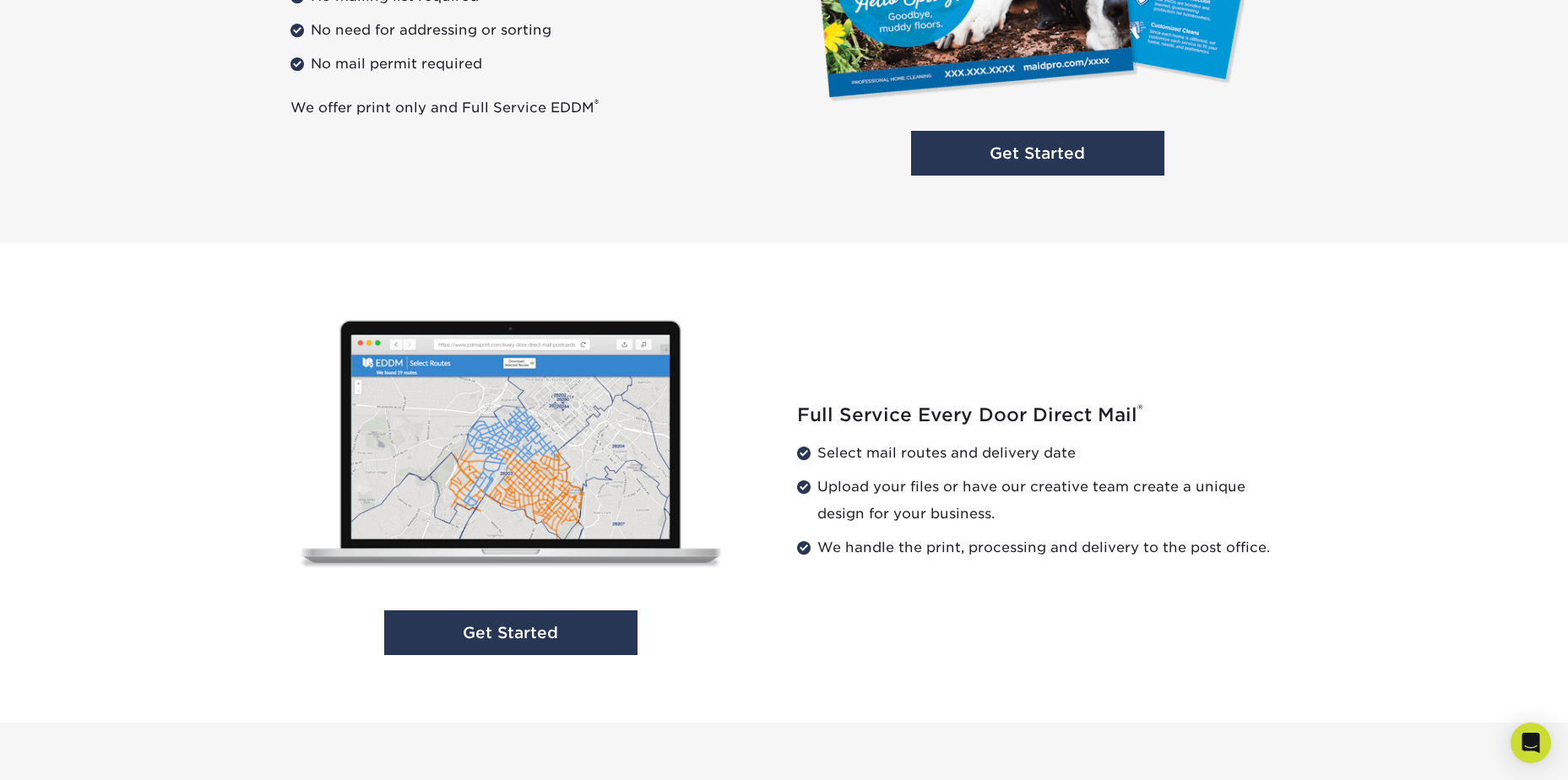
scroll to position [1689, 0]
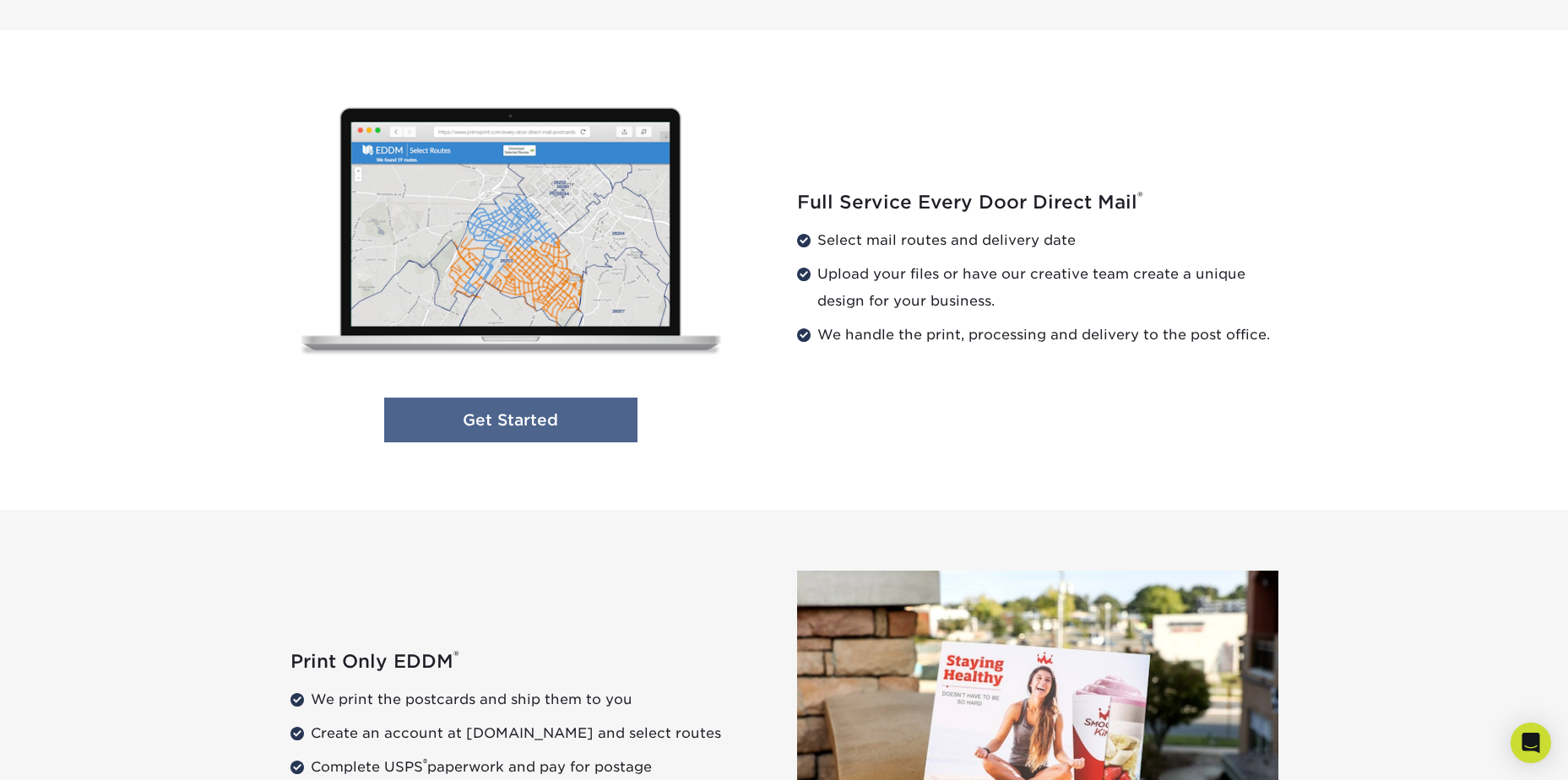
click at [543, 431] on link "Get Started" at bounding box center [510, 420] width 253 height 45
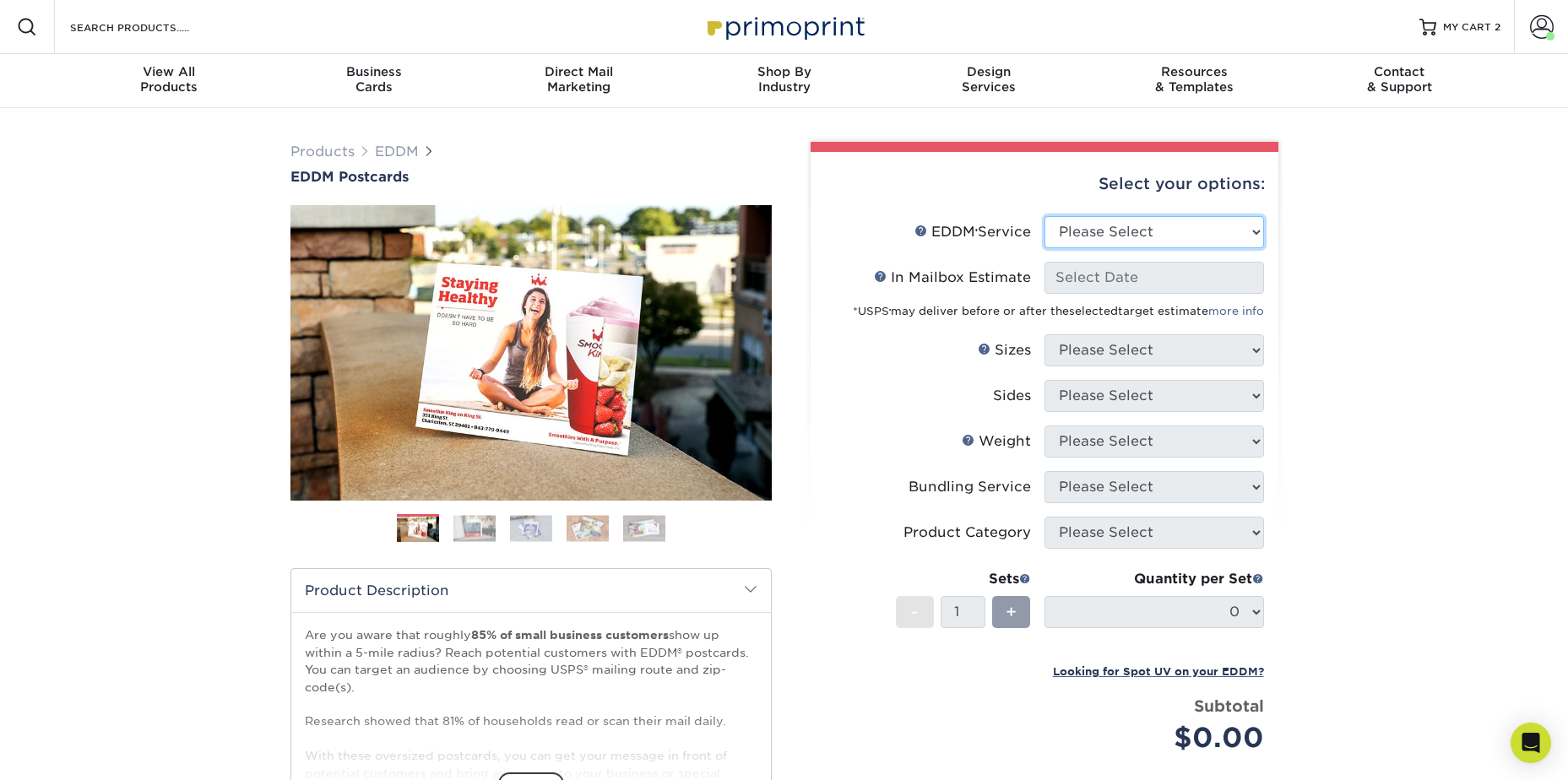
click at [1148, 238] on select "Please Select Full Service Print Only" at bounding box center [1154, 232] width 220 height 32
select select "full_service"
click at [1044, 216] on select "Please Select Full Service Print Only" at bounding box center [1154, 232] width 220 height 32
select select "-1"
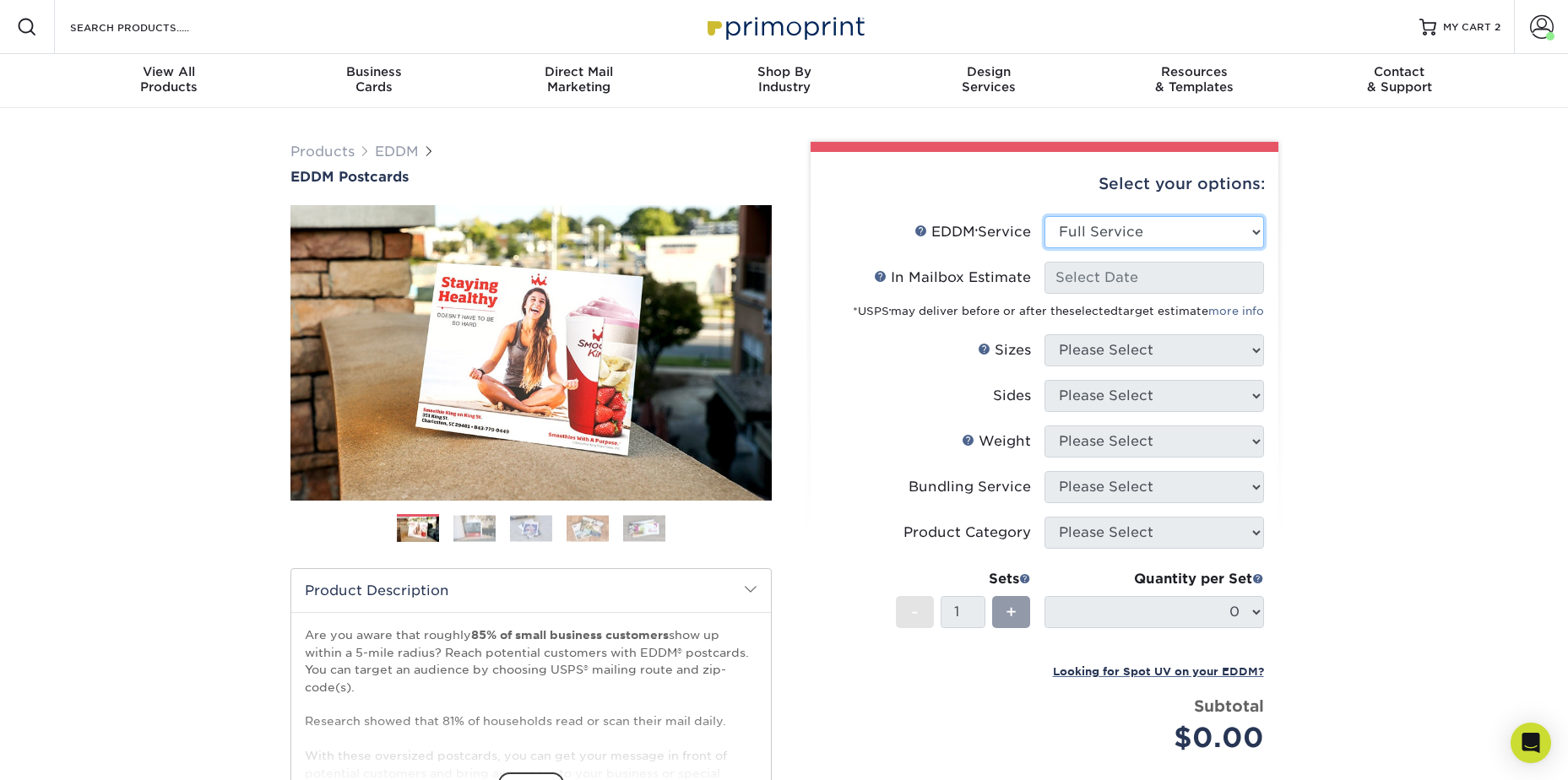
select select "-1"
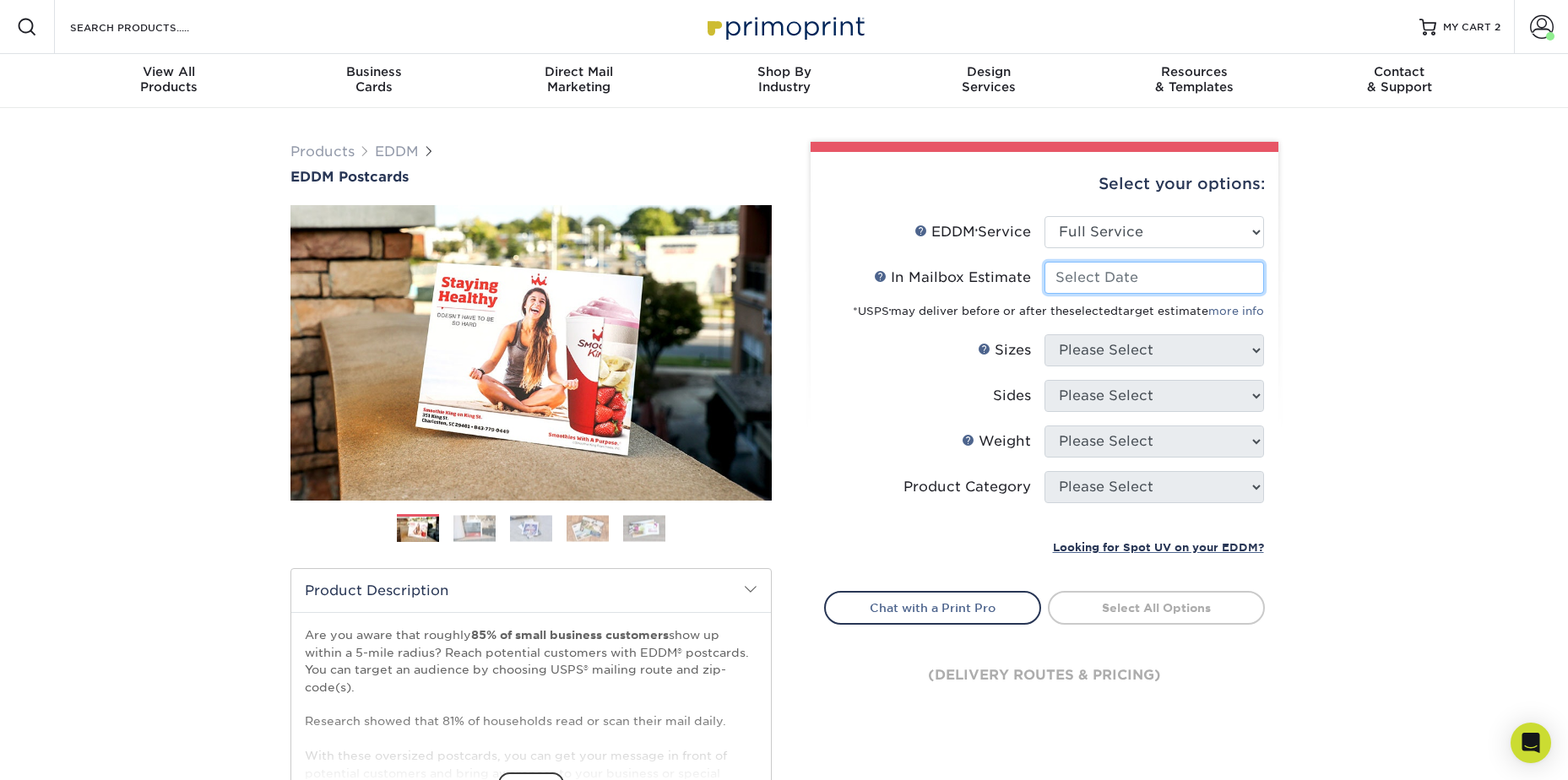
click at [1143, 278] on input "In Mailbox Estimate Help In Mailbox Estimate" at bounding box center [1154, 278] width 220 height 32
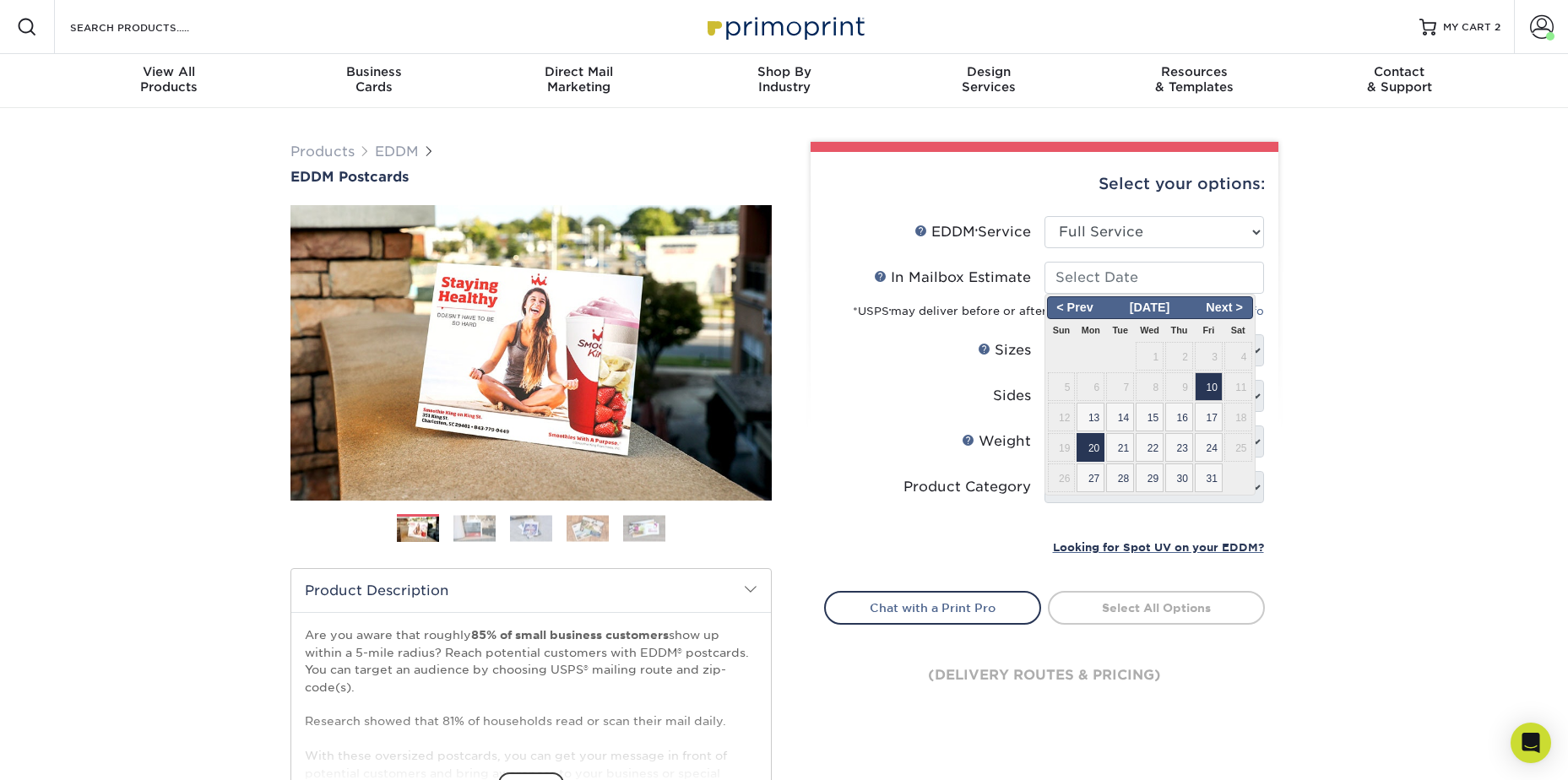
click at [1098, 444] on span "20" at bounding box center [1090, 448] width 28 height 29
type input "[DATE]"
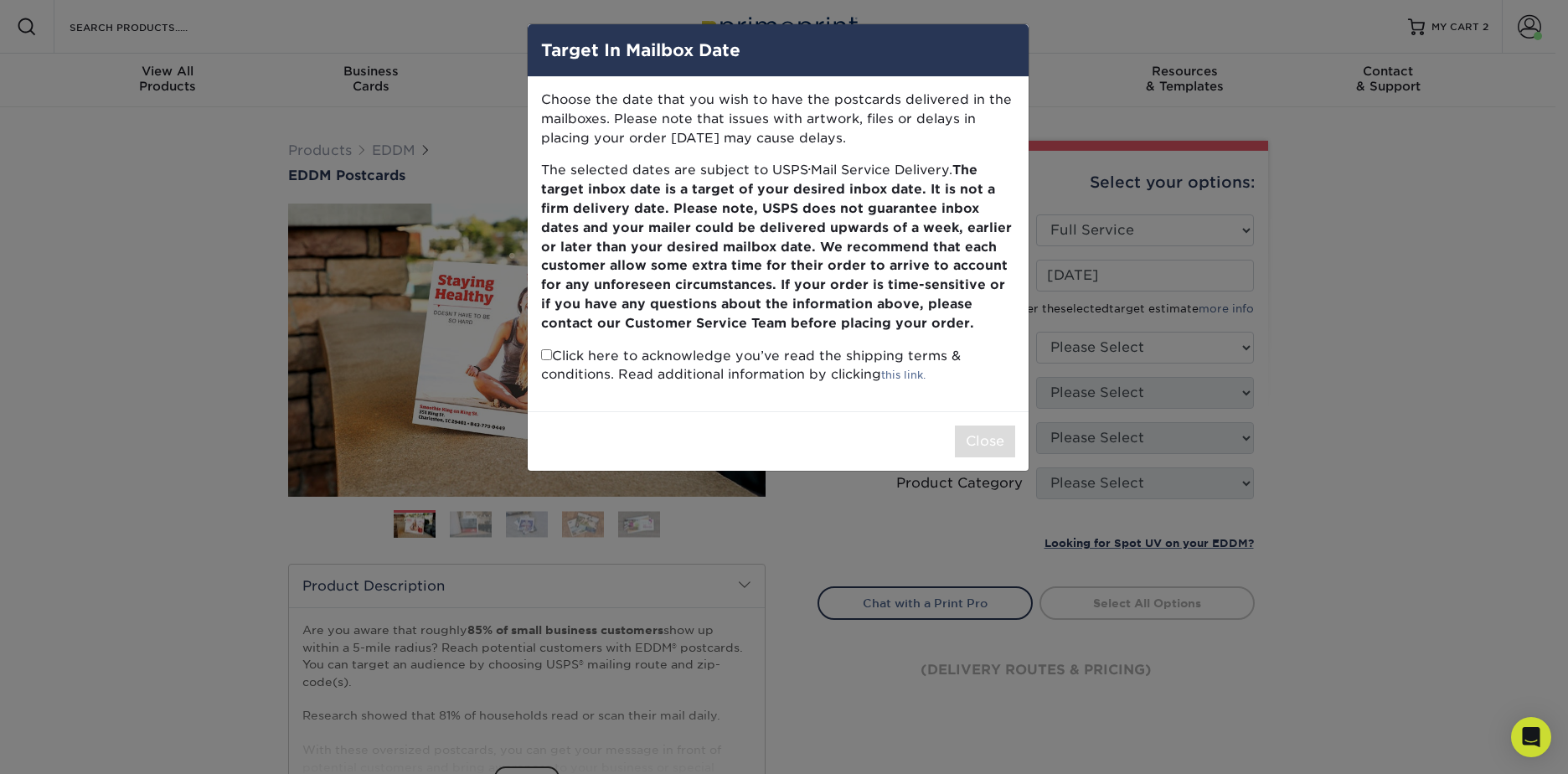
click at [545, 359] on p "Click here to acknowledge you’ve read the shipping terms & conditions. Read add…" at bounding box center [777, 366] width 474 height 39
click at [548, 359] on input "checkbox" at bounding box center [546, 354] width 11 height 11
checkbox input "true"
click at [948, 438] on div "Close" at bounding box center [778, 441] width 501 height 59
click at [965, 439] on button "Close" at bounding box center [984, 442] width 60 height 32
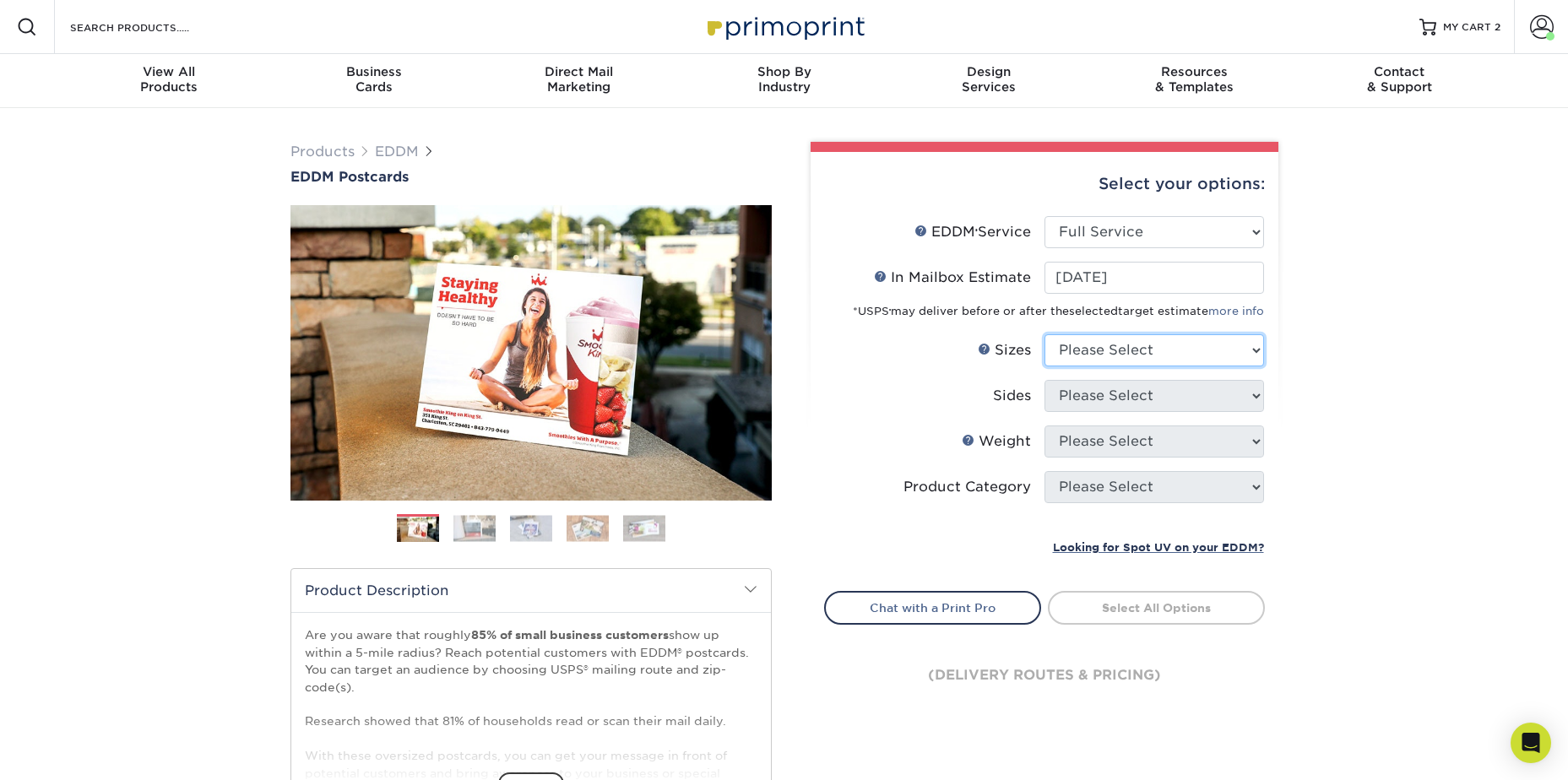
click at [1078, 340] on select "Please Select 4.5" x 12" 6" x 12" 6.5" x 8" 6.5" x 9" 6.5" x 12" 7" x 8.5" 8" x…" at bounding box center [1154, 351] width 220 height 32
select select "6.50x8.00"
click at [1044, 335] on select "Please Select 4.5" x 12" 6" x 12" 6.5" x 8" 6.5" x 9" 6.5" x 12" 7" x 8.5" 8" x…" at bounding box center [1154, 351] width 220 height 32
click at [1106, 401] on select "Please Select Print Both Sides Print Front Only" at bounding box center [1154, 396] width 220 height 32
select select "13abbda7-1d64-4f25-8bb2-c179b224825d"
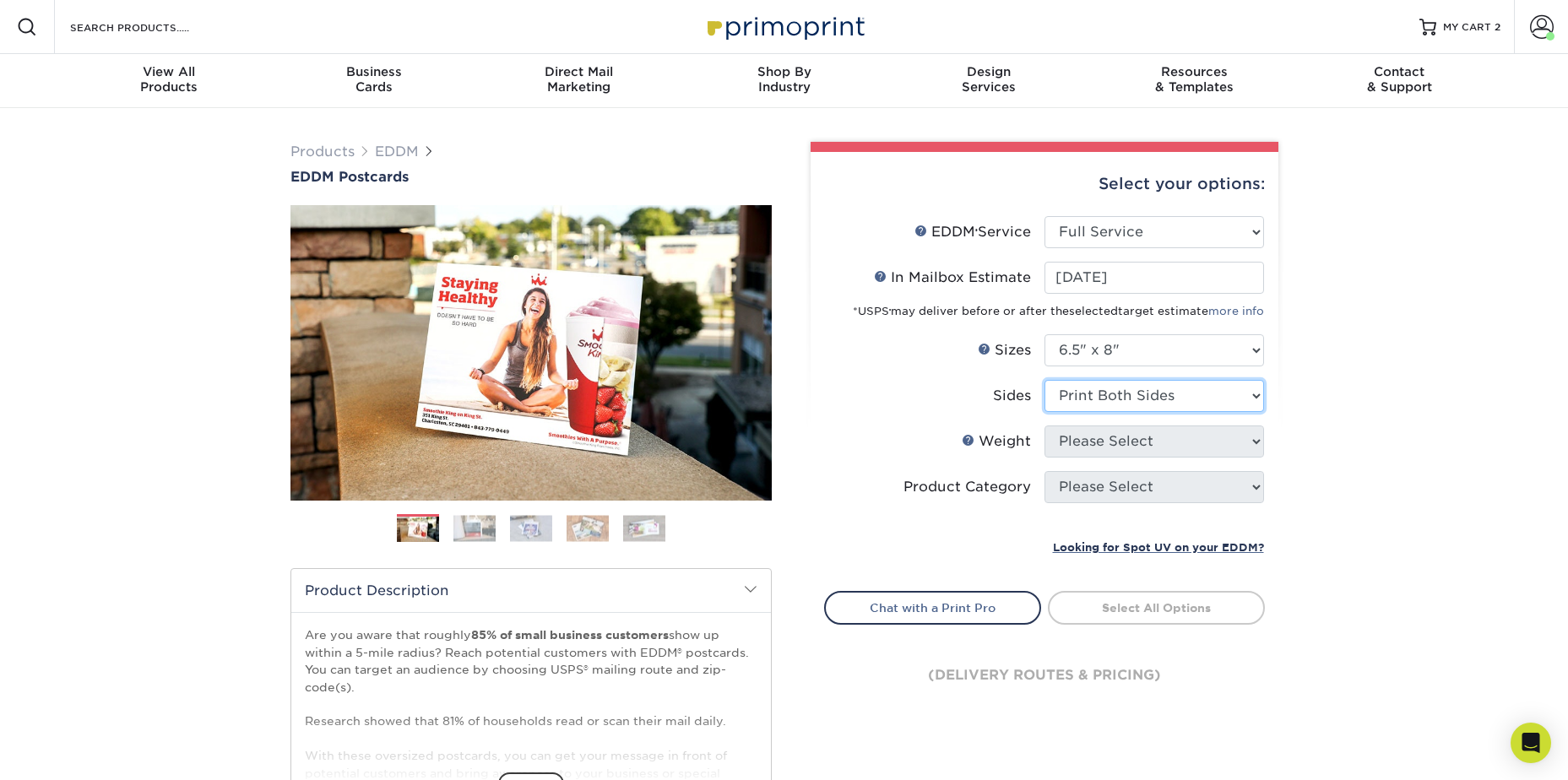
click at [1044, 380] on select "Please Select Print Both Sides Print Front Only" at bounding box center [1154, 396] width 220 height 32
click at [1114, 433] on select "Please Select 16PT 14PT" at bounding box center [1154, 442] width 220 height 32
select select "14PT"
click at [1044, 426] on select "Please Select 16PT 14PT" at bounding box center [1154, 442] width 220 height 32
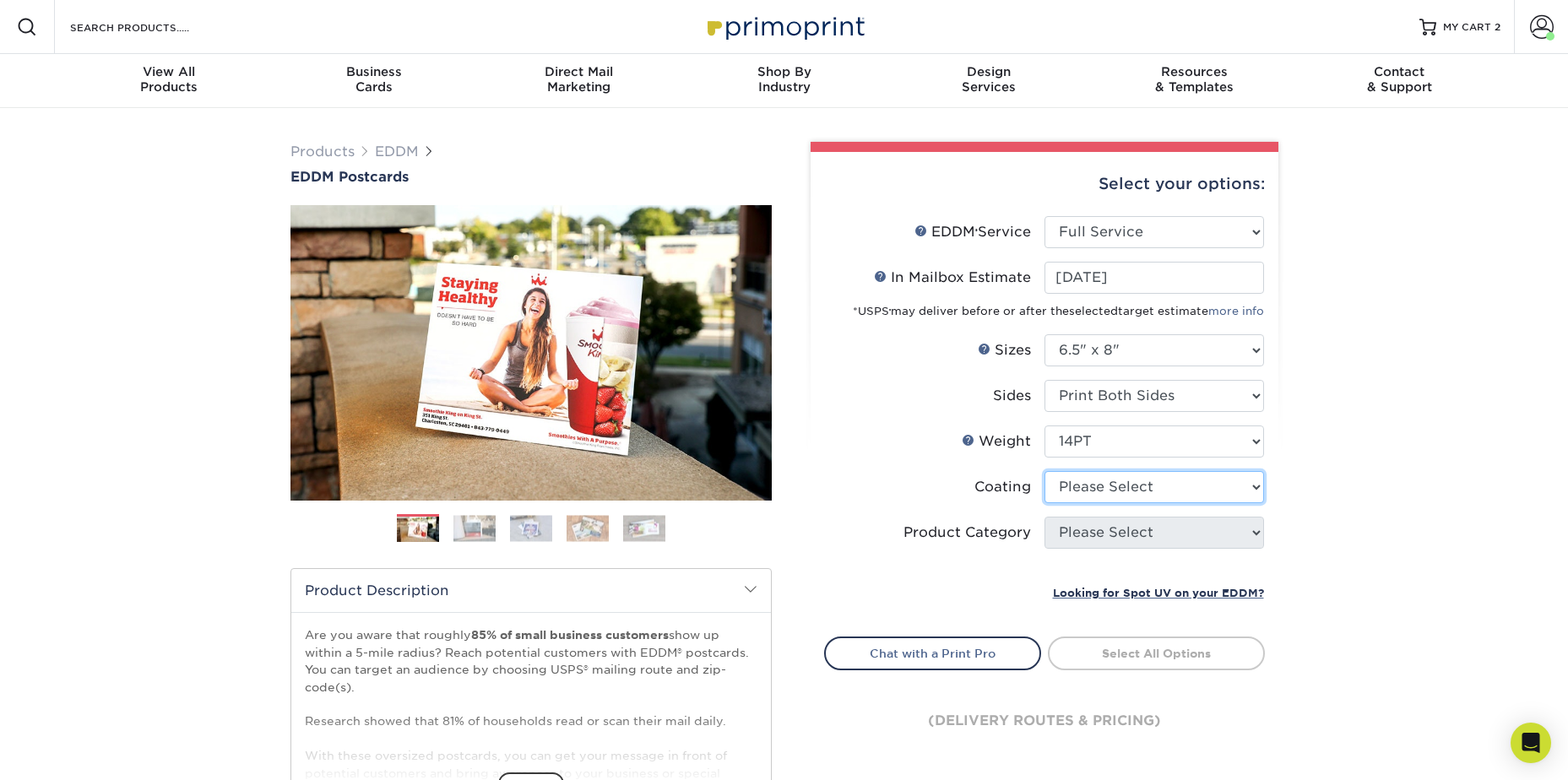
click at [1117, 484] on select at bounding box center [1154, 487] width 220 height 32
select select "121bb7b5-3b4d-429f-bd8d-bbf80e953313"
click at [1044, 471] on select at bounding box center [1154, 487] width 220 height 32
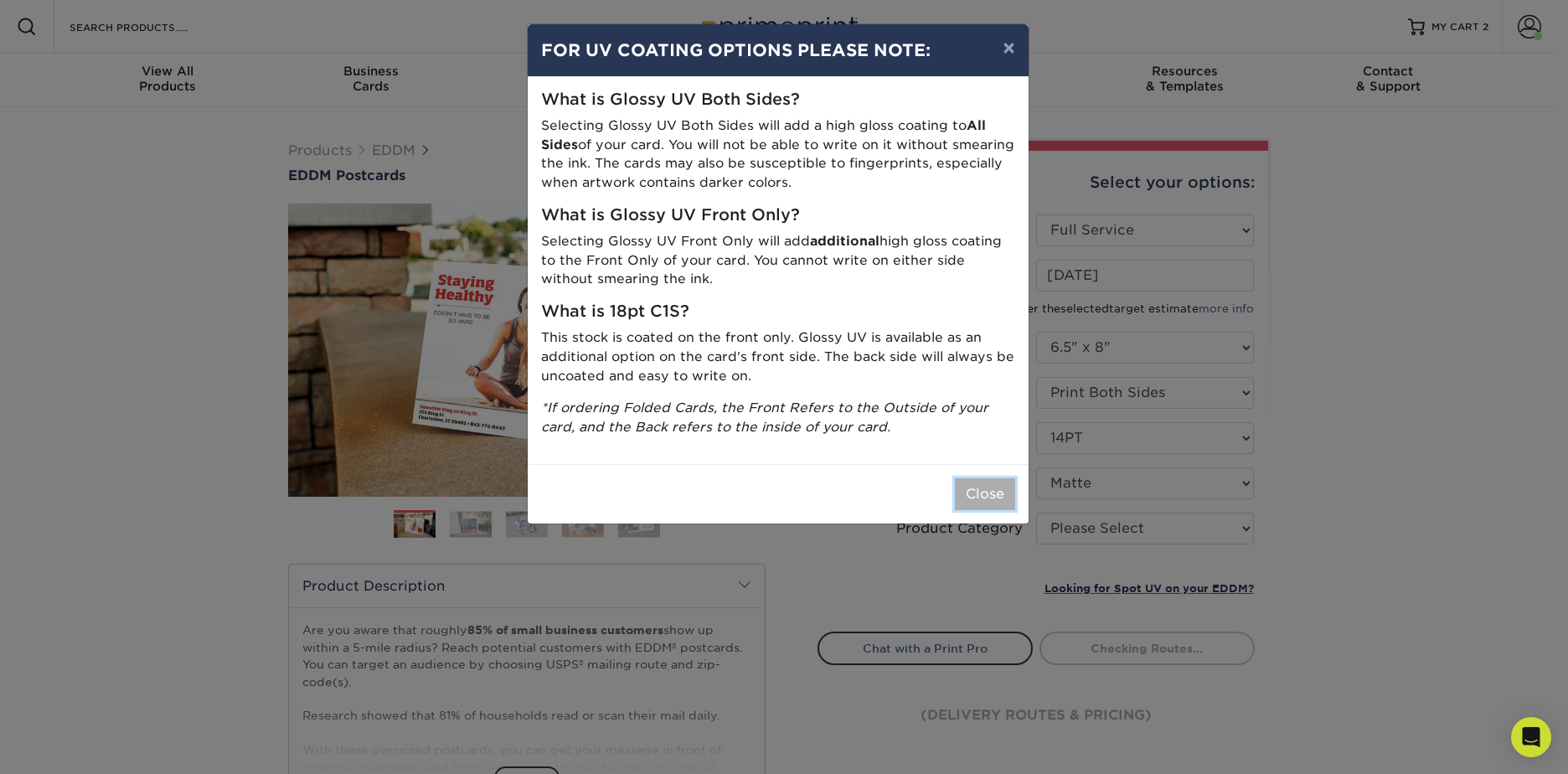
click at [1011, 499] on button "Close" at bounding box center [984, 494] width 60 height 32
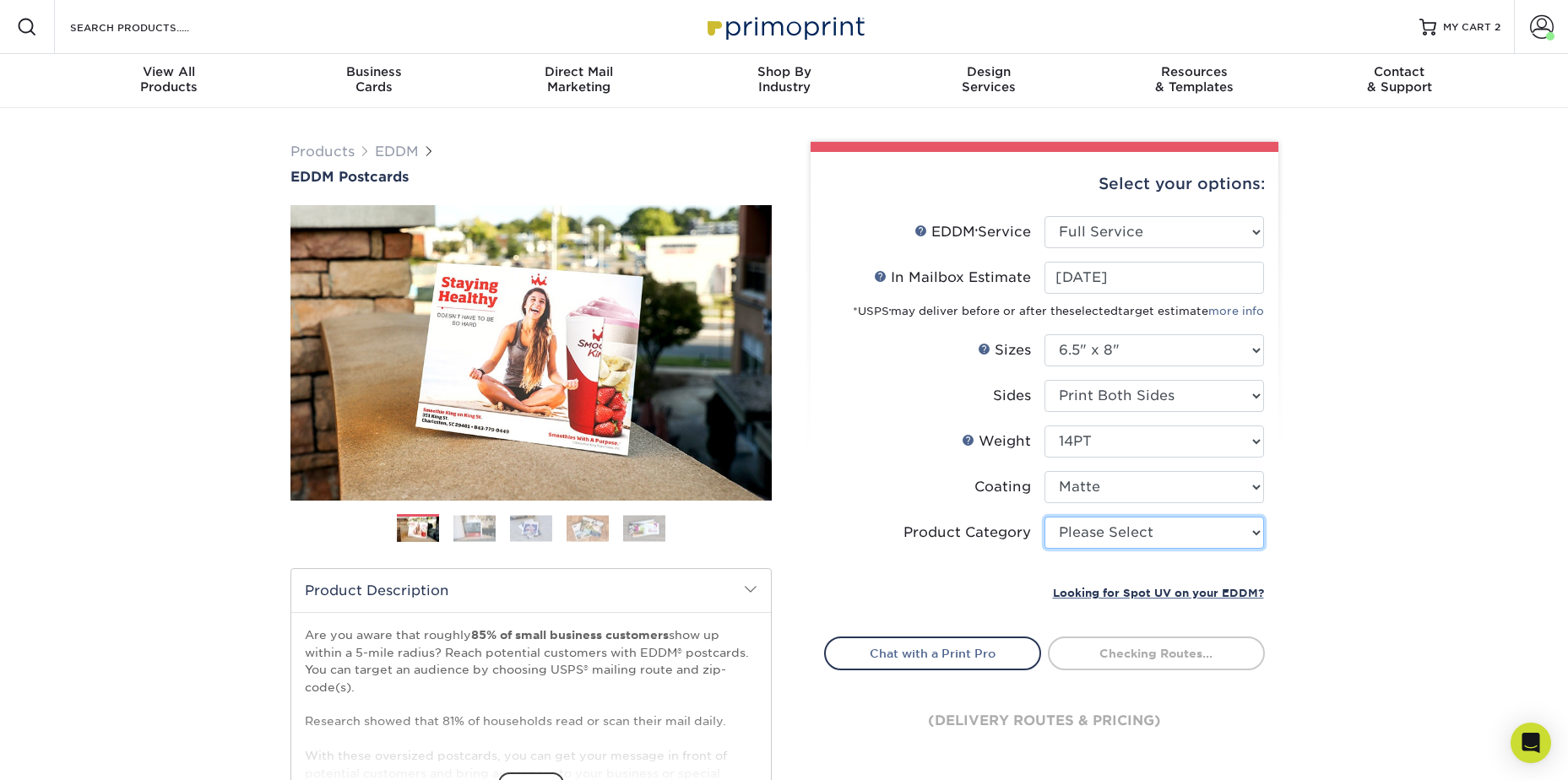
click at [1075, 533] on select "Please Select Postcards" at bounding box center [1154, 533] width 220 height 32
select select "9b7272e0-d6c8-4c3c-8e97-d3a1bcdab858"
click at [1044, 517] on select "Please Select Postcards" at bounding box center [1154, 533] width 220 height 32
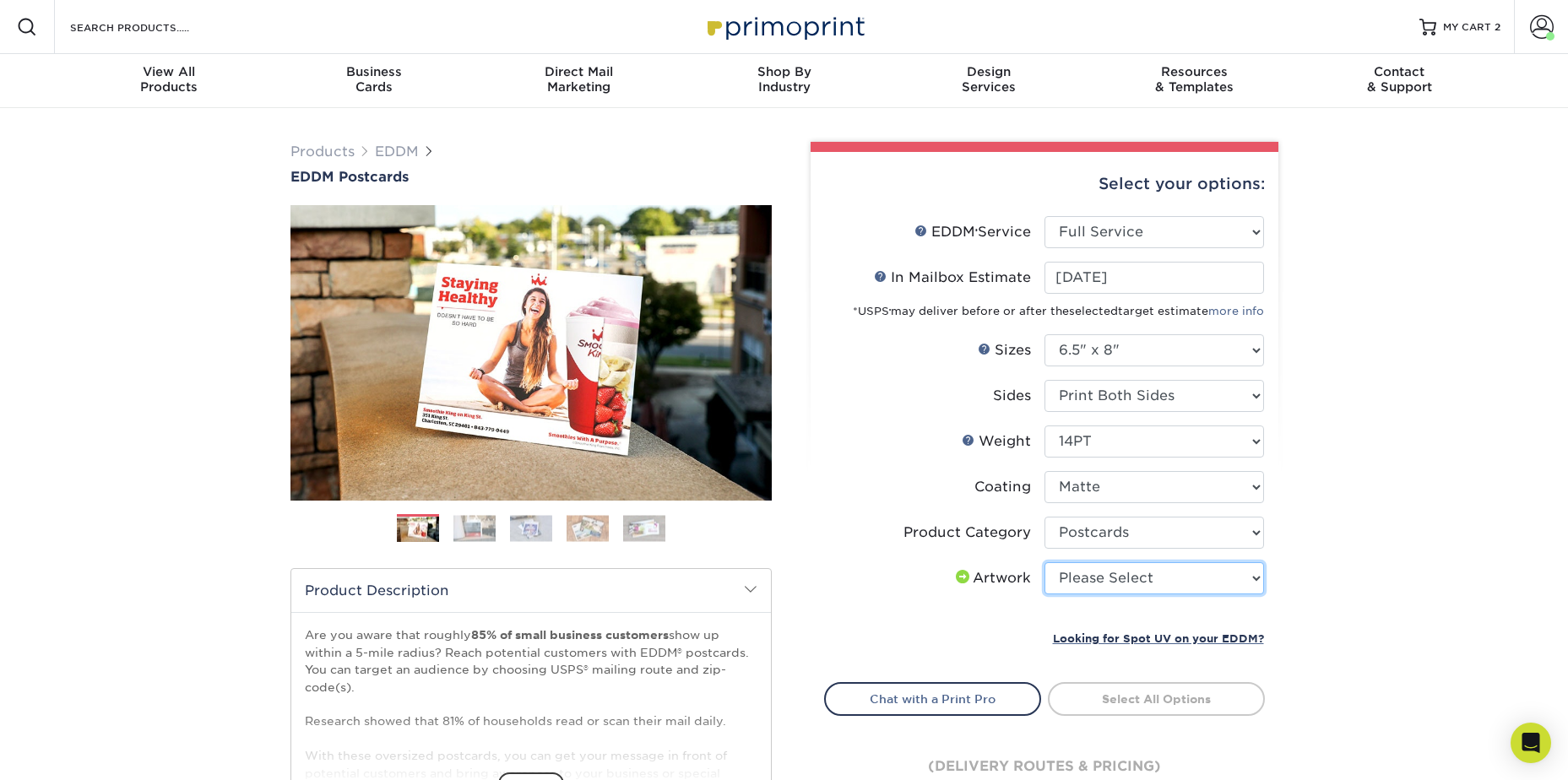
click at [1090, 580] on select "Please Select I will upload files I need a design - $150" at bounding box center [1154, 578] width 220 height 32
select select "upload"
click at [1044, 562] on select "Please Select I will upload files I need a design - $150" at bounding box center [1154, 578] width 220 height 32
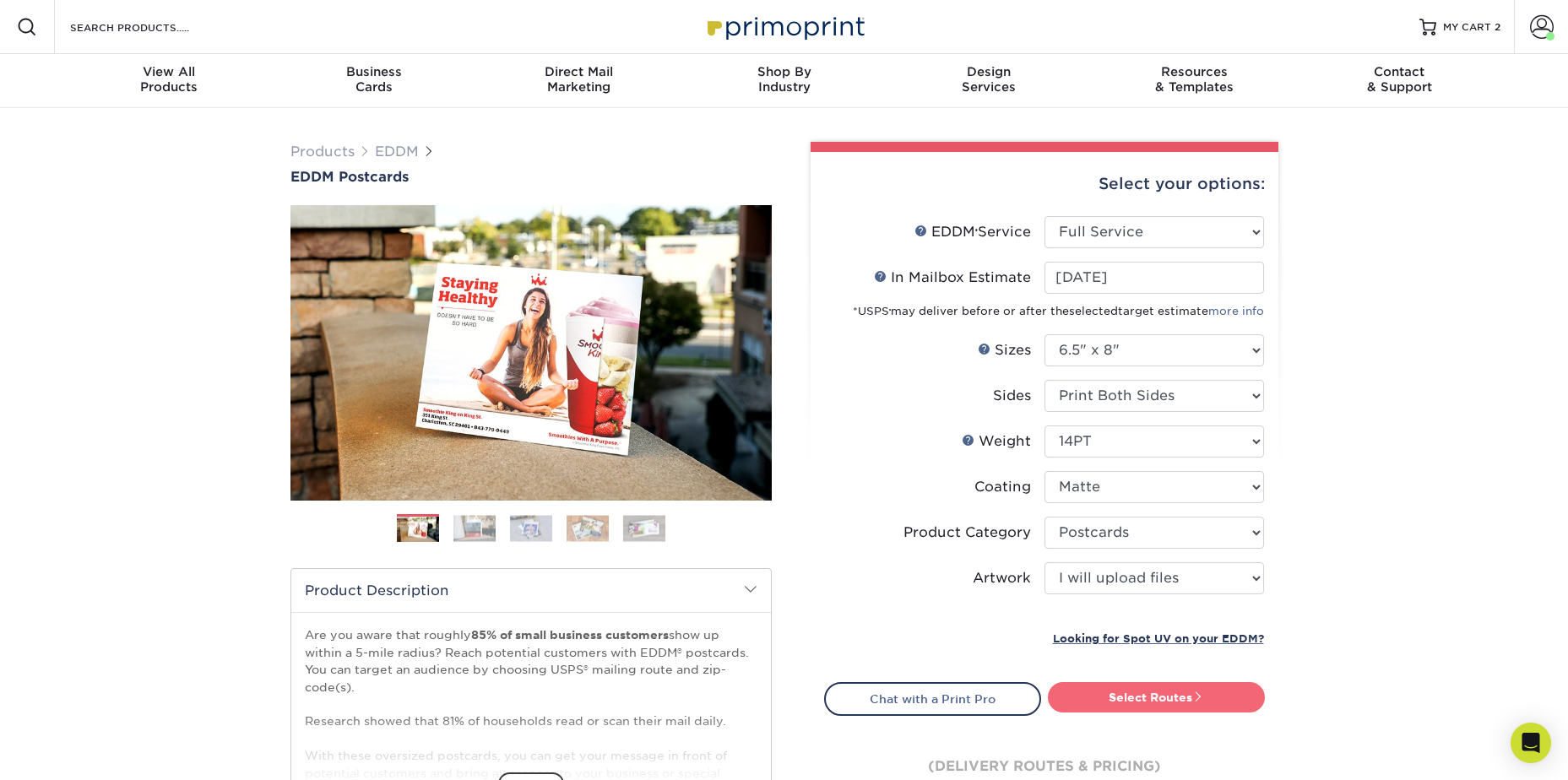
click at [1105, 703] on link "Select Routes" at bounding box center [1156, 697] width 217 height 31
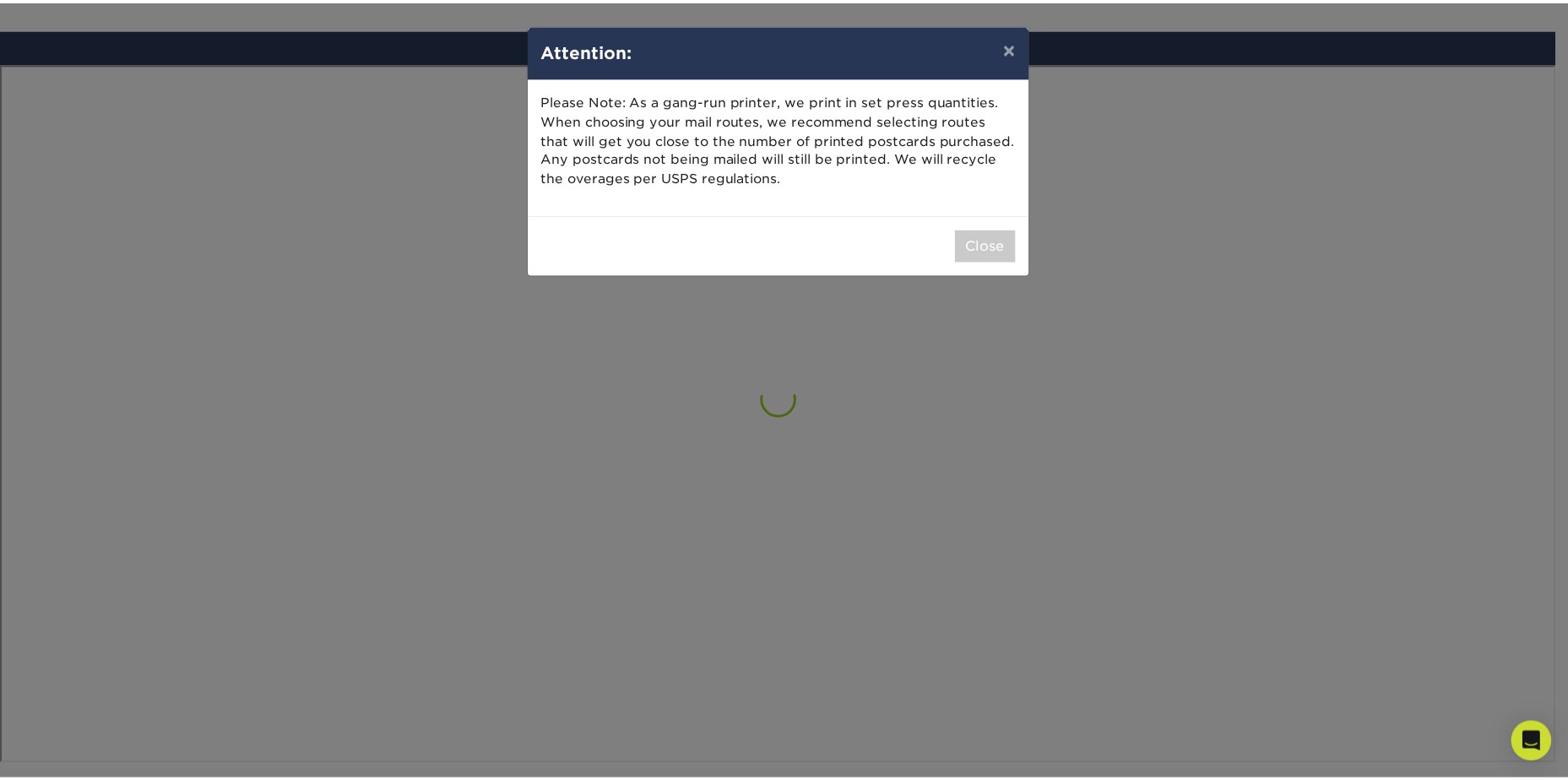
scroll to position [984, 0]
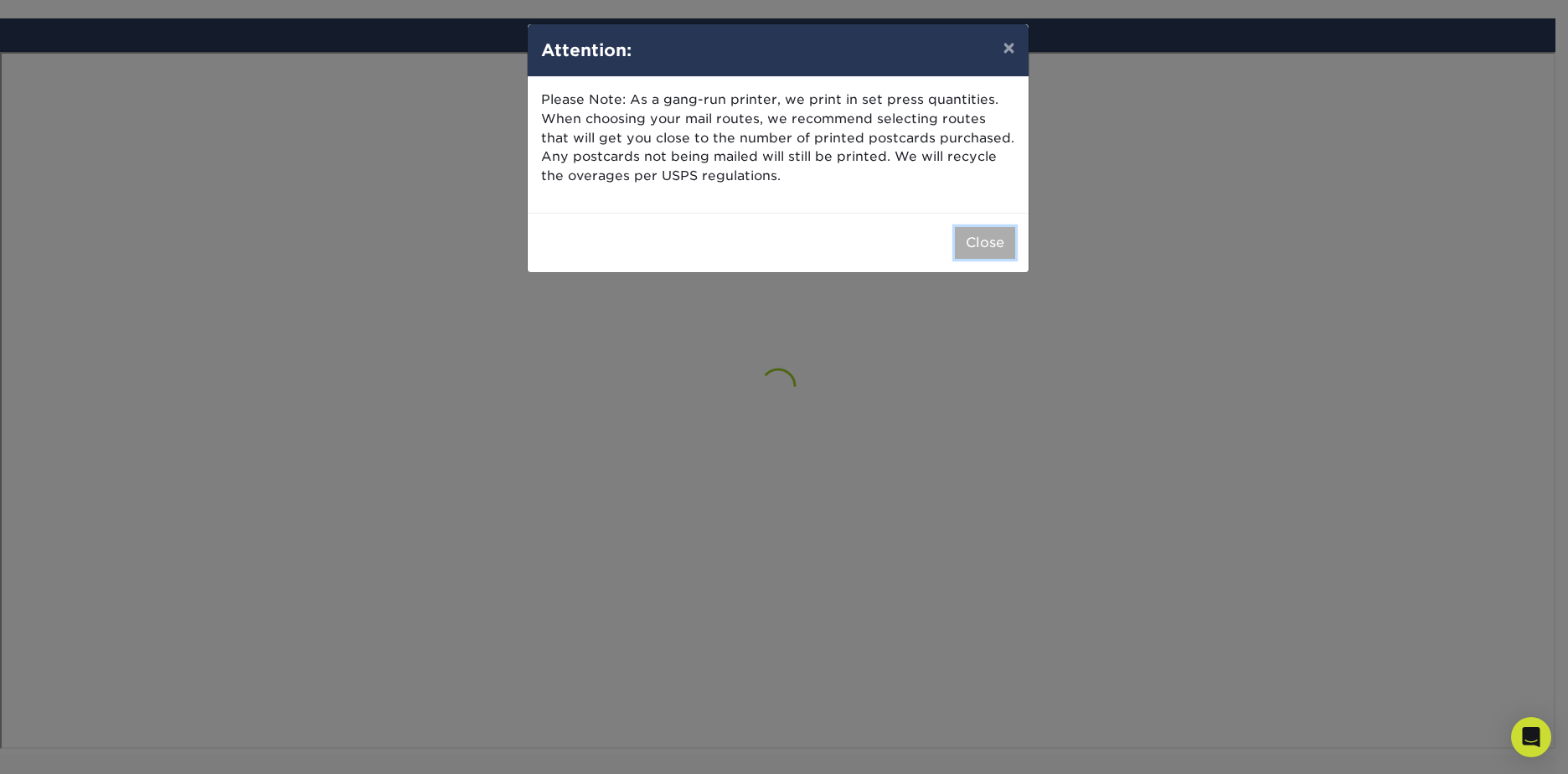
click at [961, 239] on button "Close" at bounding box center [984, 243] width 60 height 32
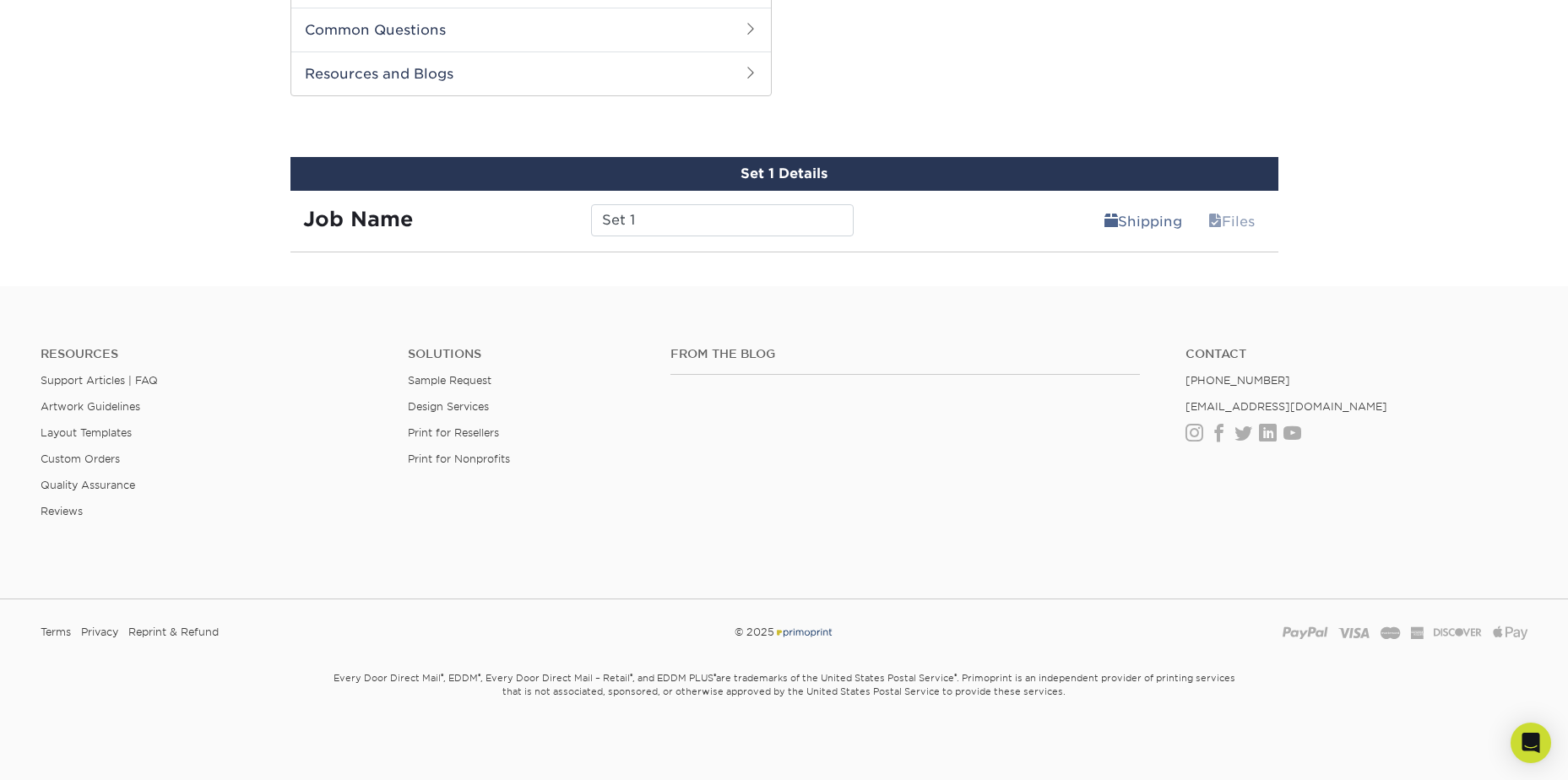
scroll to position [832, 0]
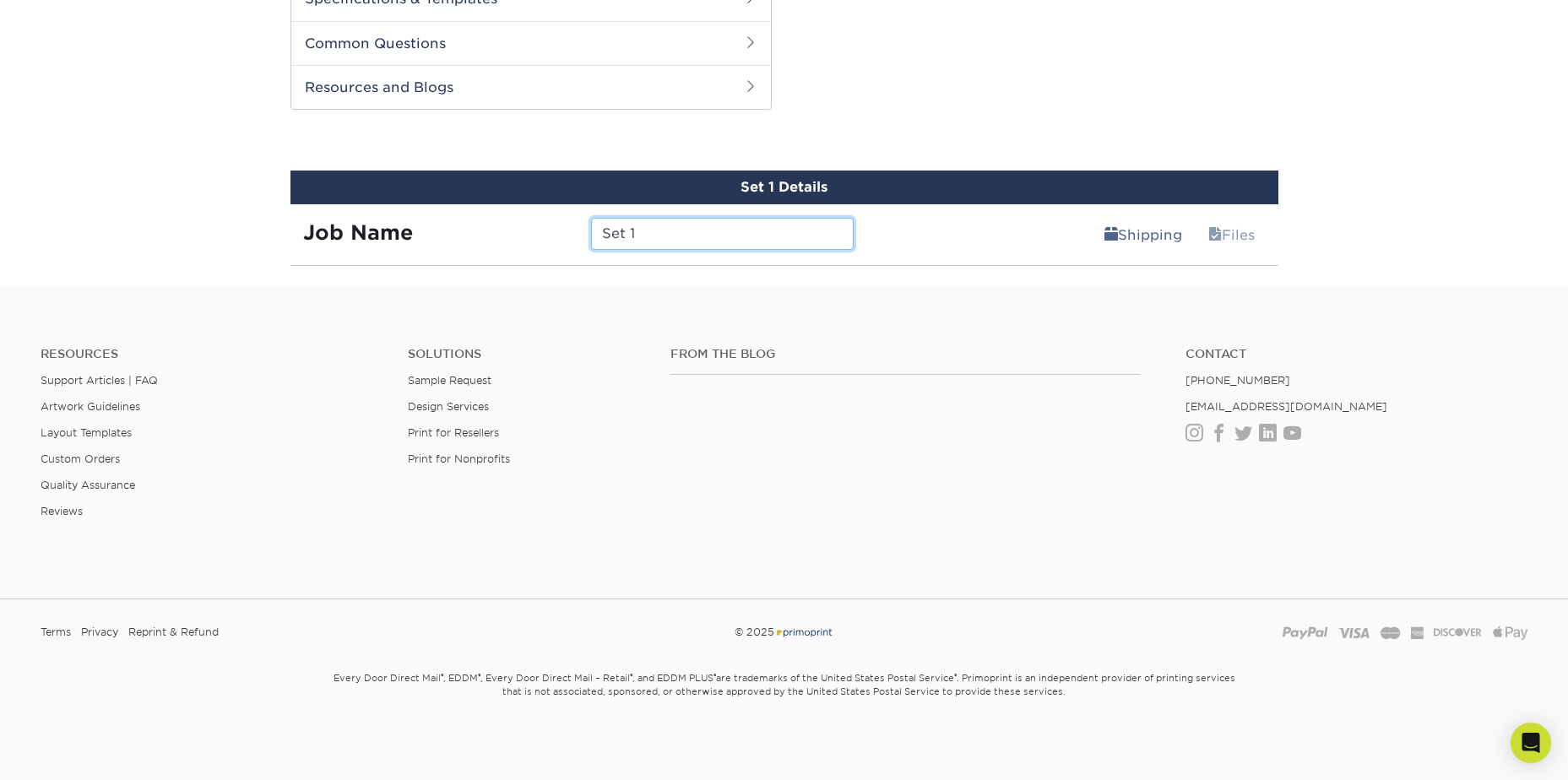
click at [699, 244] on input "Set 1" at bounding box center [722, 234] width 262 height 32
type input "Aromas"
click at [923, 243] on div "Shipping Files" at bounding box center [1072, 228] width 412 height 48
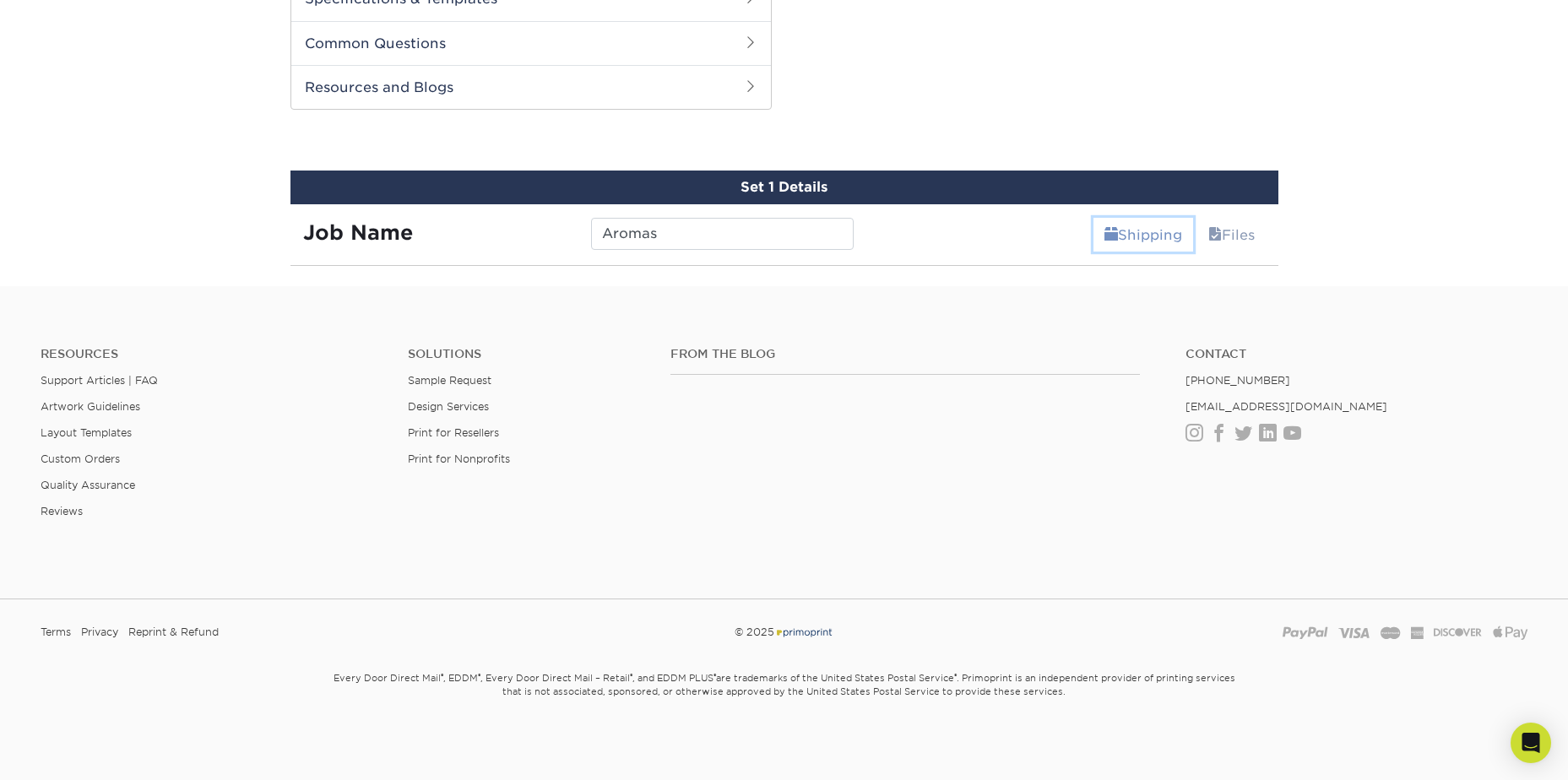
click at [1174, 243] on link "Shipping" at bounding box center [1143, 235] width 100 height 34
click at [1187, 240] on link "Shipping" at bounding box center [1143, 235] width 100 height 34
click at [1169, 240] on link "Shipping" at bounding box center [1143, 235] width 100 height 34
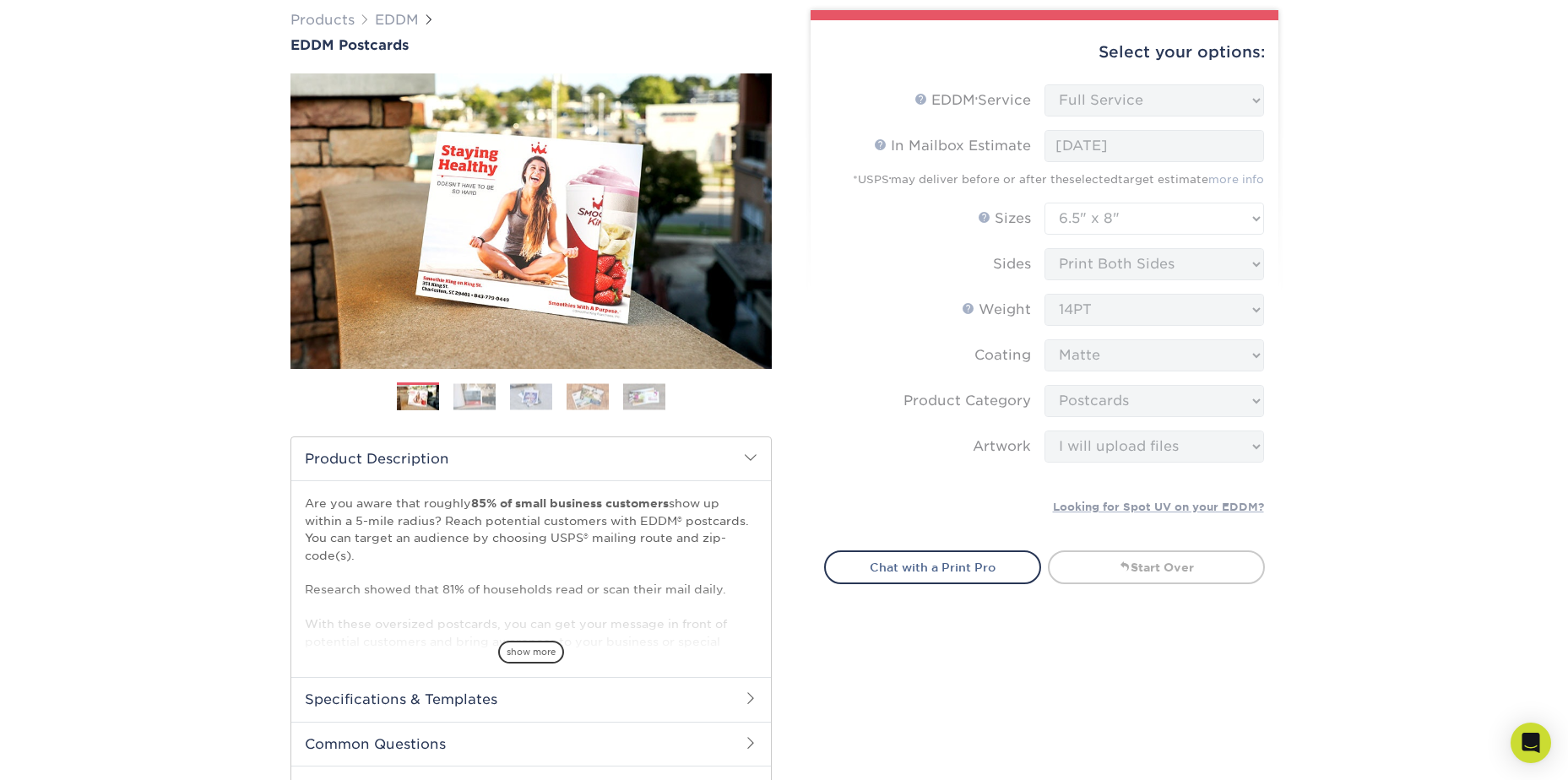
scroll to position [0, 0]
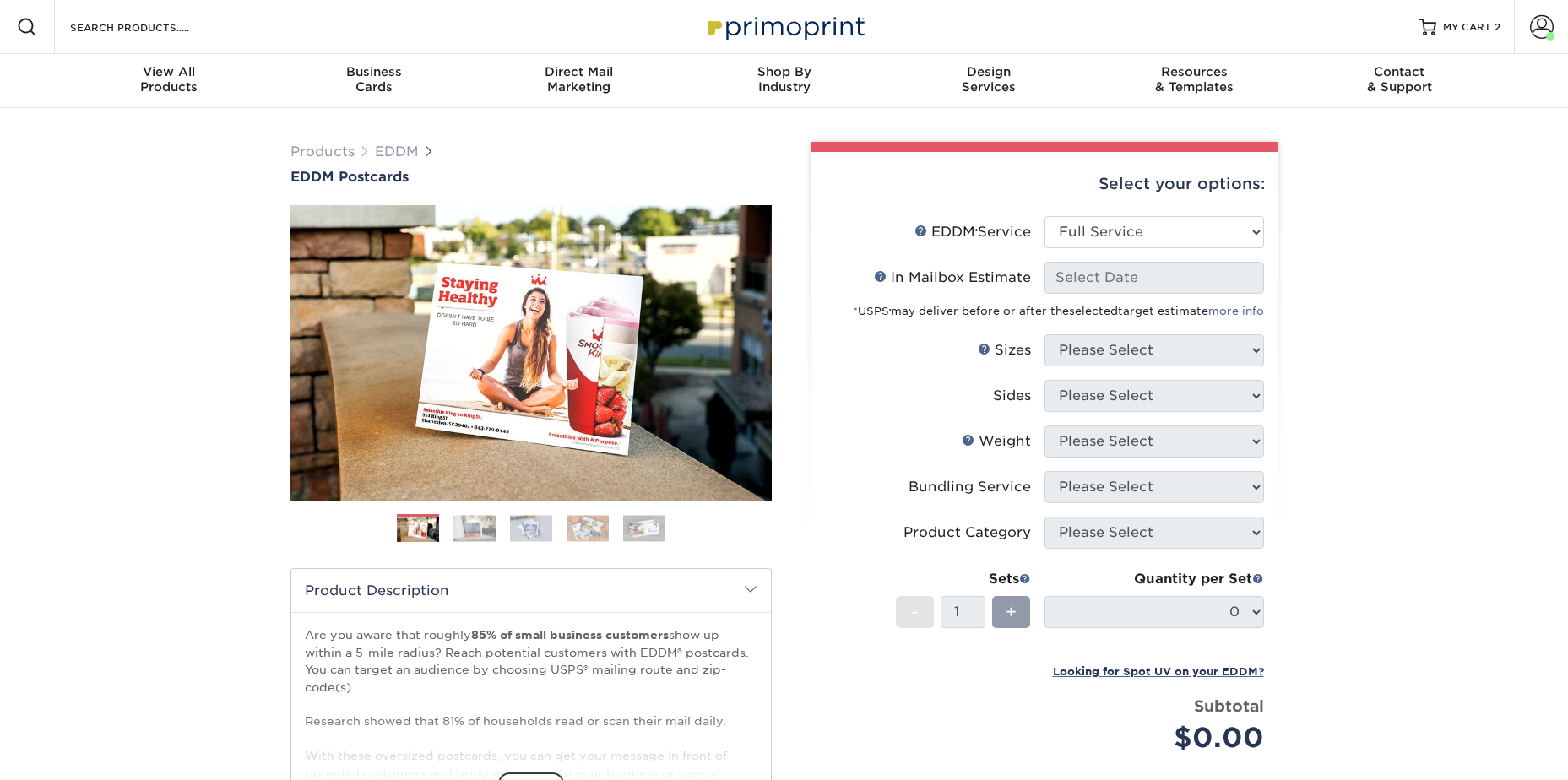
select select "full_service"
click at [790, 29] on img at bounding box center [784, 26] width 169 height 37
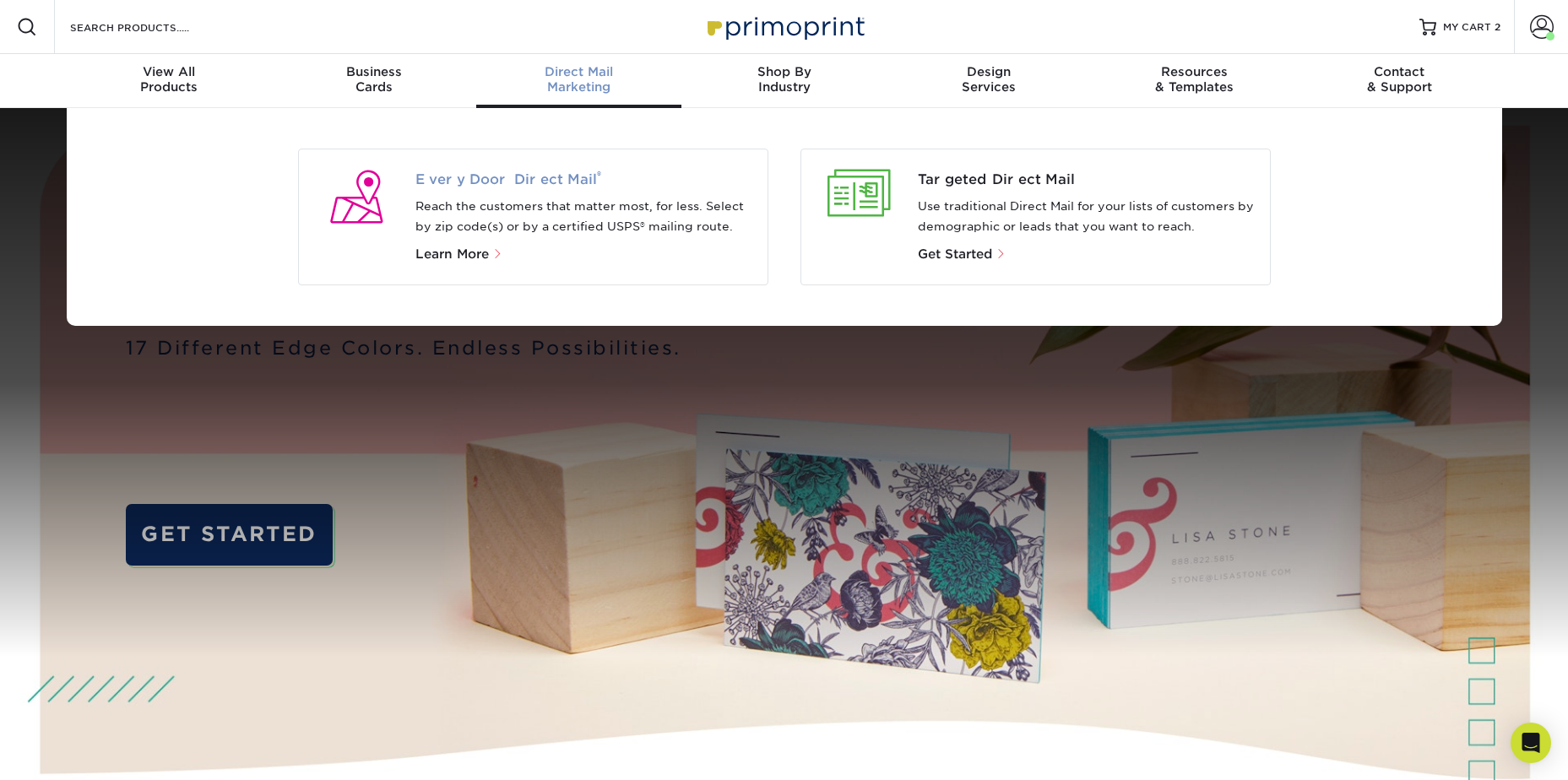
click at [513, 187] on span "Every Door Direct Mail ®" at bounding box center [585, 180] width 339 height 20
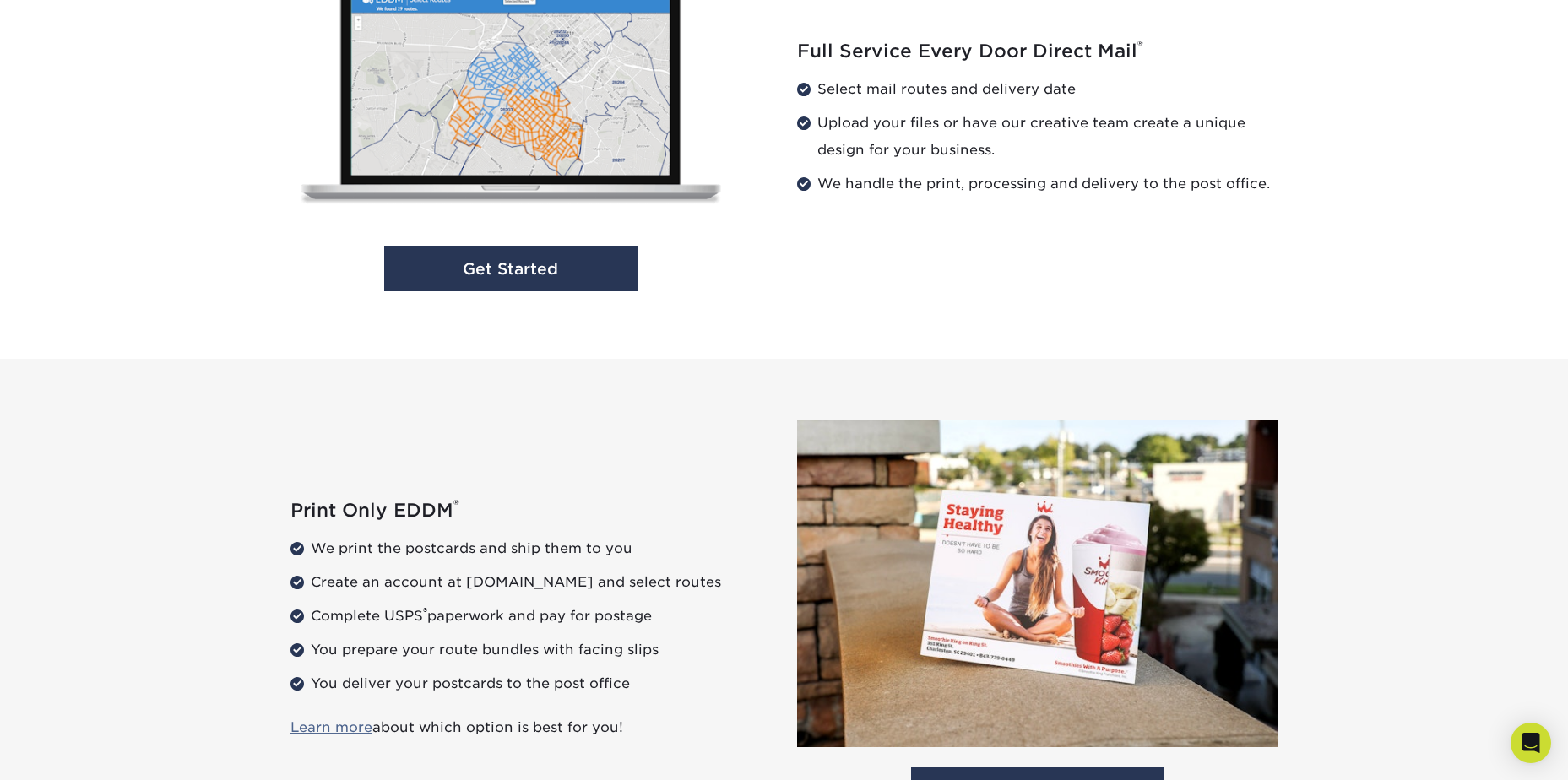
scroll to position [1941, 0]
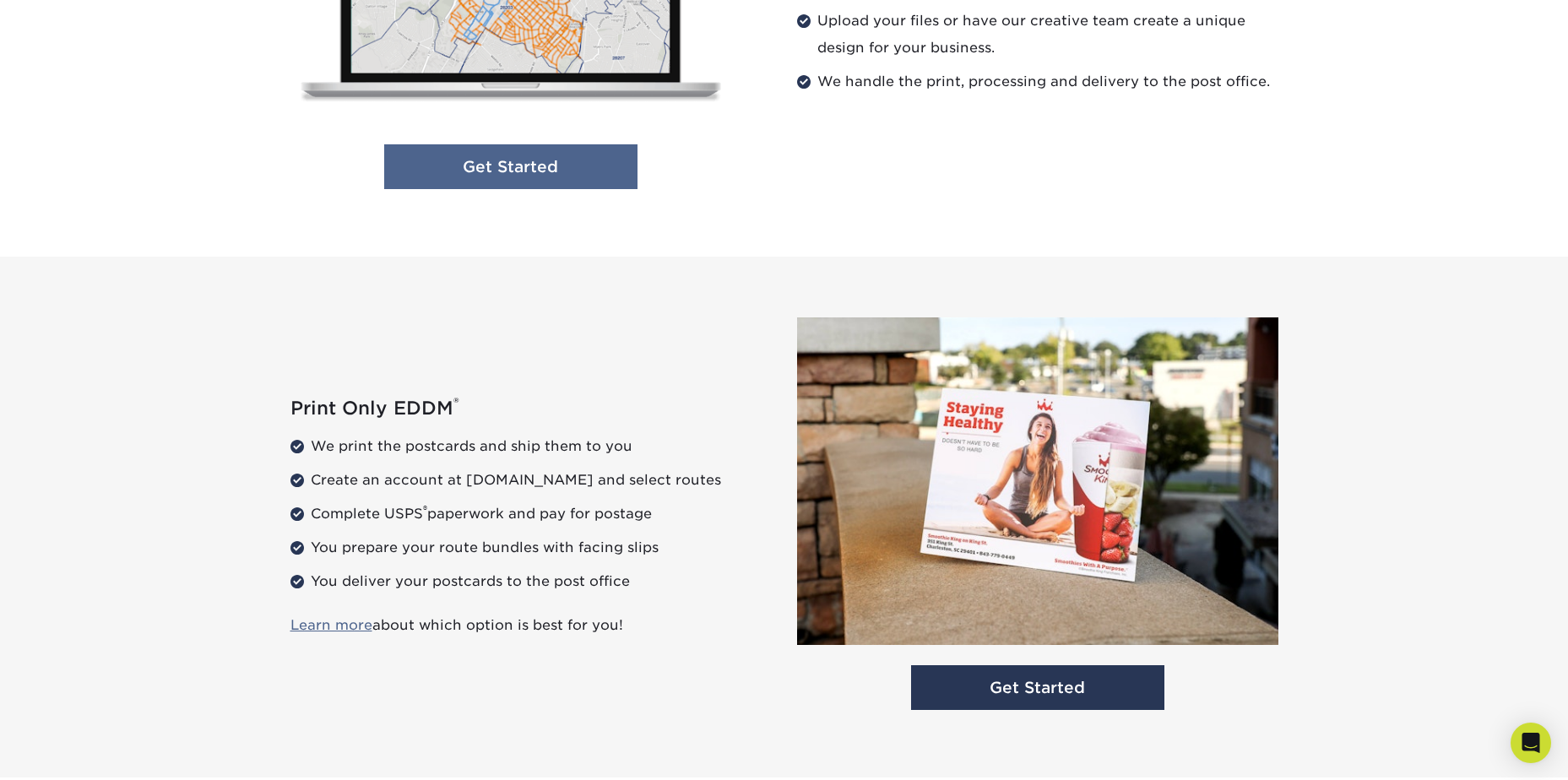
click at [535, 182] on link "Get Started" at bounding box center [510, 167] width 253 height 45
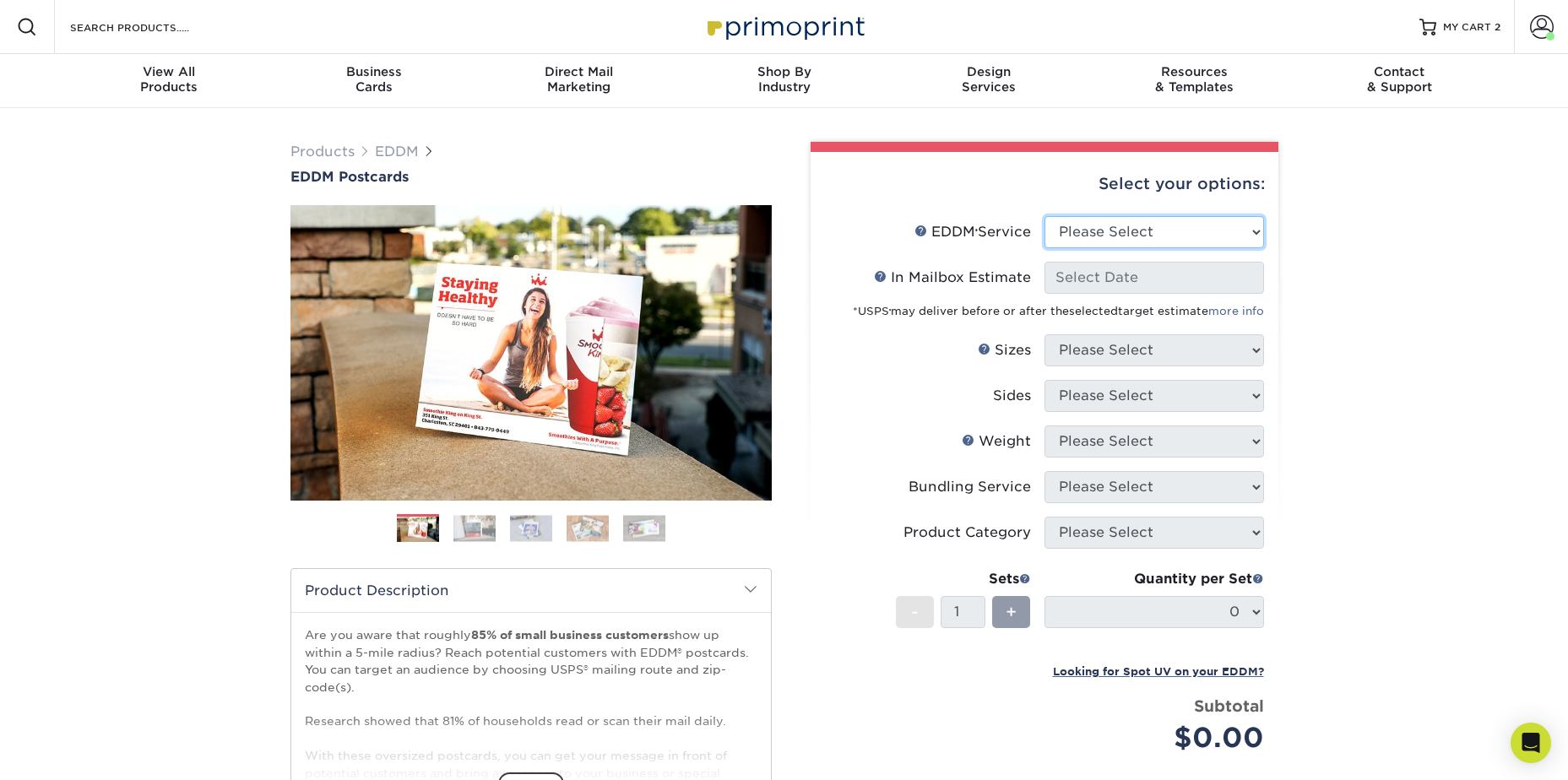
click at [1153, 234] on select "Please Select Full Service Print Only" at bounding box center [1154, 232] width 220 height 32
select select "full_service"
click at [1044, 216] on select "Please Select Full Service Print Only" at bounding box center [1154, 232] width 220 height 32
select select "-1"
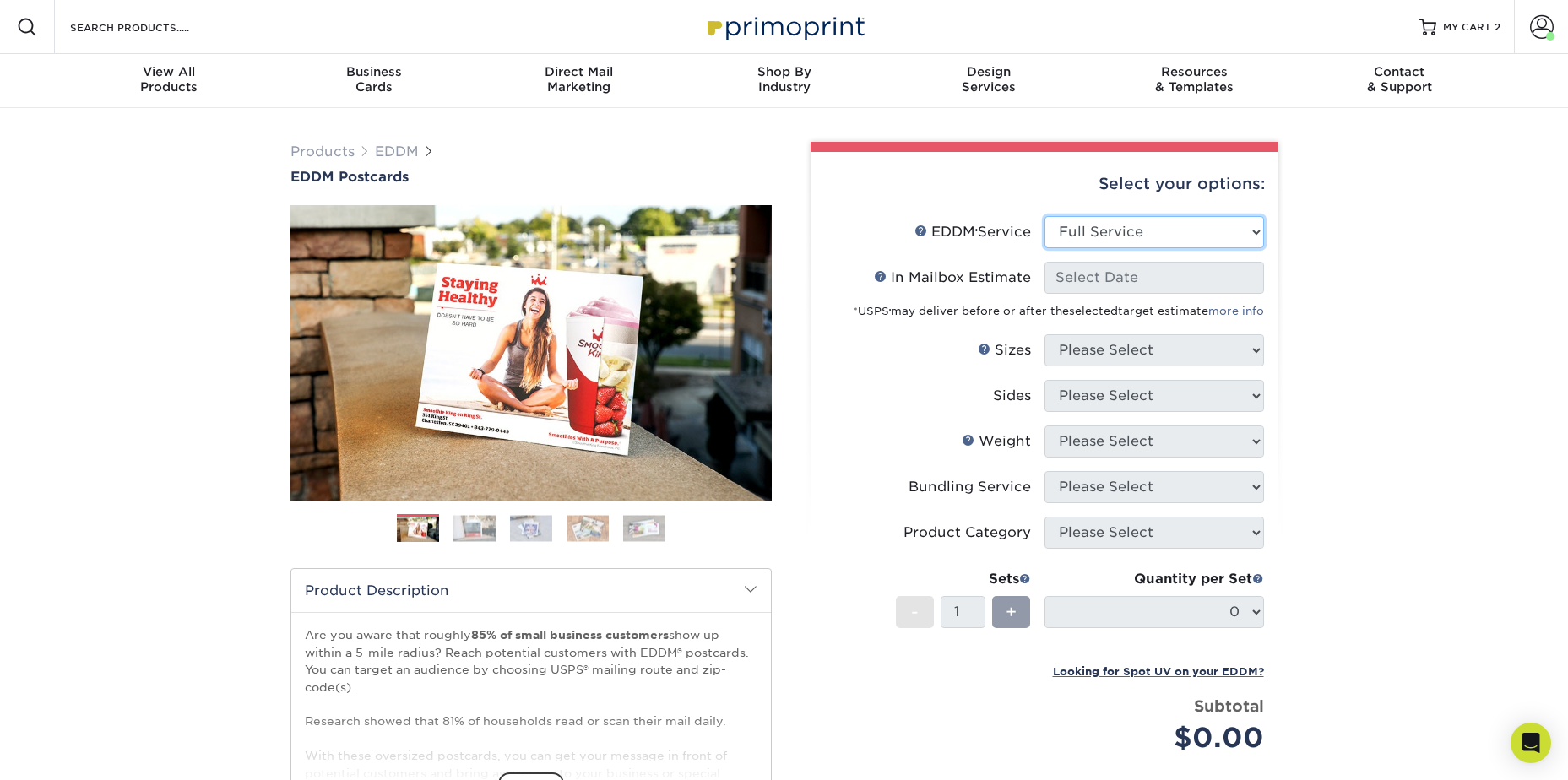
select select "-1"
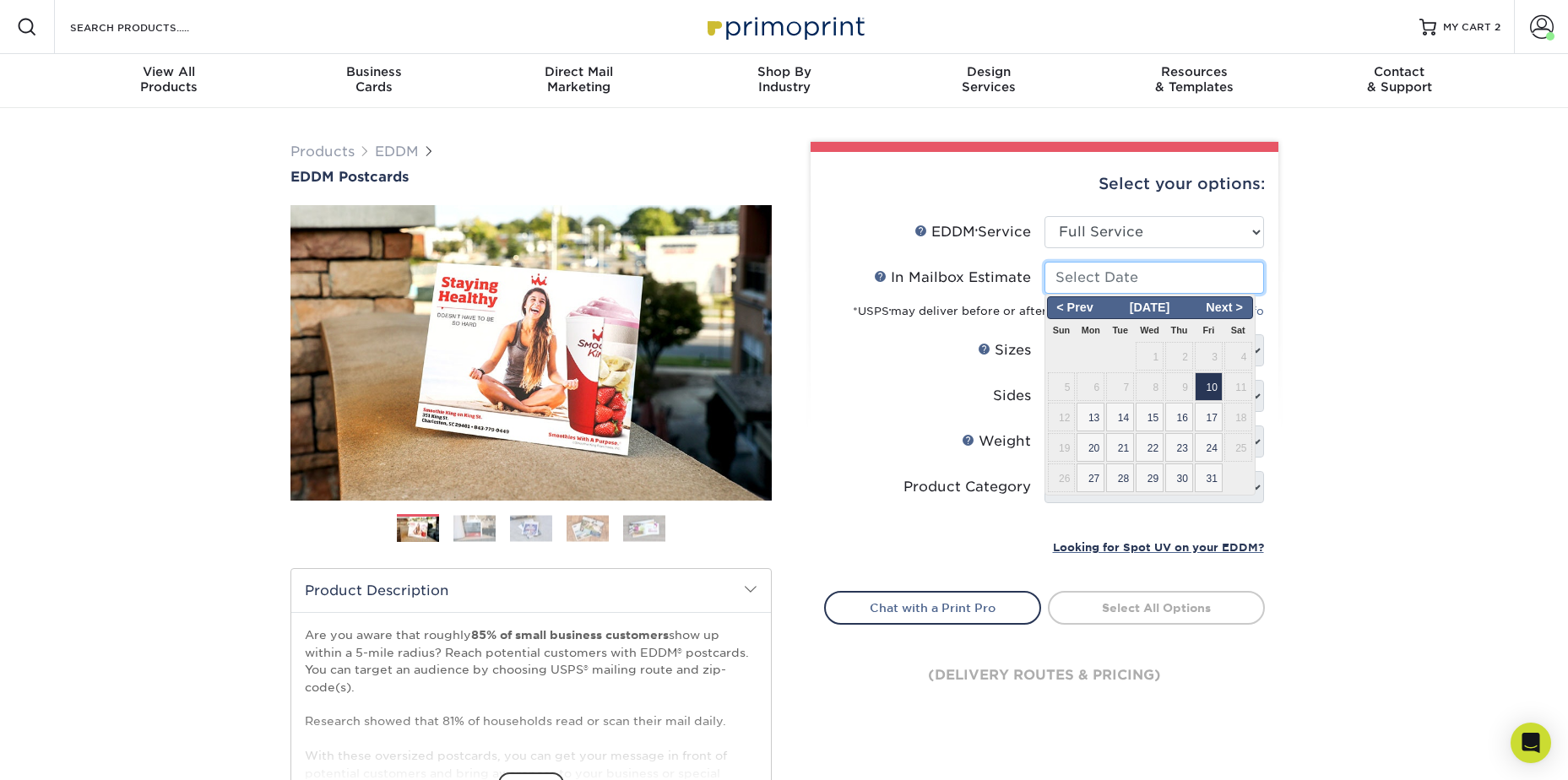
click at [1144, 270] on input "In Mailbox Estimate Help In Mailbox Estimate" at bounding box center [1154, 278] width 220 height 32
click at [1099, 443] on span "20" at bounding box center [1090, 448] width 28 height 29
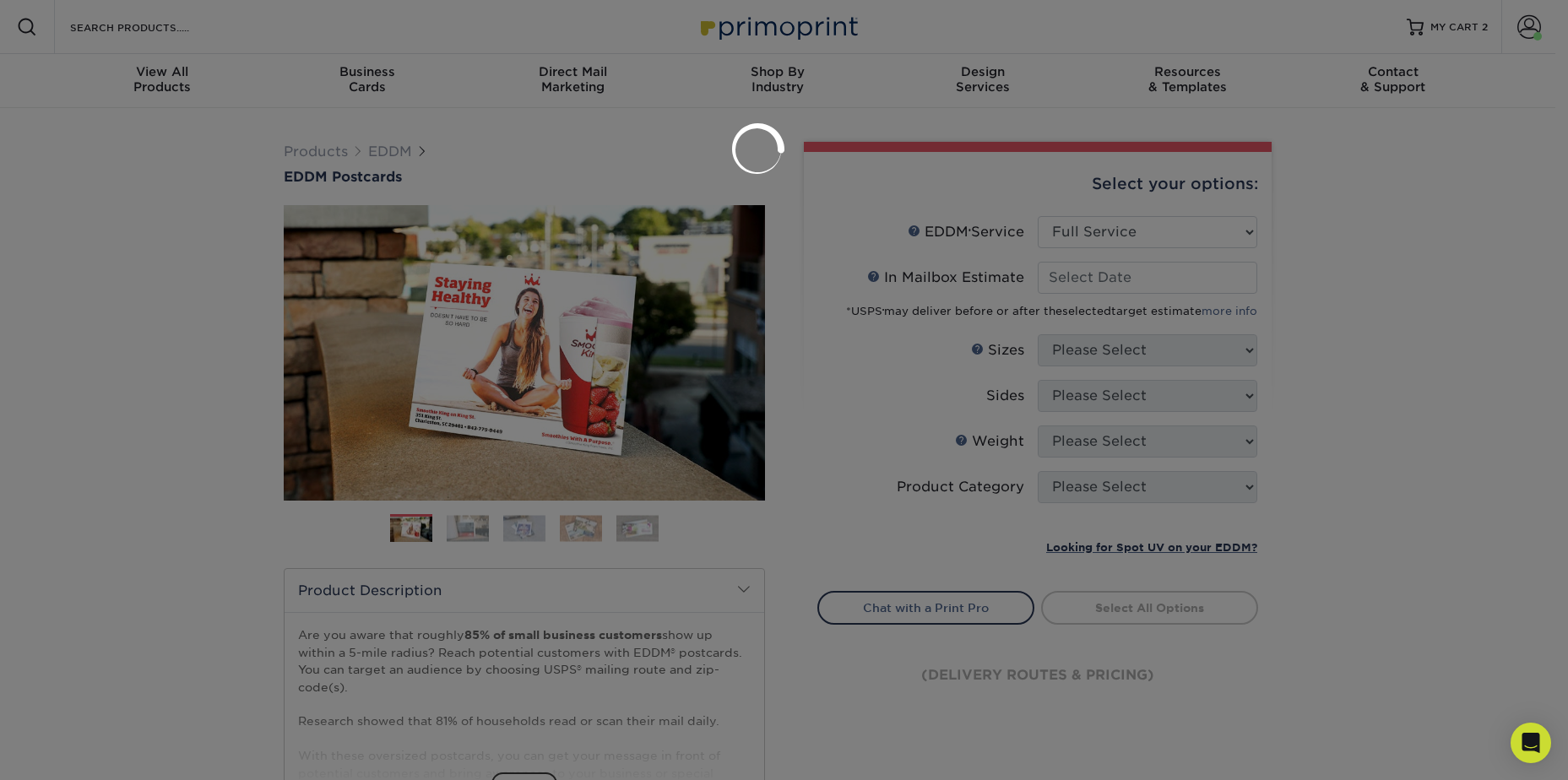
type input "[DATE]"
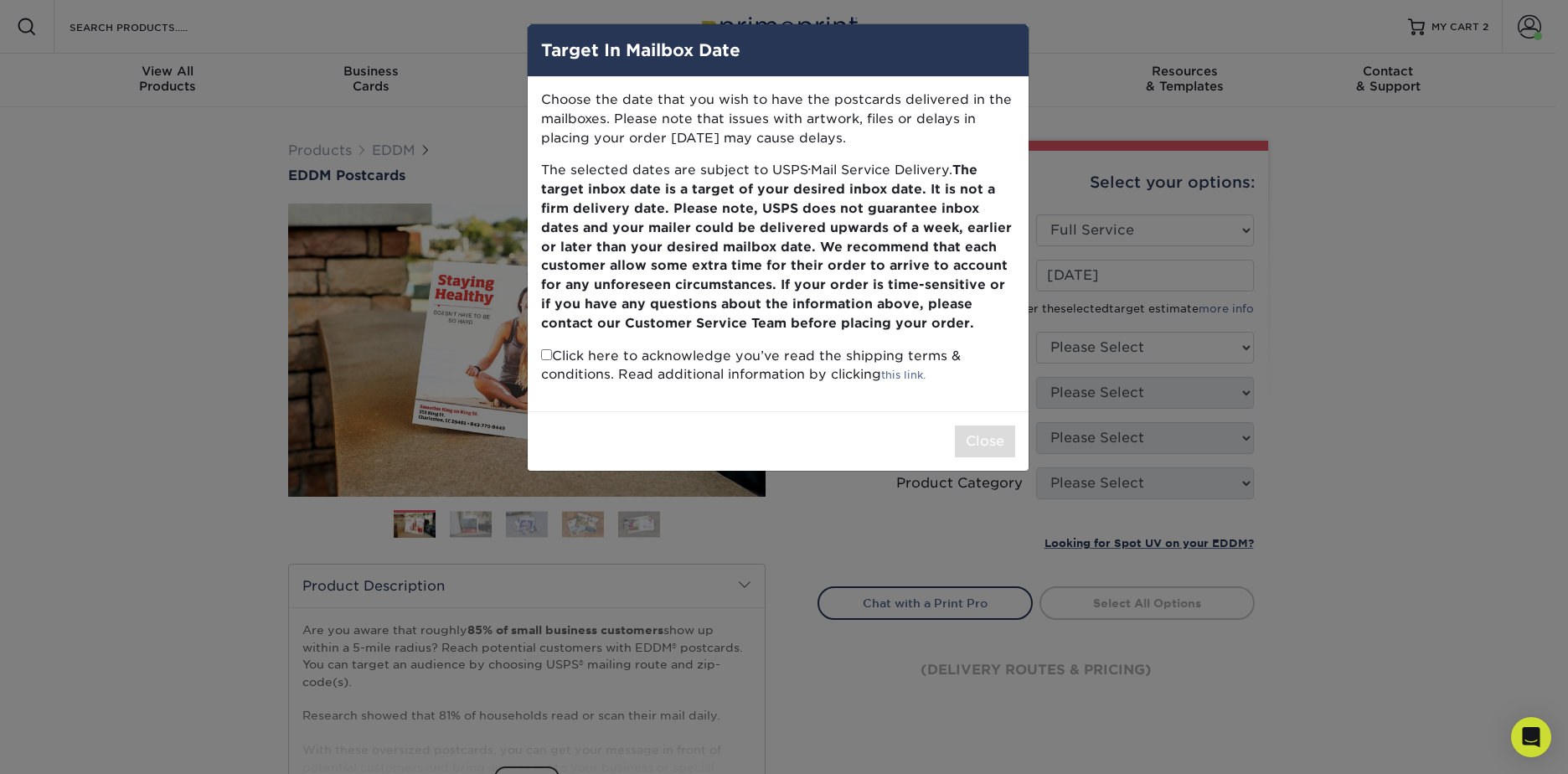
click at [551, 357] on p "Click here to acknowledge you’ve read the shipping terms & conditions. Read add…" at bounding box center [777, 366] width 474 height 39
click at [544, 357] on input "checkbox" at bounding box center [546, 354] width 11 height 11
checkbox input "true"
click at [982, 435] on button "Close" at bounding box center [984, 442] width 60 height 32
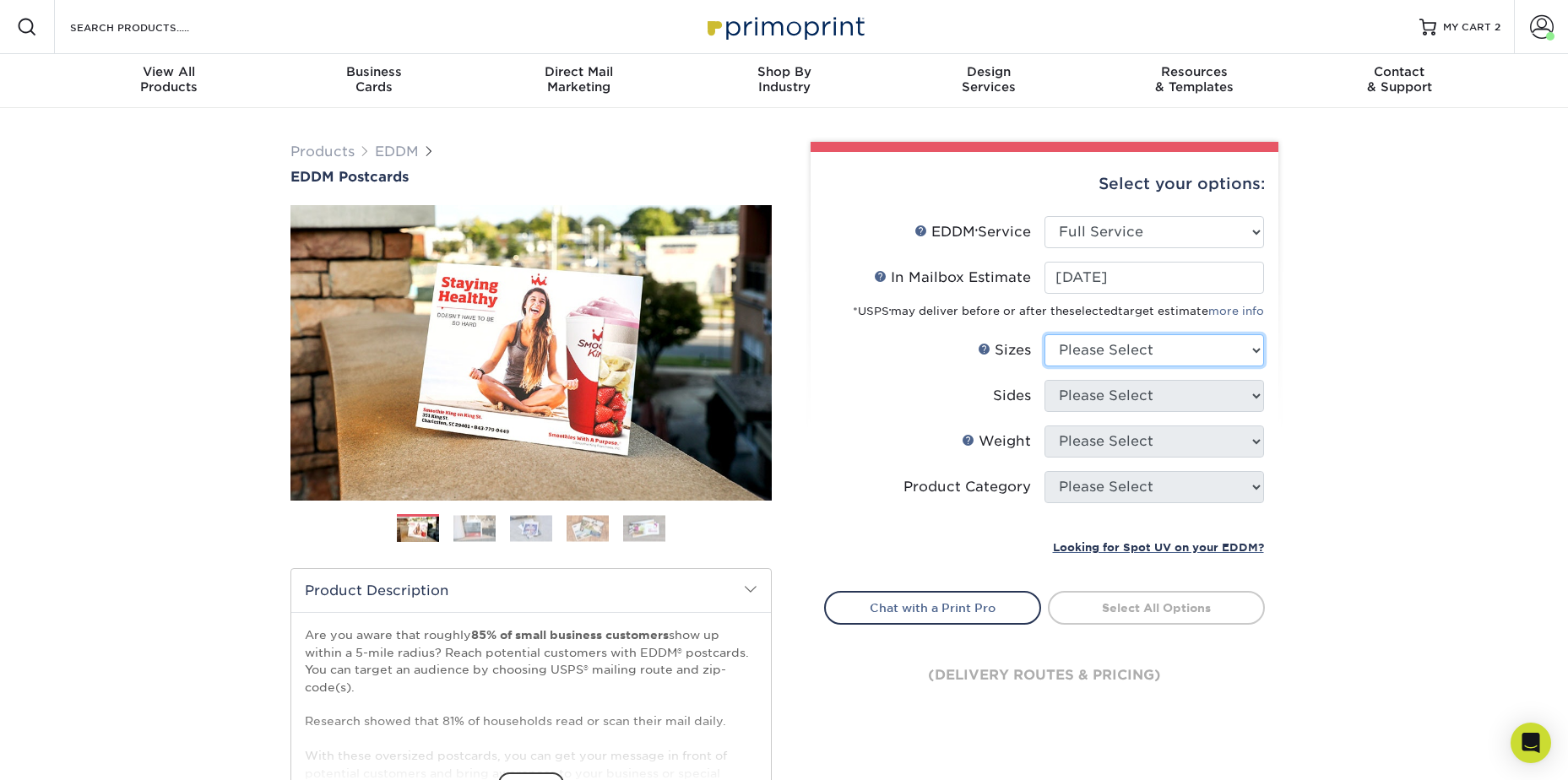
click at [1136, 351] on select "Please Select 4.5" x 12" 6" x 12" 6.5" x 8" 6.5" x 9" 6.5" x 12" 7" x 8.5" 8" x…" at bounding box center [1154, 351] width 220 height 32
select select "6.50x8.00"
click at [1044, 335] on select "Please Select 4.5" x 12" 6" x 12" 6.5" x 8" 6.5" x 9" 6.5" x 12" 7" x 8.5" 8" x…" at bounding box center [1154, 351] width 220 height 32
click at [1121, 406] on select "Please Select Print Both Sides Print Front Only" at bounding box center [1154, 396] width 220 height 32
select select "13abbda7-1d64-4f25-8bb2-c179b224825d"
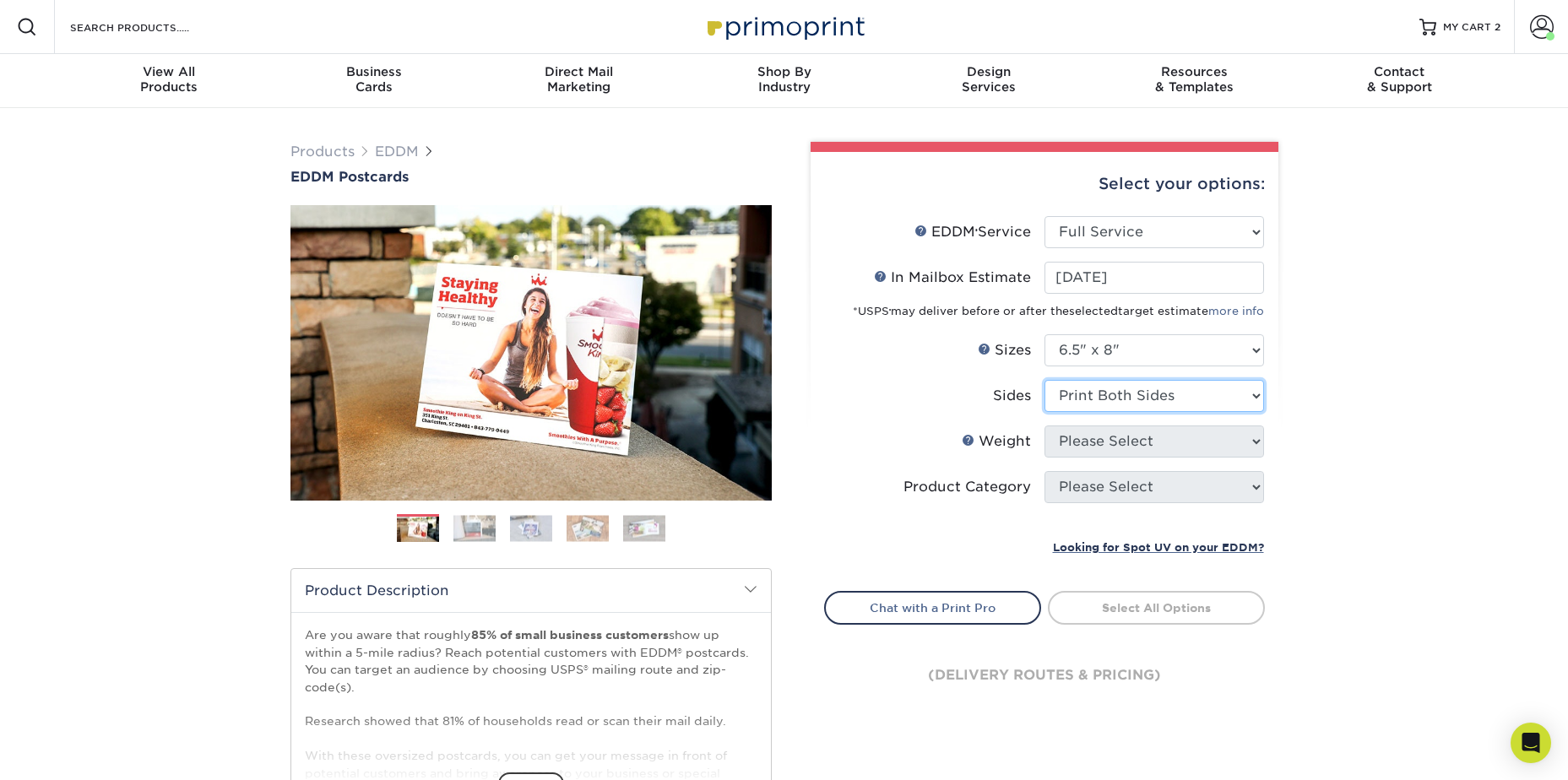
click at [1044, 380] on select "Please Select Print Both Sides Print Front Only" at bounding box center [1154, 396] width 220 height 32
click at [1120, 436] on select "Please Select 16PT 14PT" at bounding box center [1154, 442] width 220 height 32
select select "14PT"
click at [1044, 426] on select "Please Select 16PT 14PT" at bounding box center [1154, 442] width 220 height 32
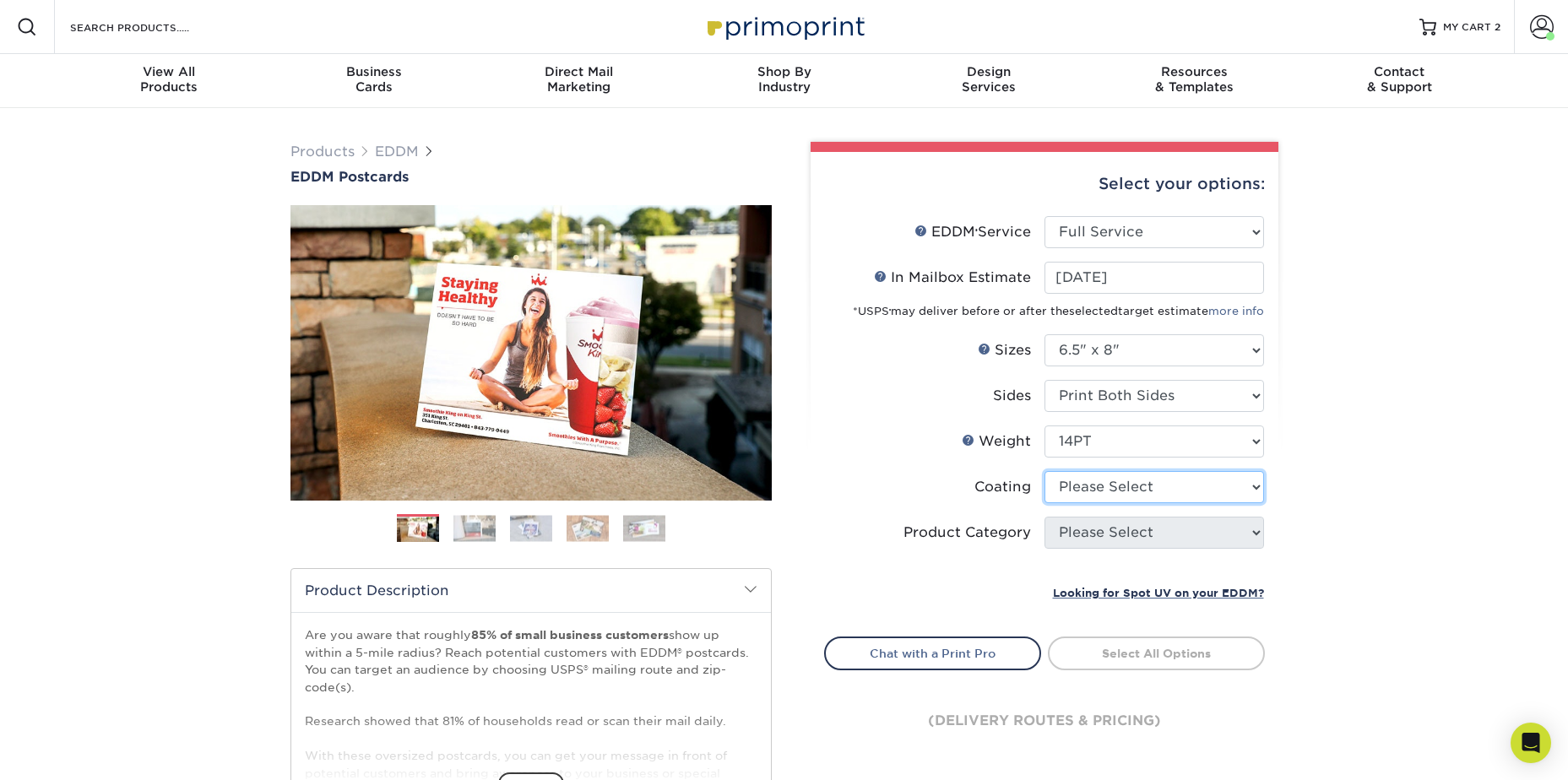
click at [1128, 479] on select at bounding box center [1154, 487] width 220 height 32
select select "121bb7b5-3b4d-429f-bd8d-bbf80e953313"
click at [1044, 471] on select at bounding box center [1154, 487] width 220 height 32
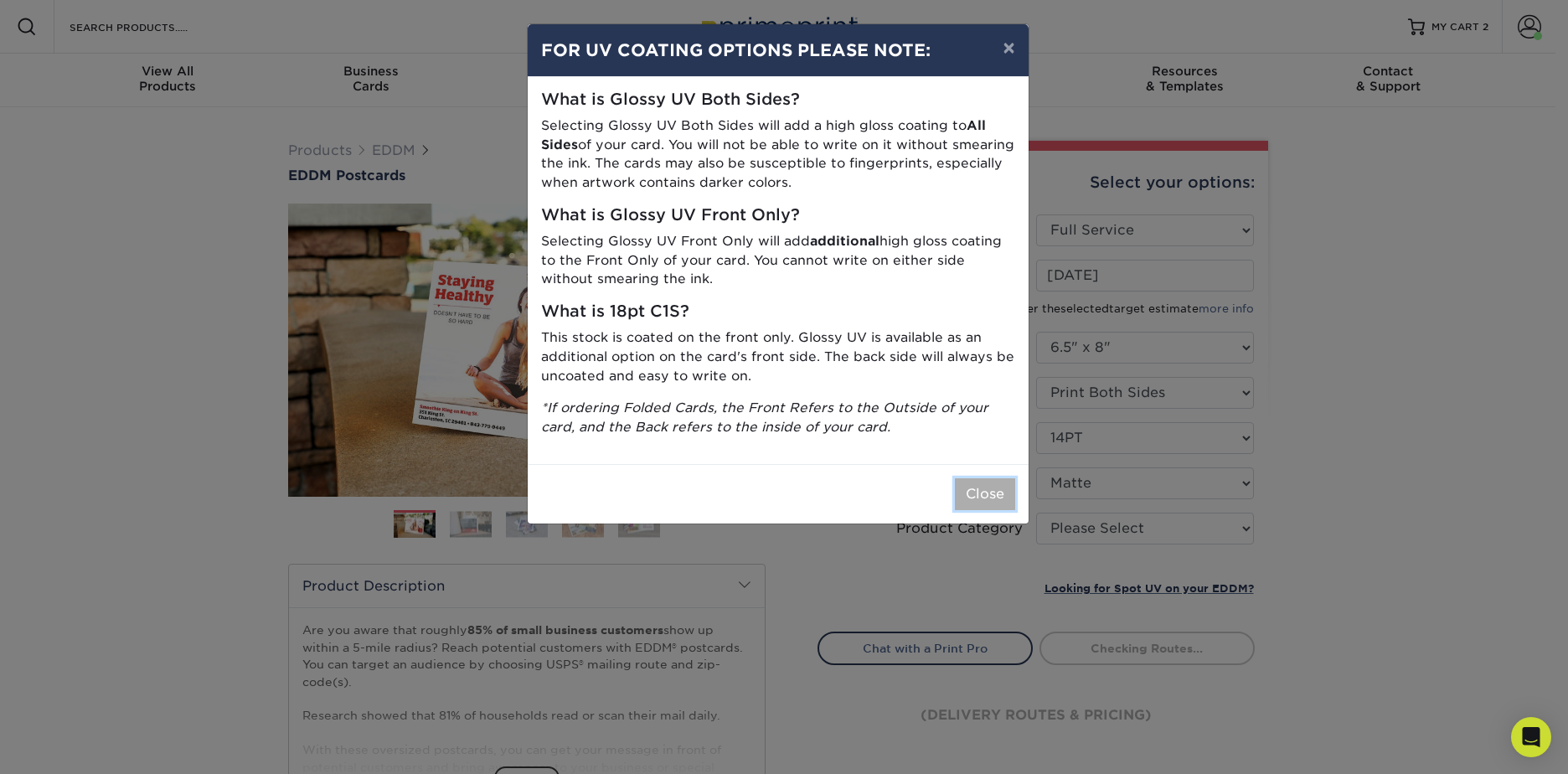
click at [995, 497] on button "Close" at bounding box center [984, 494] width 60 height 32
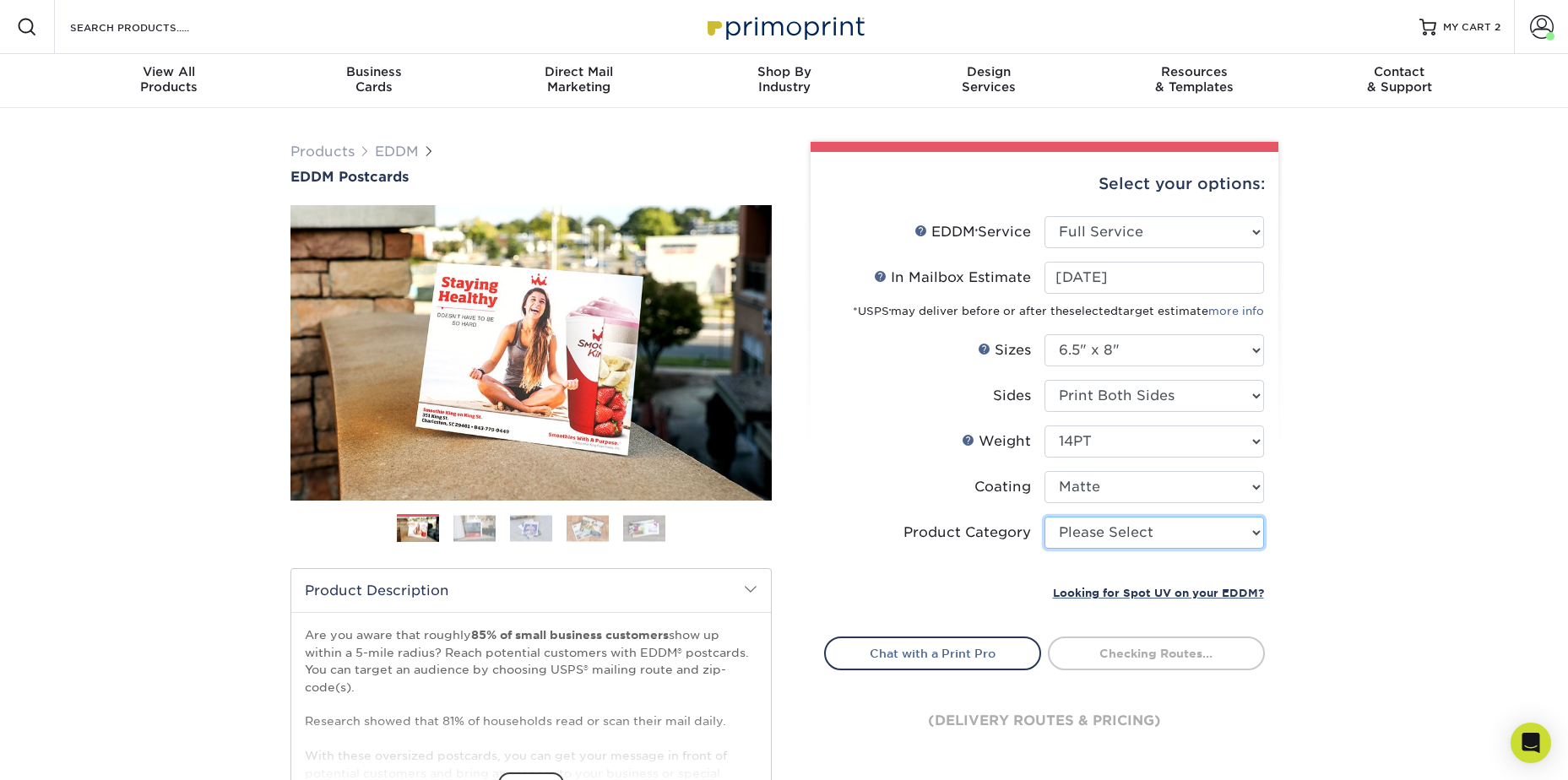
click at [1101, 542] on select "Please Select Postcards" at bounding box center [1154, 533] width 220 height 32
select select "9b7272e0-d6c8-4c3c-8e97-d3a1bcdab858"
click at [1044, 517] on select "Please Select Postcards" at bounding box center [1154, 533] width 220 height 32
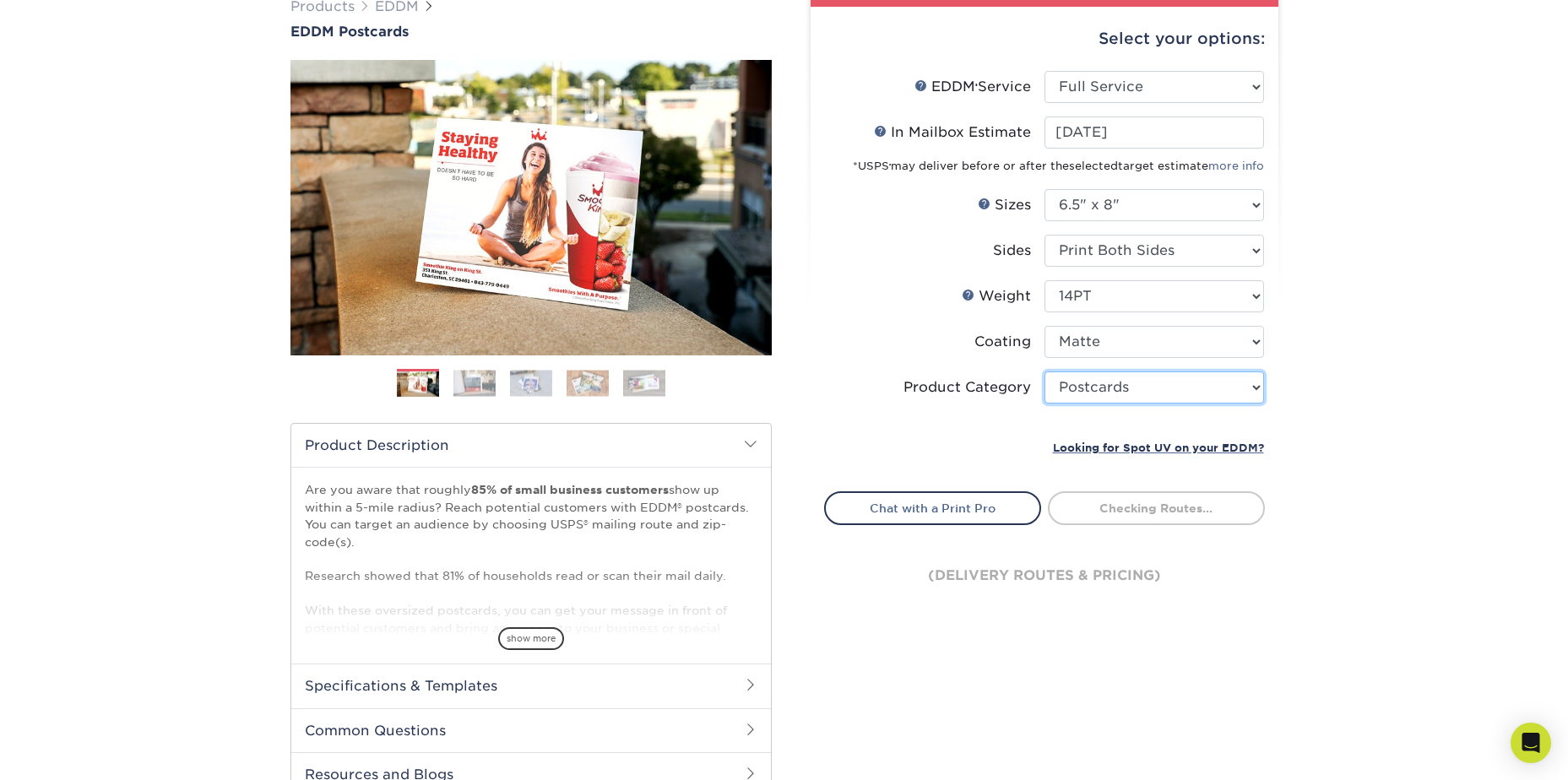
scroll to position [169, 0]
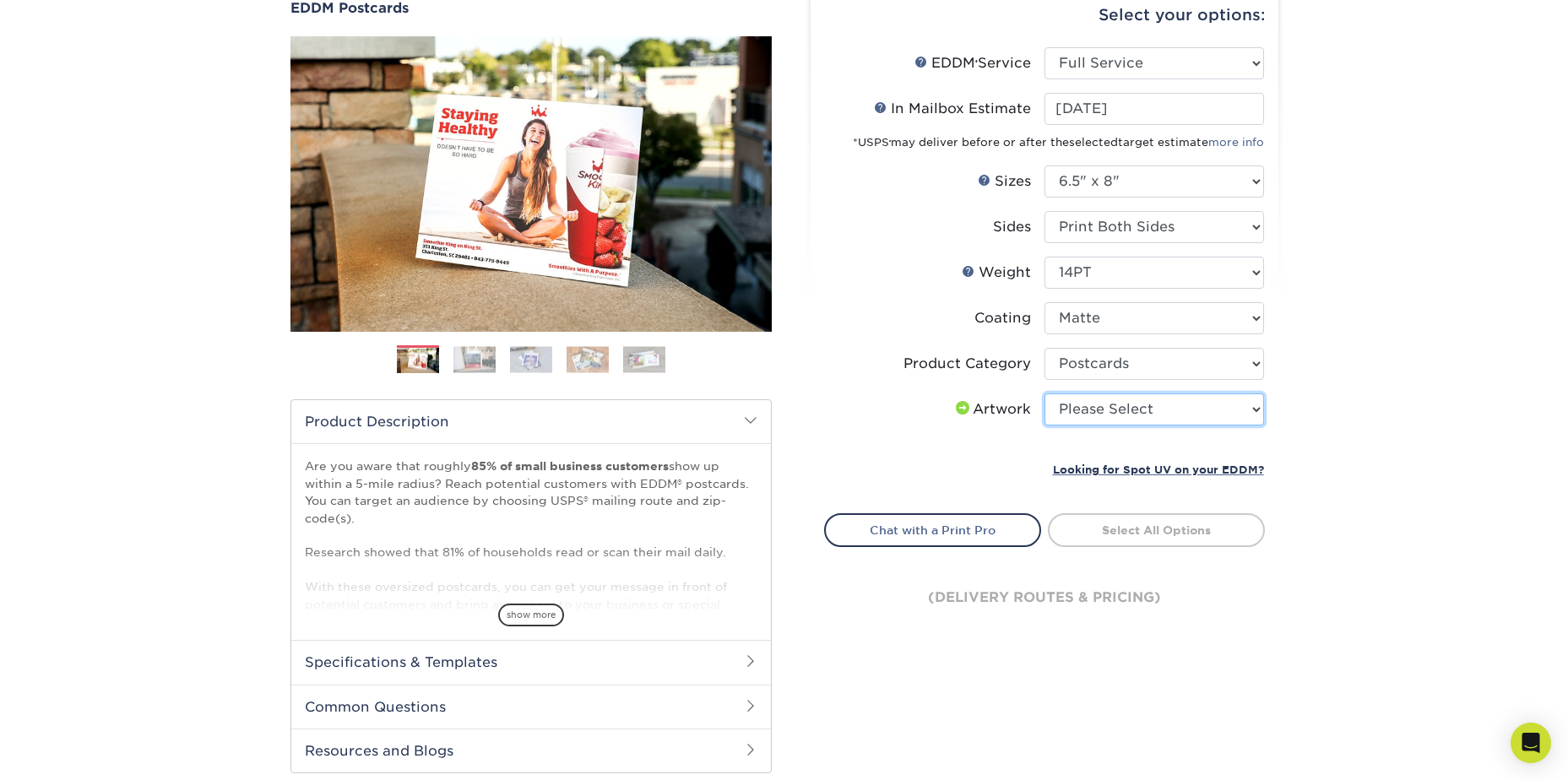
click at [1176, 421] on select "Please Select I will upload files I need a design - $150" at bounding box center [1154, 410] width 220 height 32
select select "upload"
click at [1044, 393] on select "Please Select I will upload files I need a design - $150" at bounding box center [1154, 410] width 220 height 32
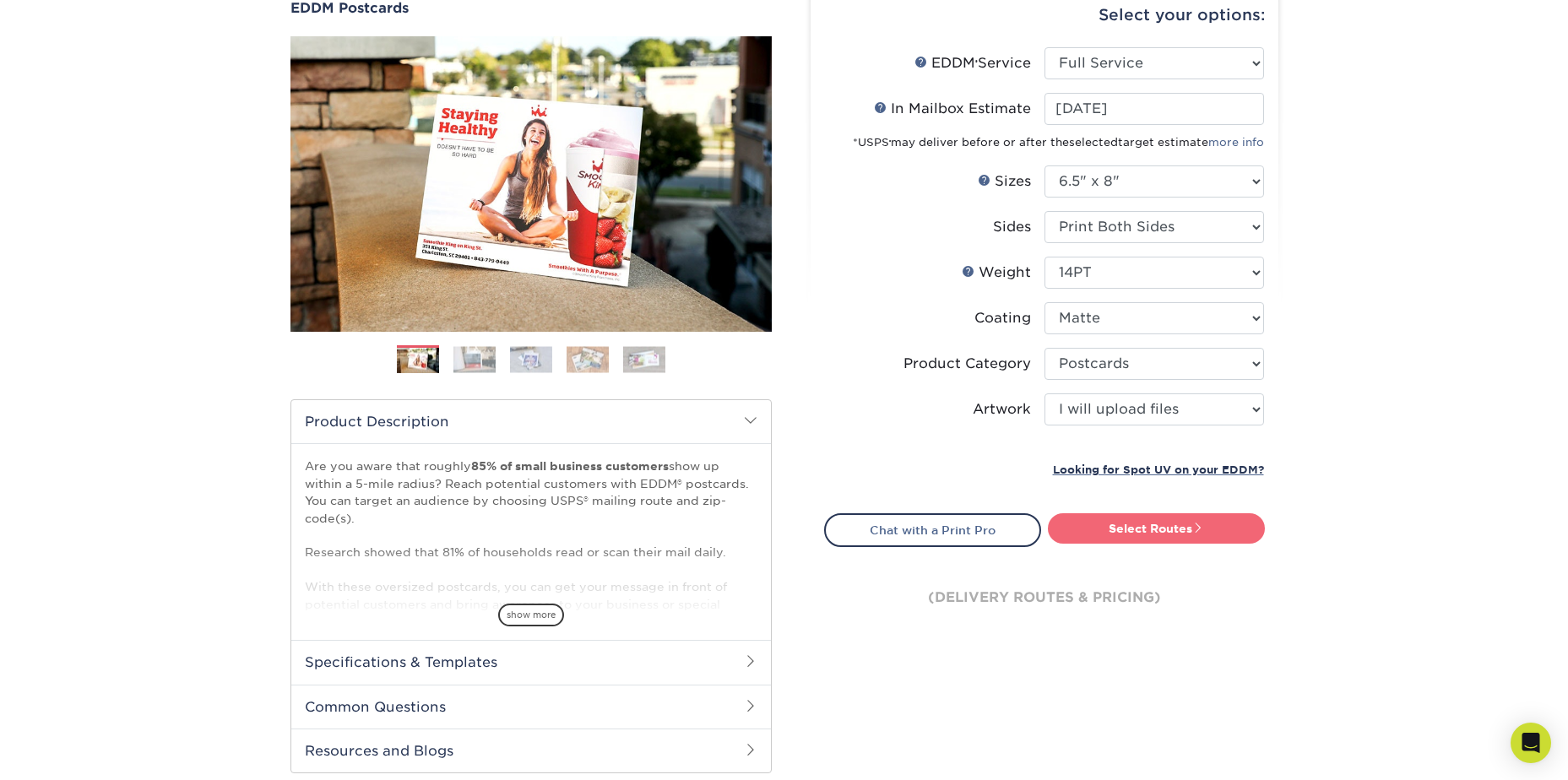
click at [1157, 532] on link "Select Routes" at bounding box center [1156, 529] width 217 height 31
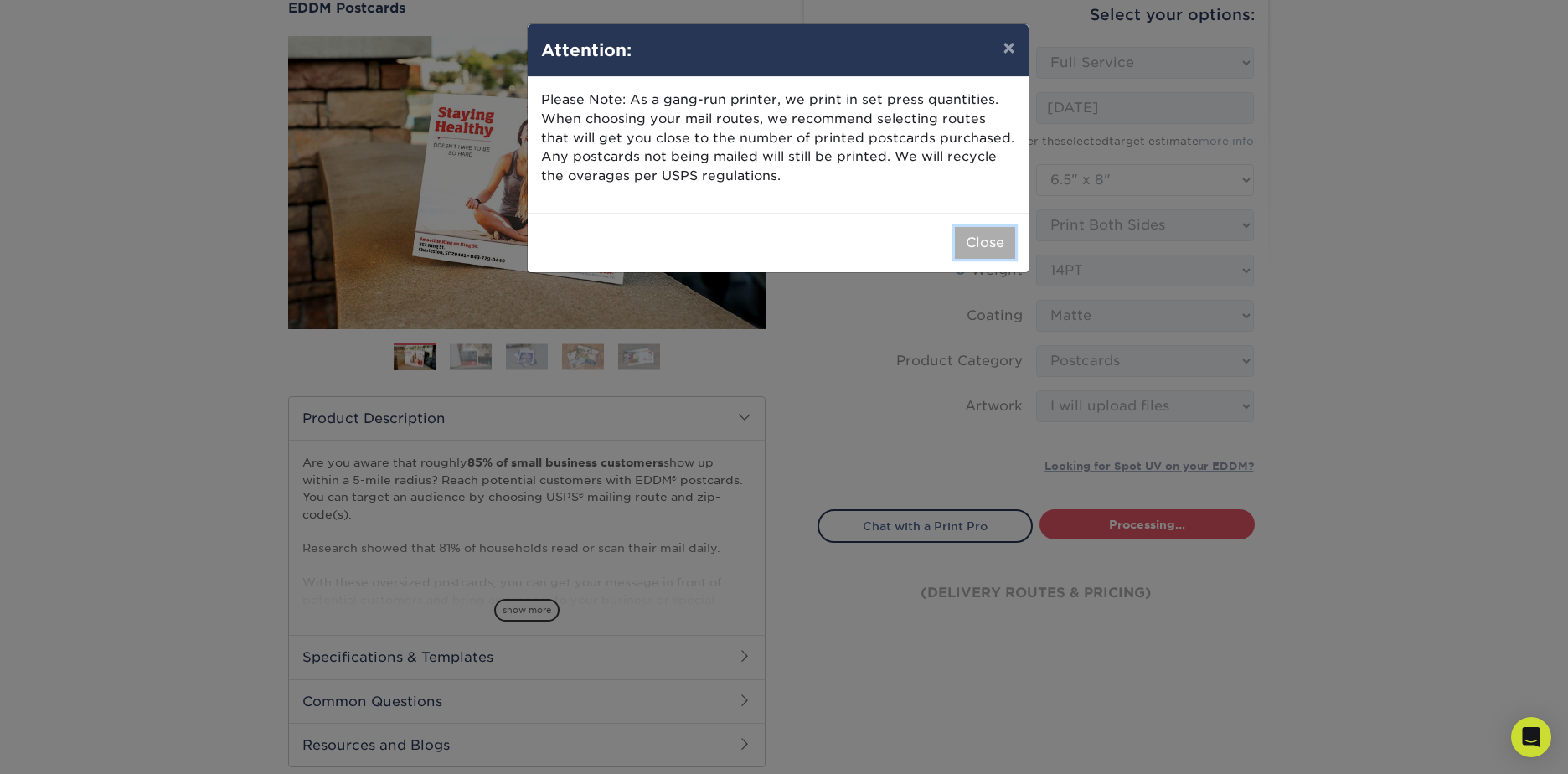
click at [986, 243] on button "Close" at bounding box center [984, 243] width 60 height 32
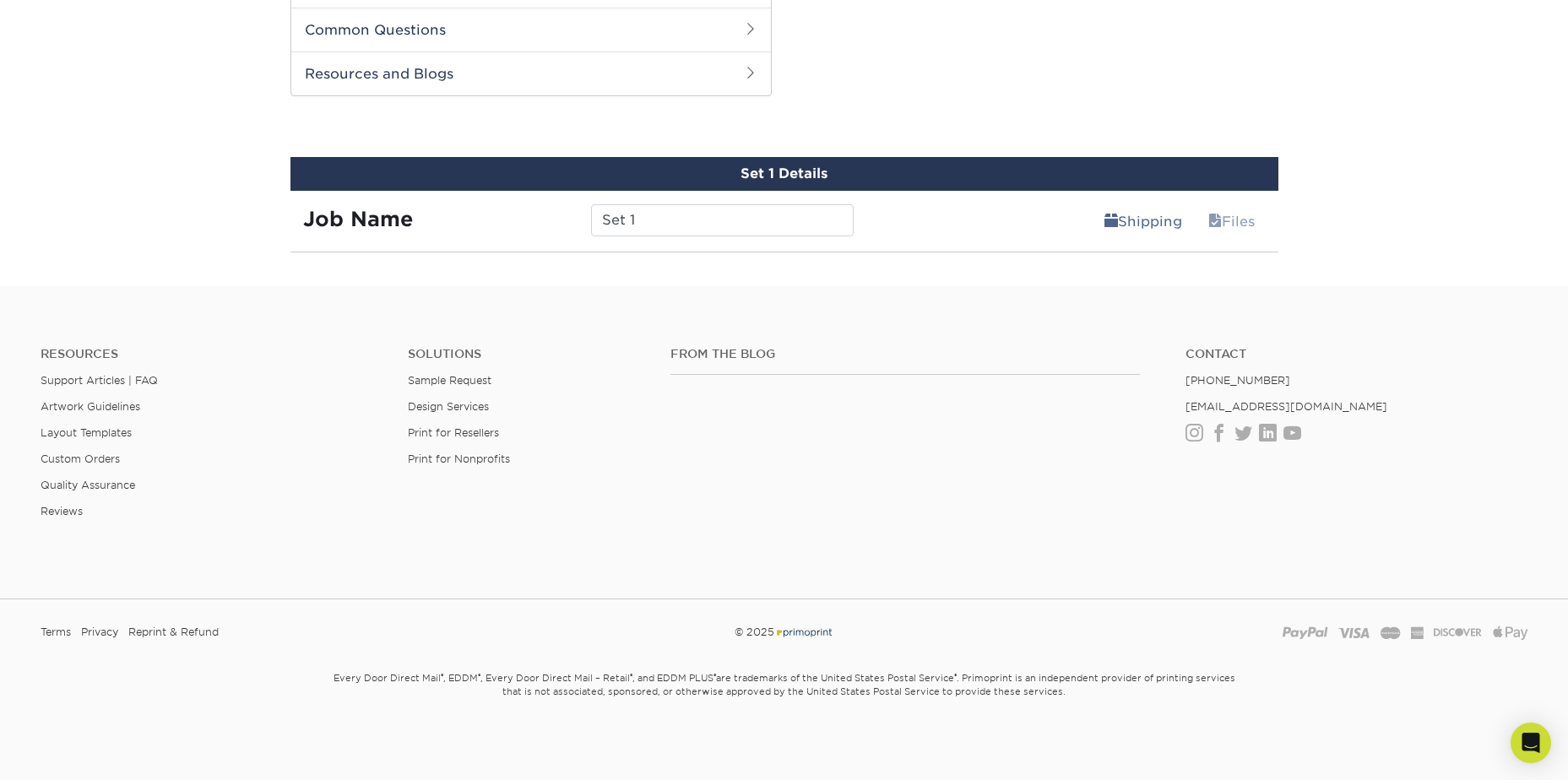
scroll to position [832, 0]
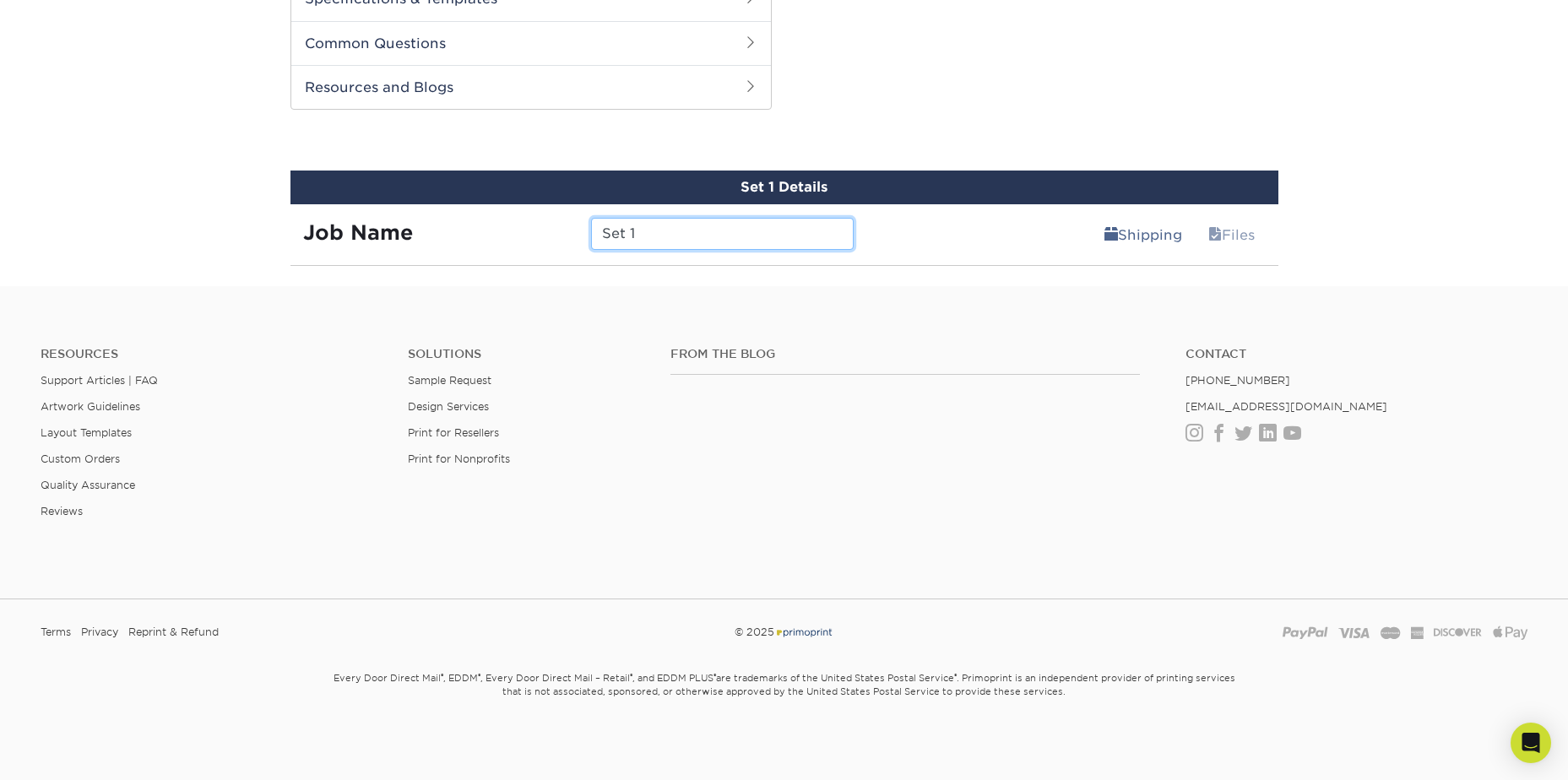
click at [650, 234] on input "Set 1" at bounding box center [722, 234] width 262 height 32
type input "Aromas"
click at [1203, 229] on link "Files" at bounding box center [1232, 235] width 68 height 34
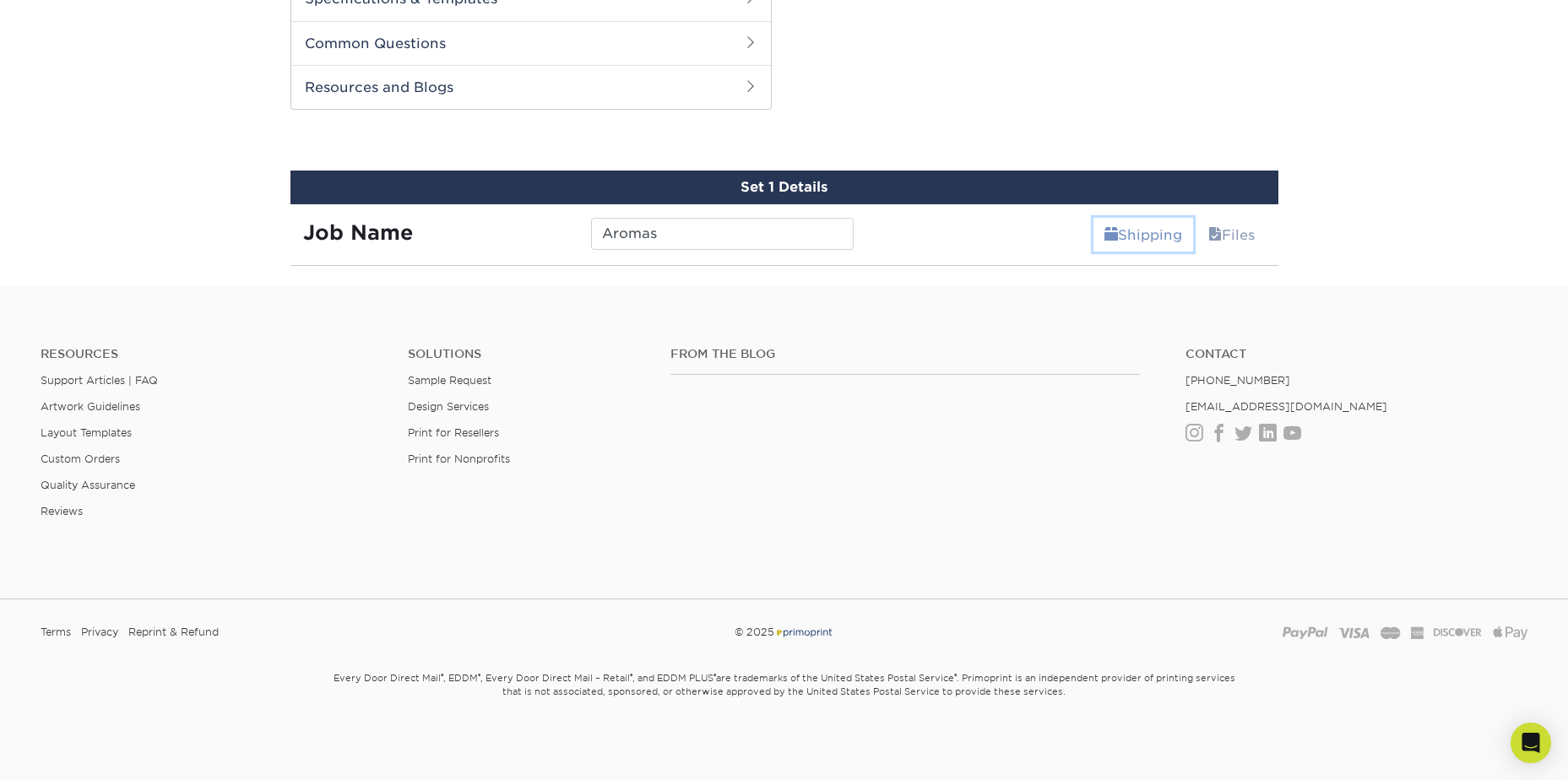
click at [1175, 234] on link "Shipping" at bounding box center [1143, 235] width 100 height 34
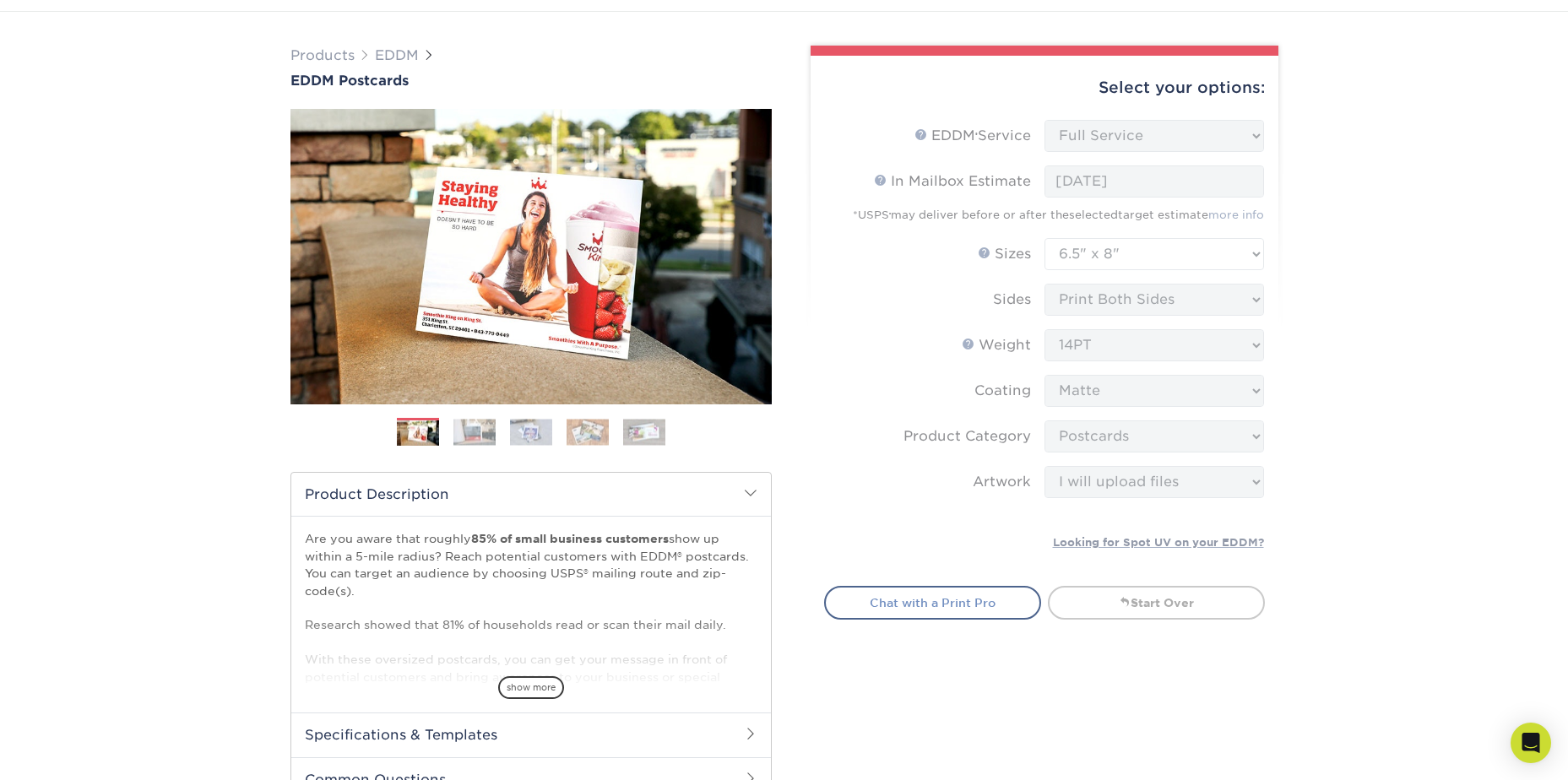
scroll to position [0, 0]
